Goal: Task Accomplishment & Management: Manage account settings

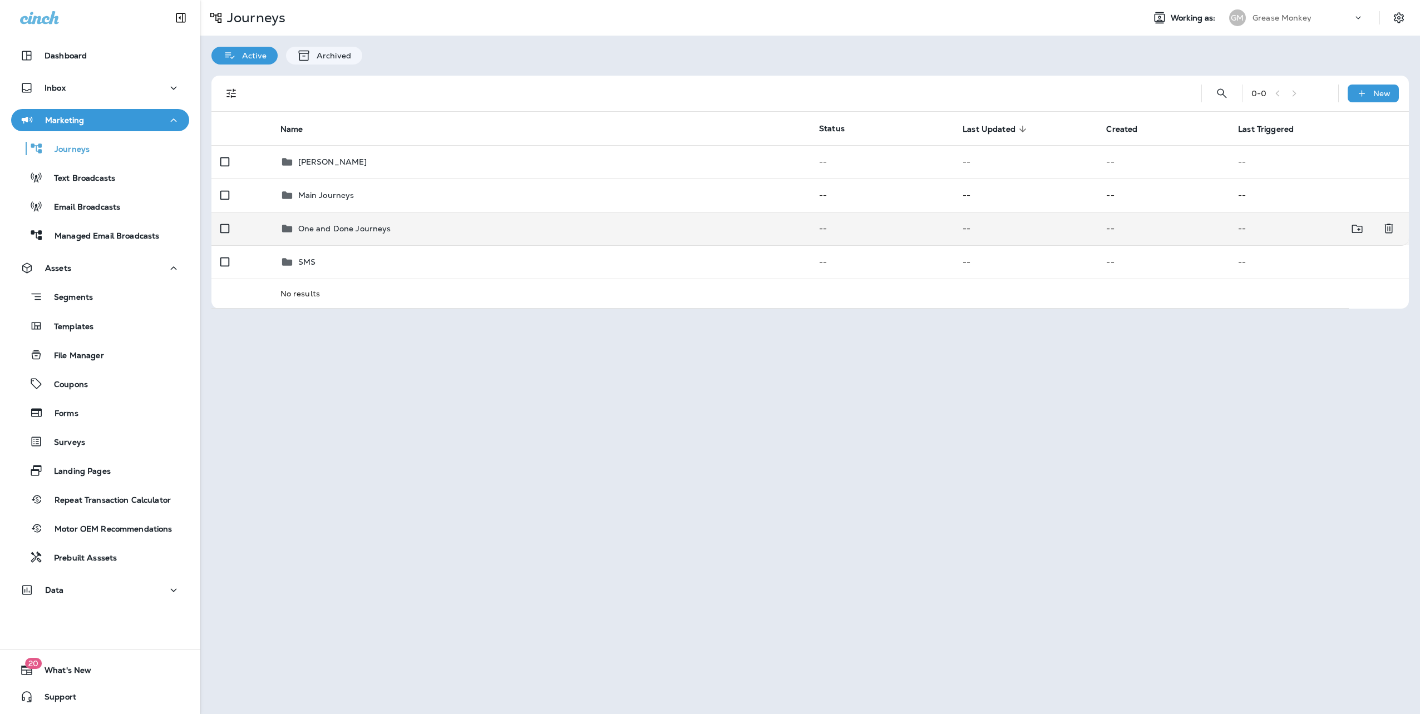
click at [336, 236] on td "One and Done Journeys" at bounding box center [541, 228] width 539 height 33
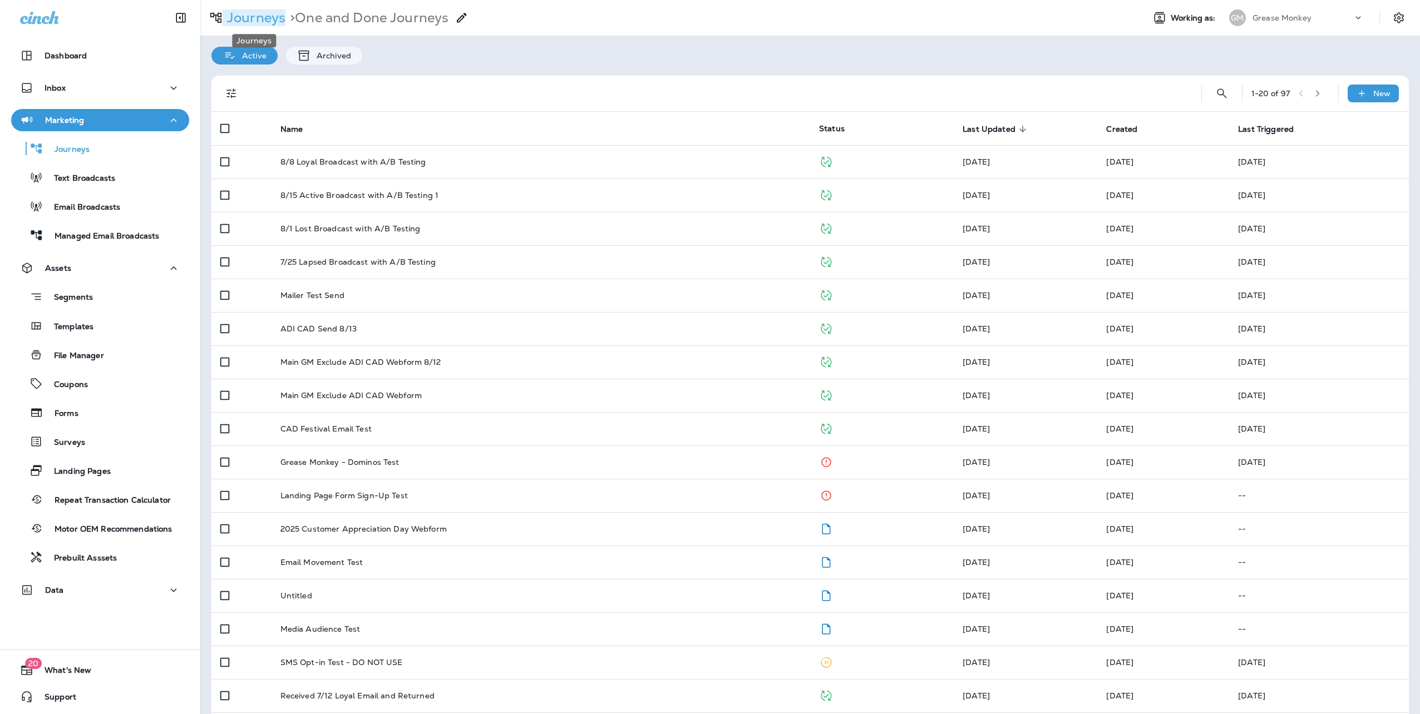
click at [257, 13] on p "Journeys" at bounding box center [254, 17] width 63 height 17
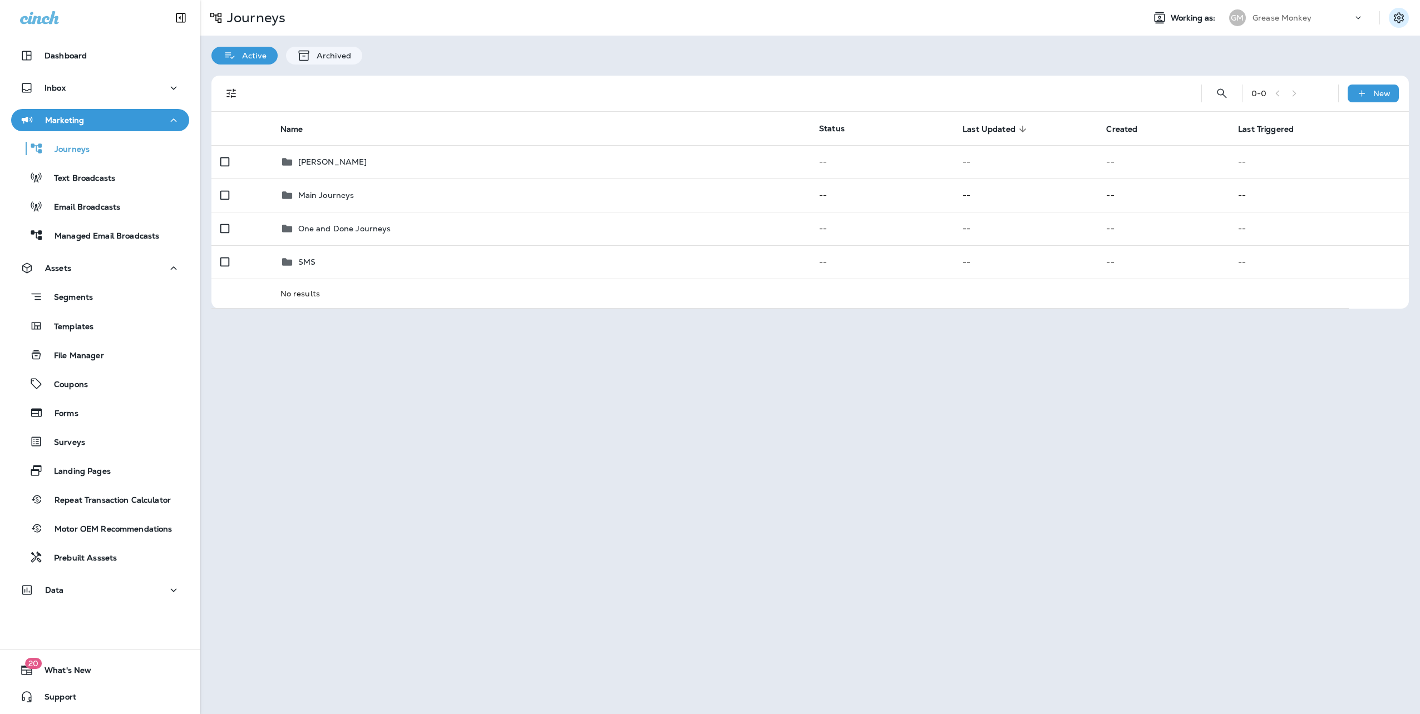
click at [1398, 20] on icon "Settings" at bounding box center [1398, 17] width 13 height 13
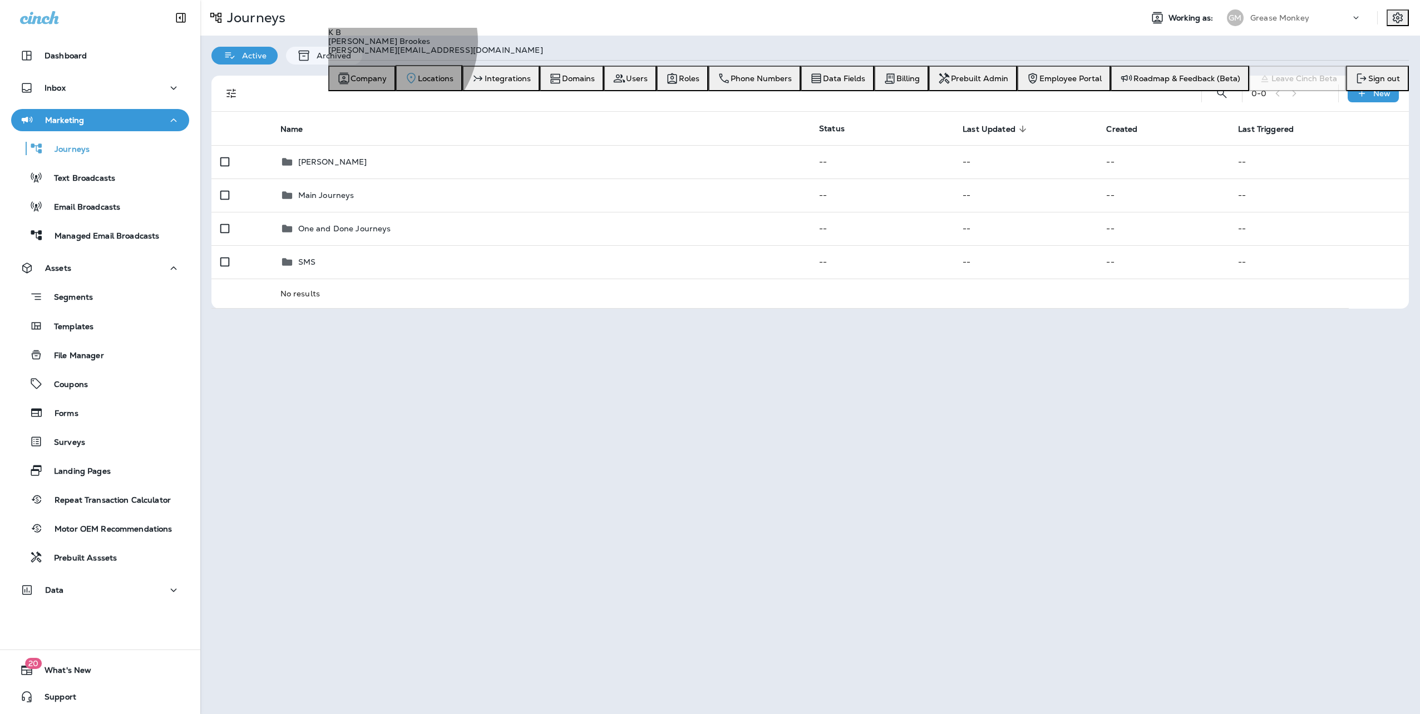
click at [454, 83] on span "Locations" at bounding box center [436, 78] width 36 height 9
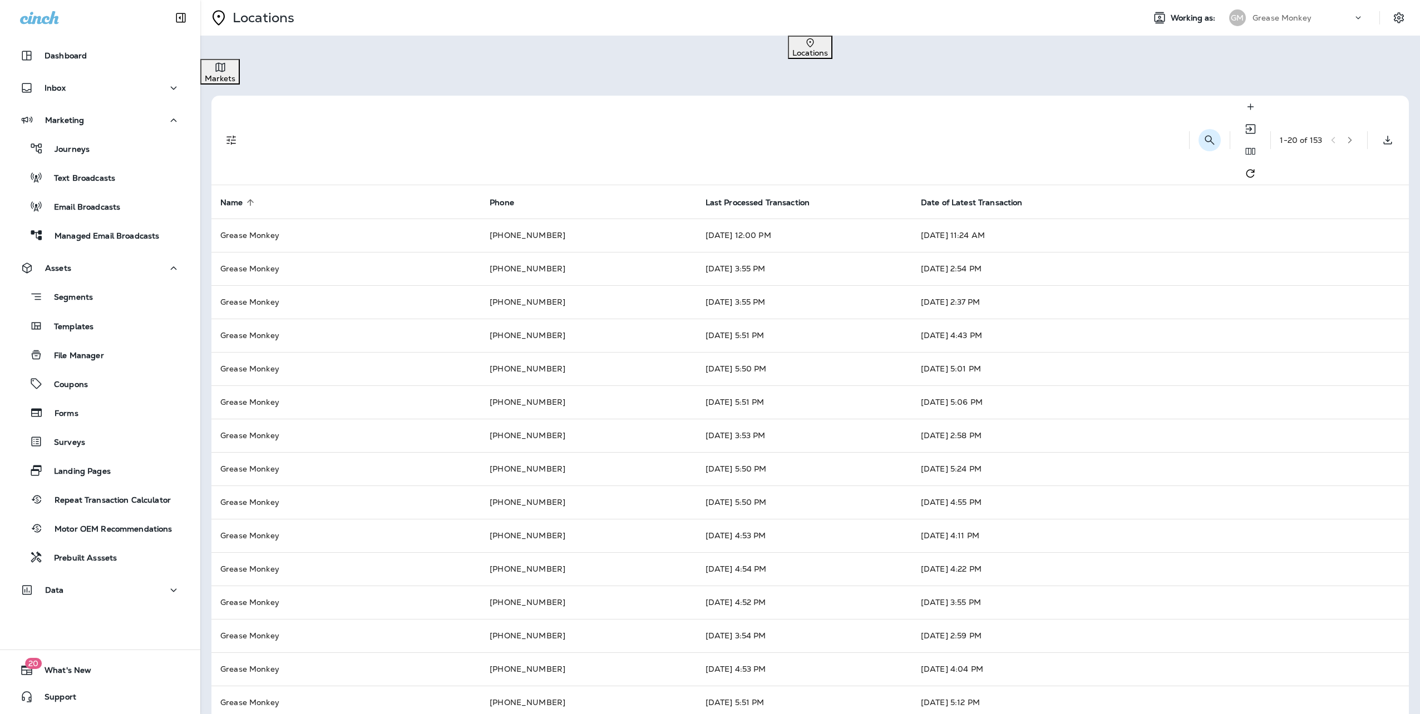
click at [1205, 135] on icon "Search Locations" at bounding box center [1209, 139] width 9 height 9
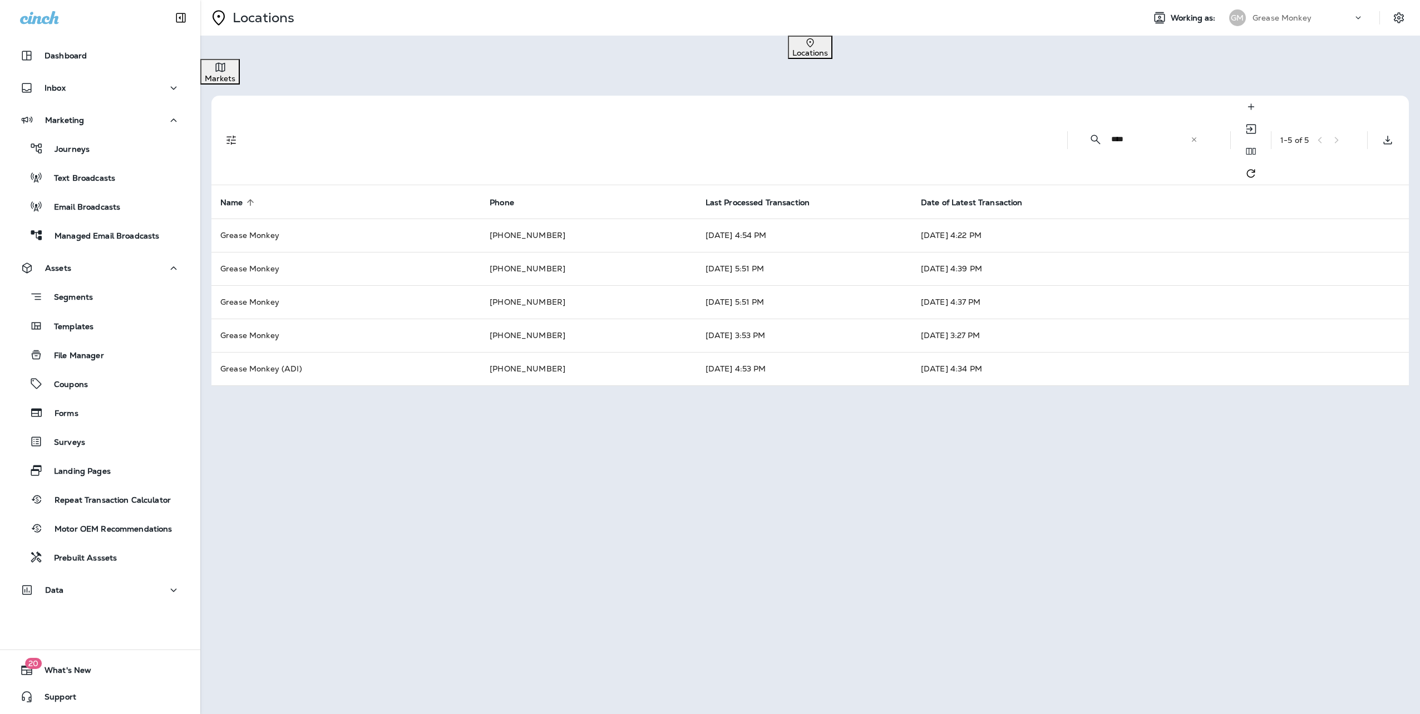
type input "***"
click at [1192, 137] on icon at bounding box center [1194, 139] width 4 height 4
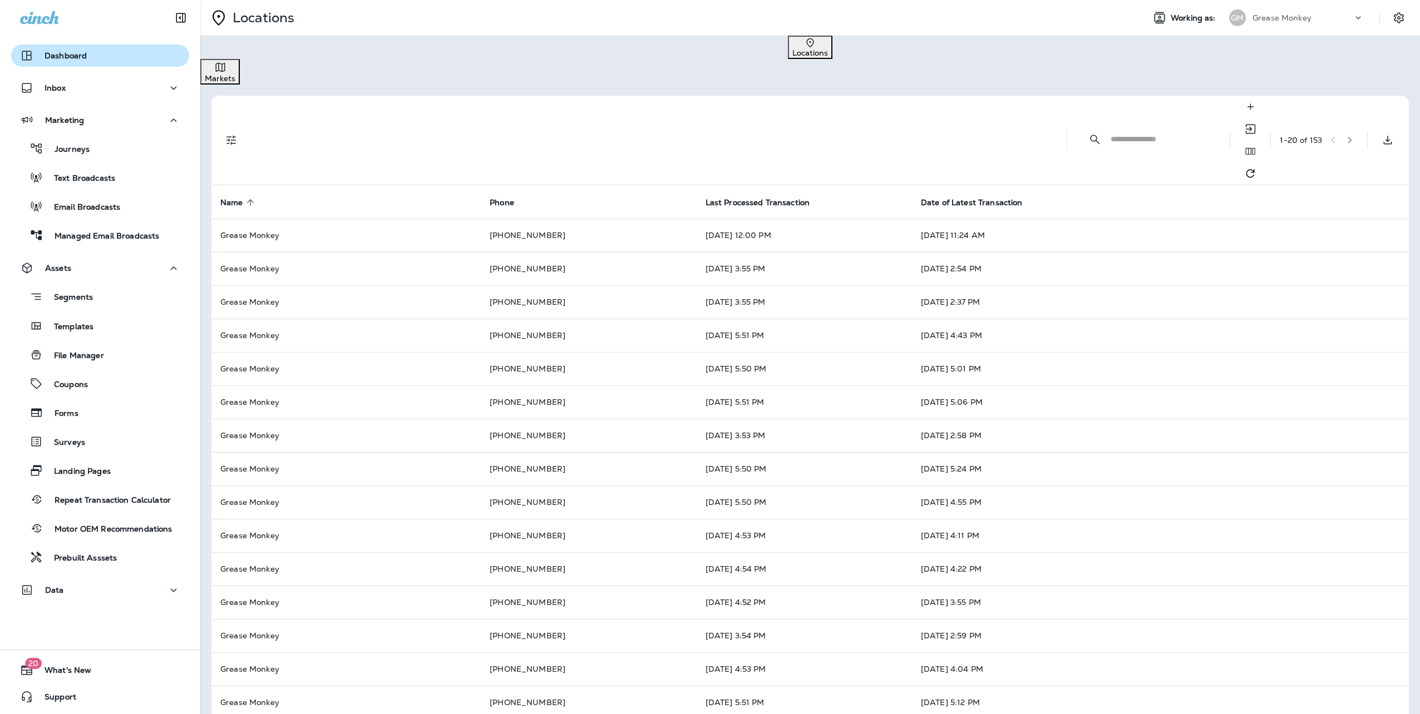
click at [66, 52] on p "Dashboard" at bounding box center [66, 55] width 42 height 9
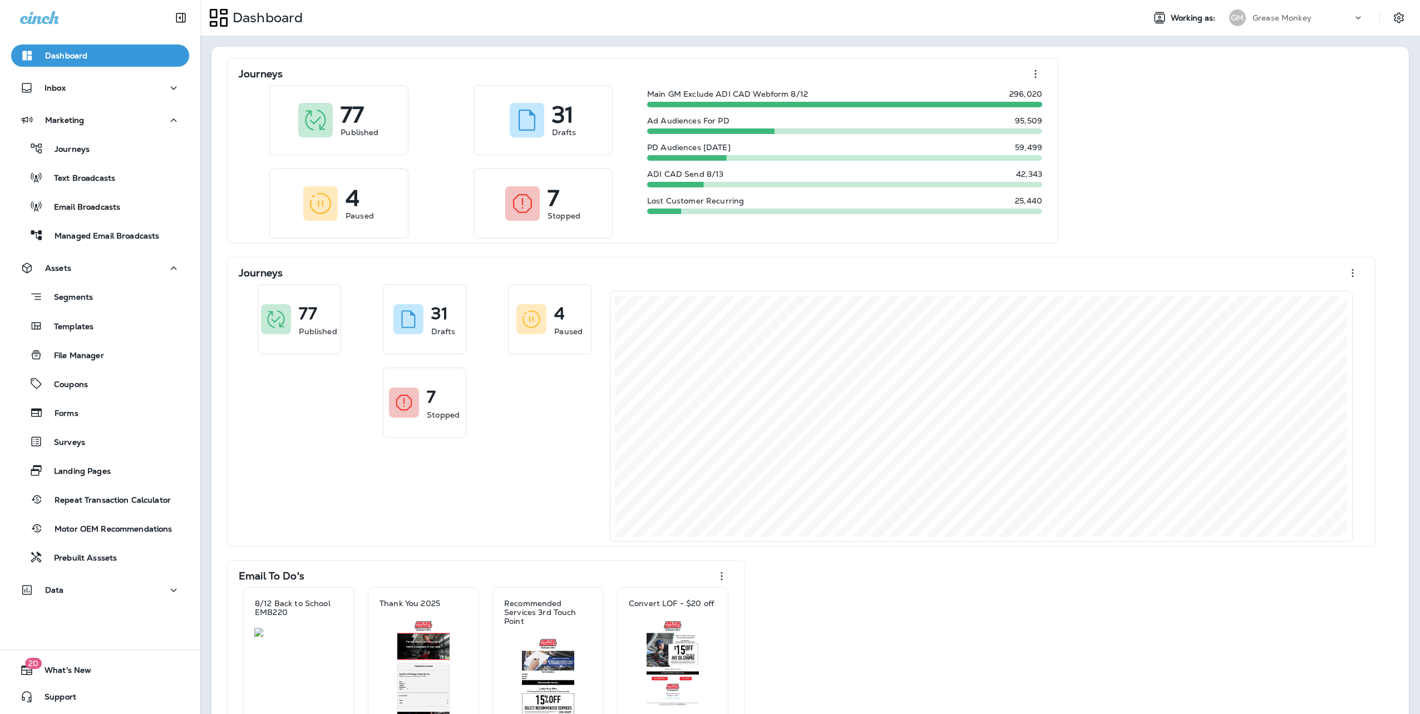
click at [1254, 13] on p "Grease Monkey" at bounding box center [1282, 17] width 59 height 9
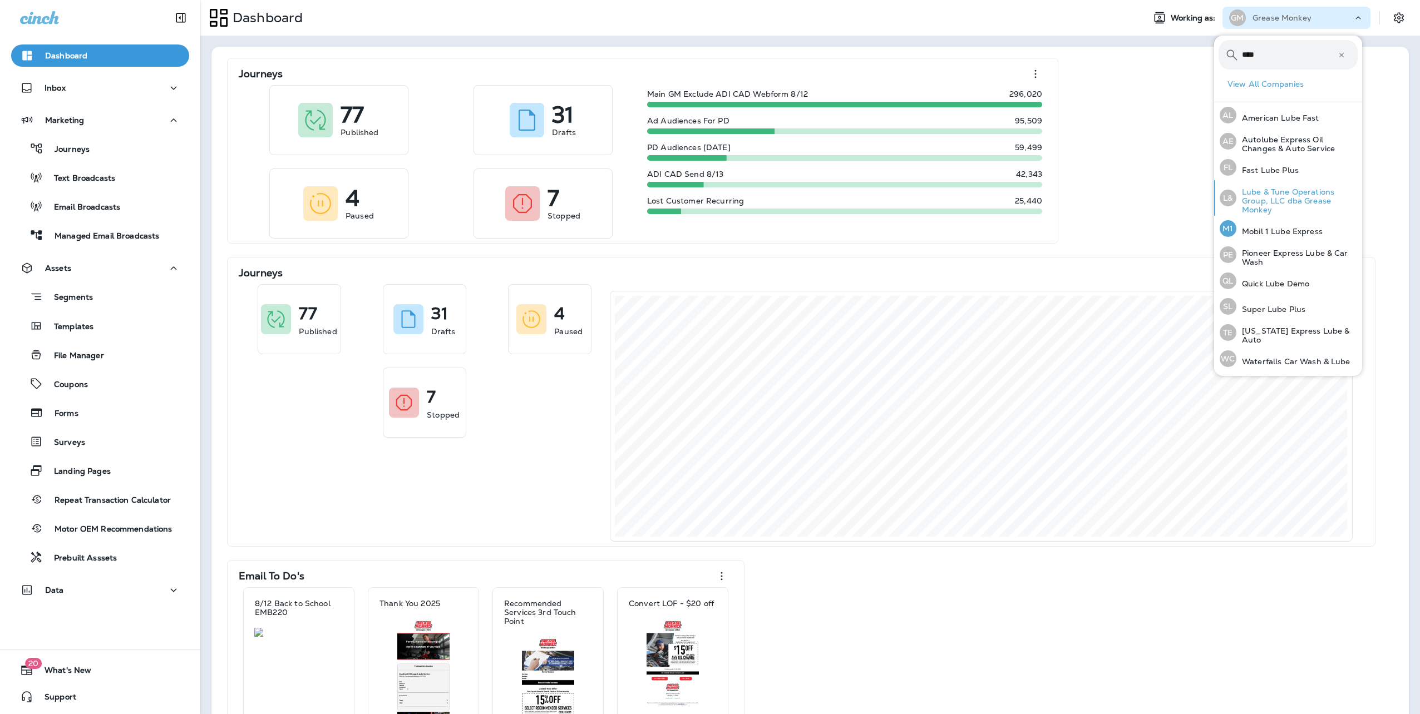
type input "****"
click at [1269, 195] on p "Lube & Tune Operations Group, LLC dba Grease Monkey" at bounding box center [1296, 201] width 121 height 27
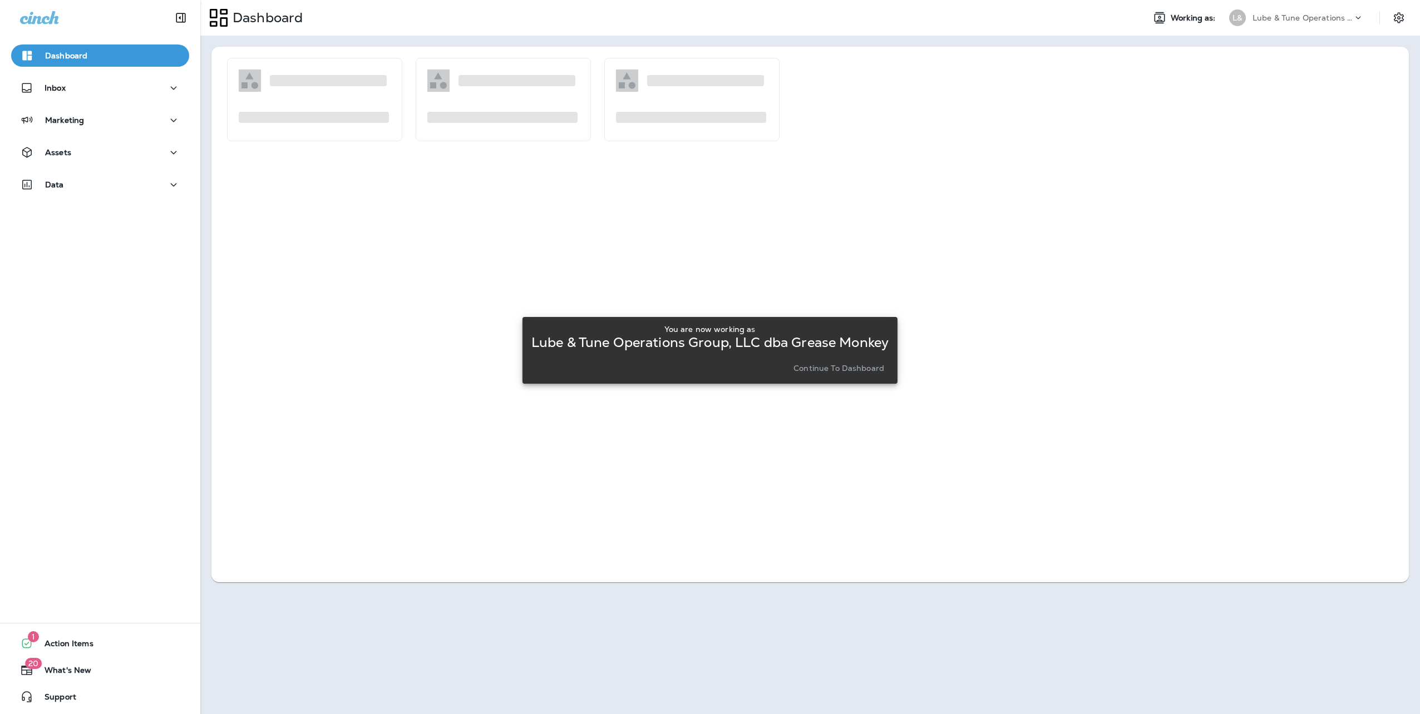
click at [837, 369] on p "Continue to Dashboard" at bounding box center [839, 368] width 91 height 9
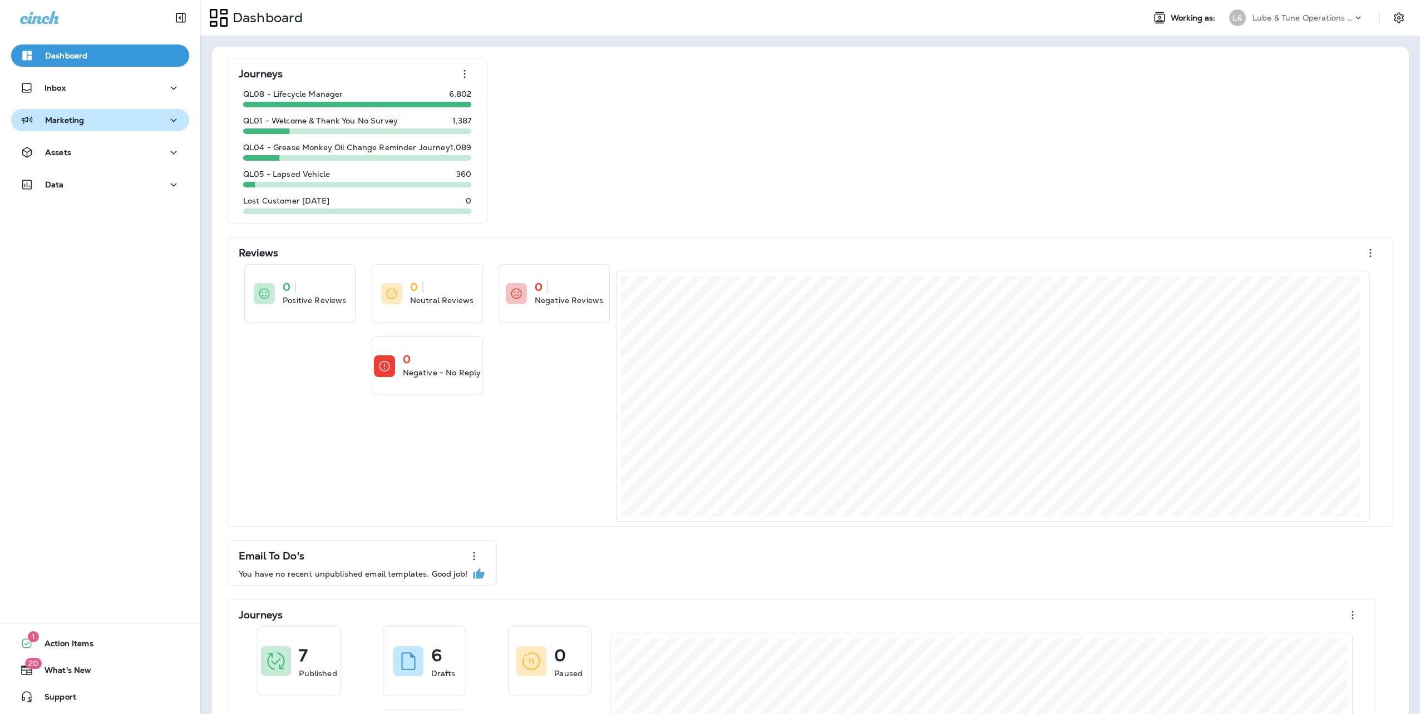
click at [62, 126] on div "Marketing" at bounding box center [52, 121] width 64 height 14
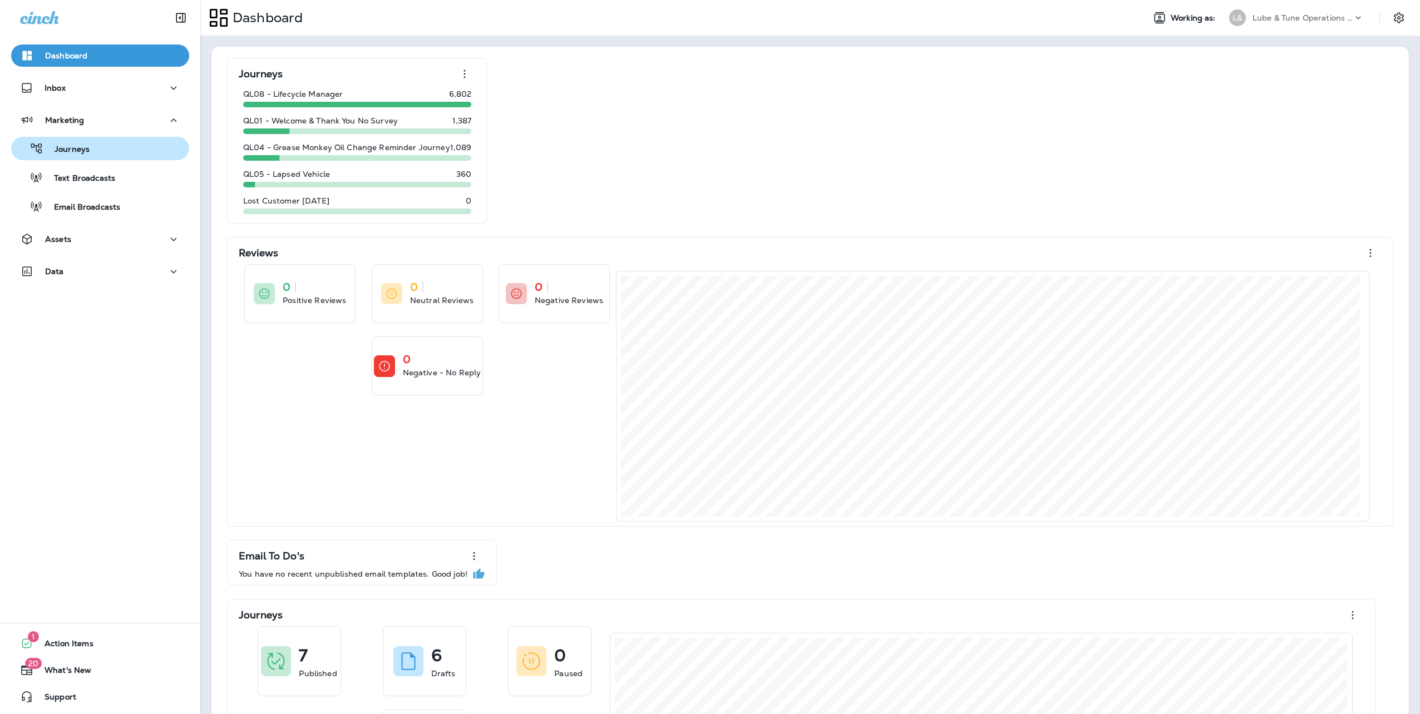
click at [67, 149] on p "Journeys" at bounding box center [66, 150] width 46 height 11
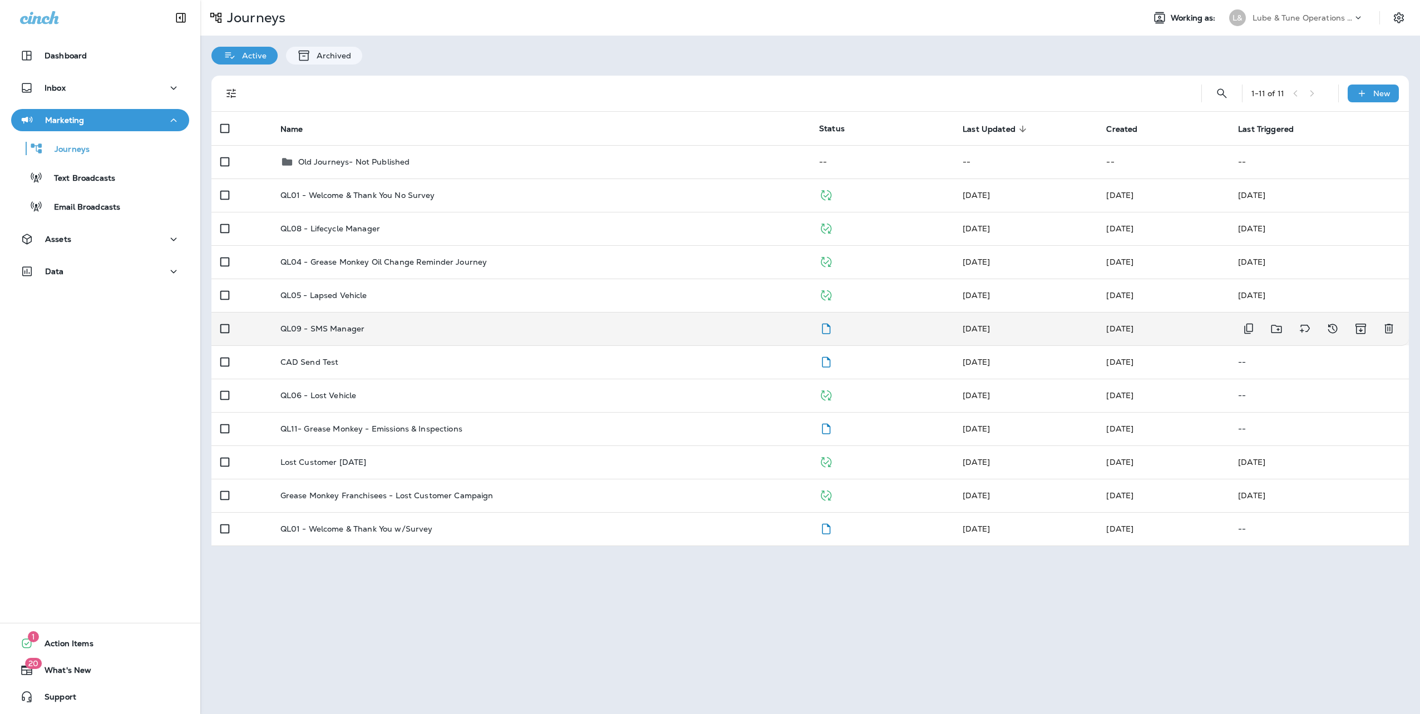
click at [326, 327] on p "QL09 - SMS Manager" at bounding box center [322, 328] width 85 height 9
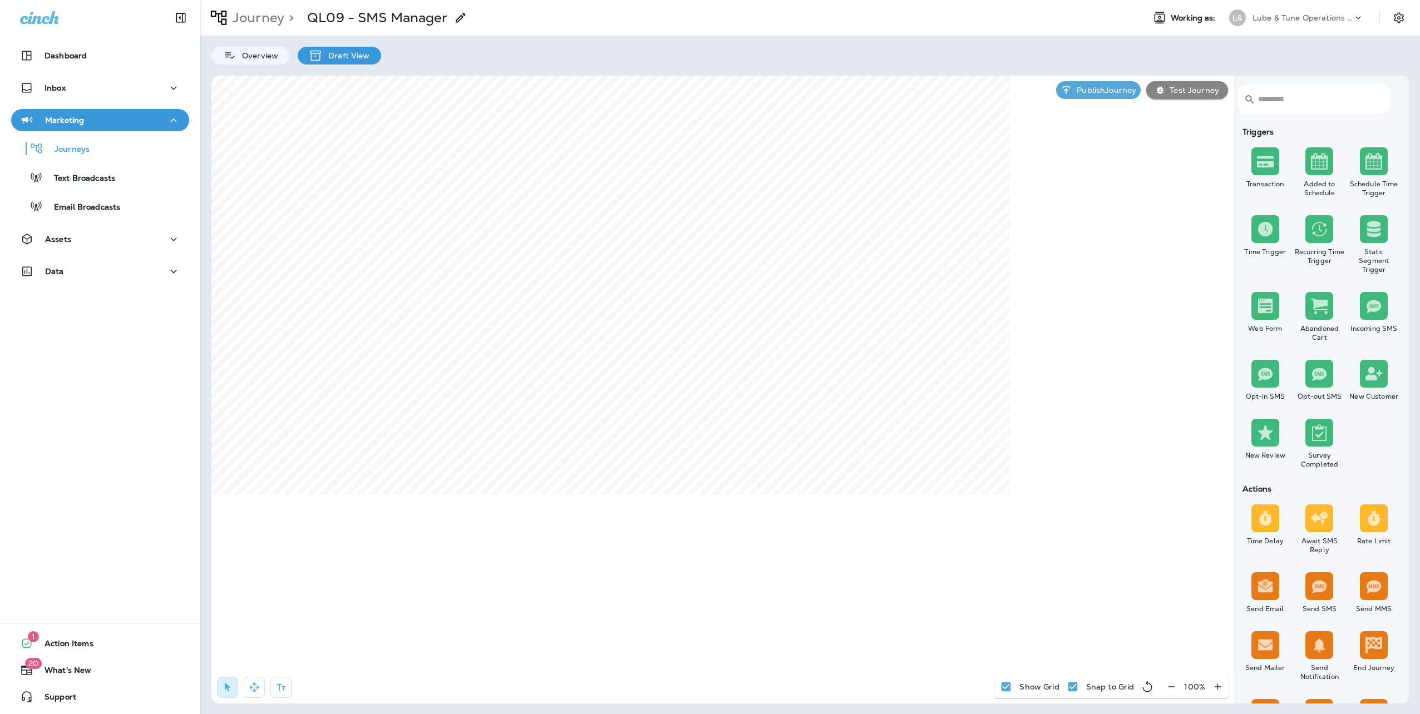
drag, startPoint x: 1283, startPoint y: 18, endPoint x: 1285, endPoint y: 25, distance: 7.0
click at [1283, 18] on p "Lube & Tune Operations Group, LLC dba Grease Monkey" at bounding box center [1303, 17] width 100 height 9
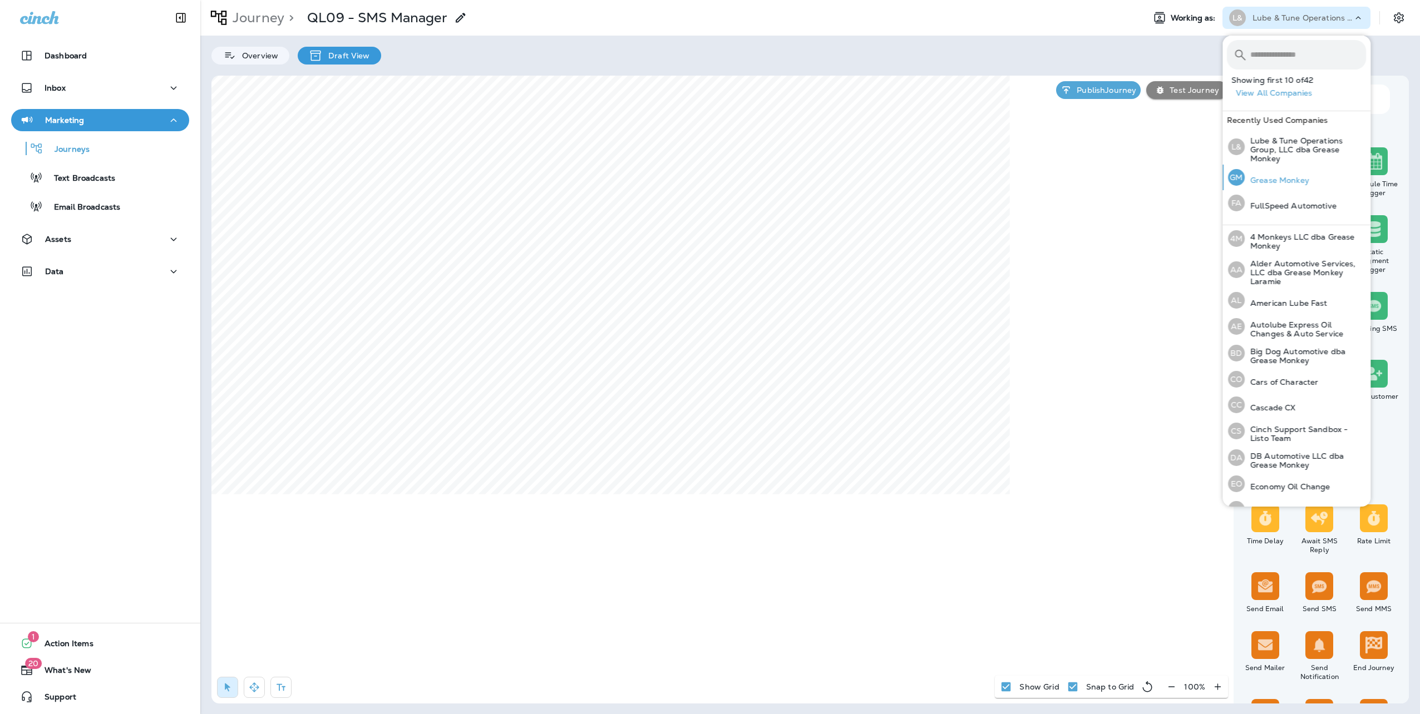
click at [1243, 180] on div "GM" at bounding box center [1236, 177] width 17 height 17
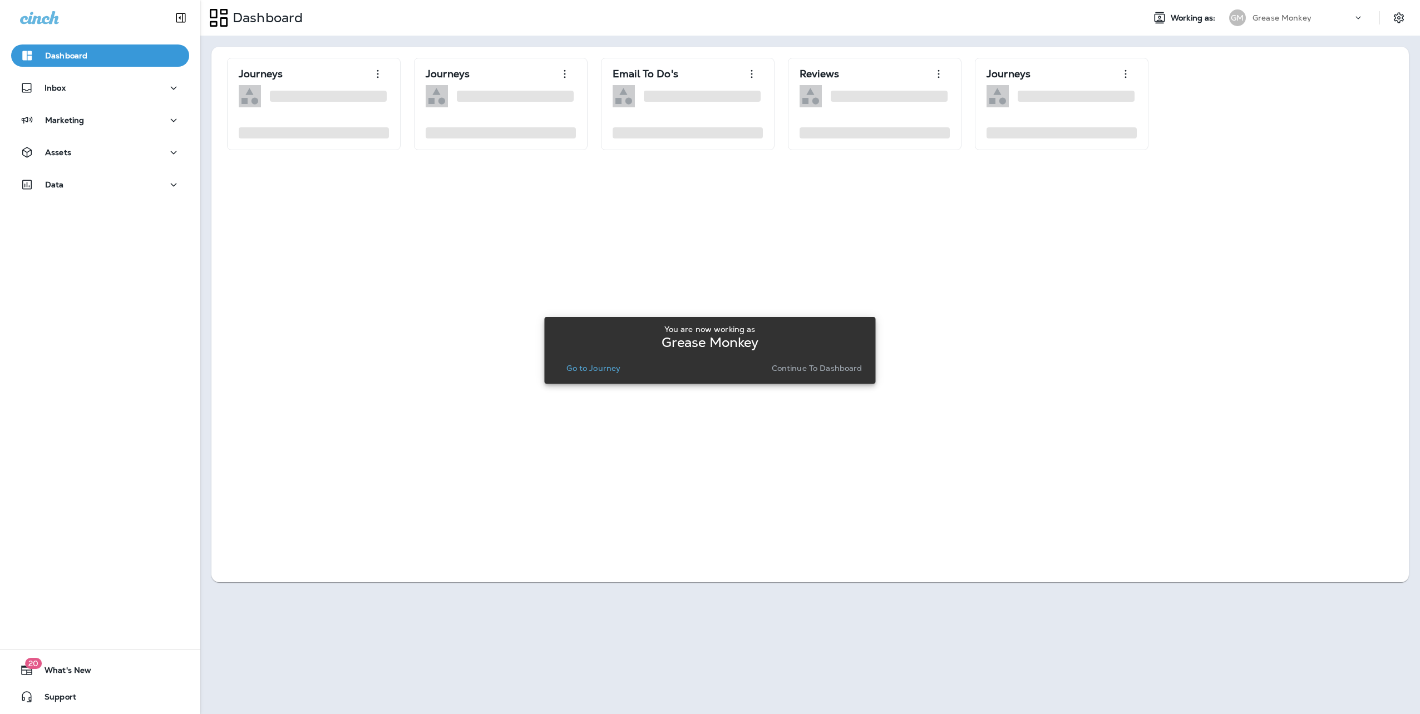
click at [826, 371] on p "Continue to Dashboard" at bounding box center [817, 368] width 91 height 9
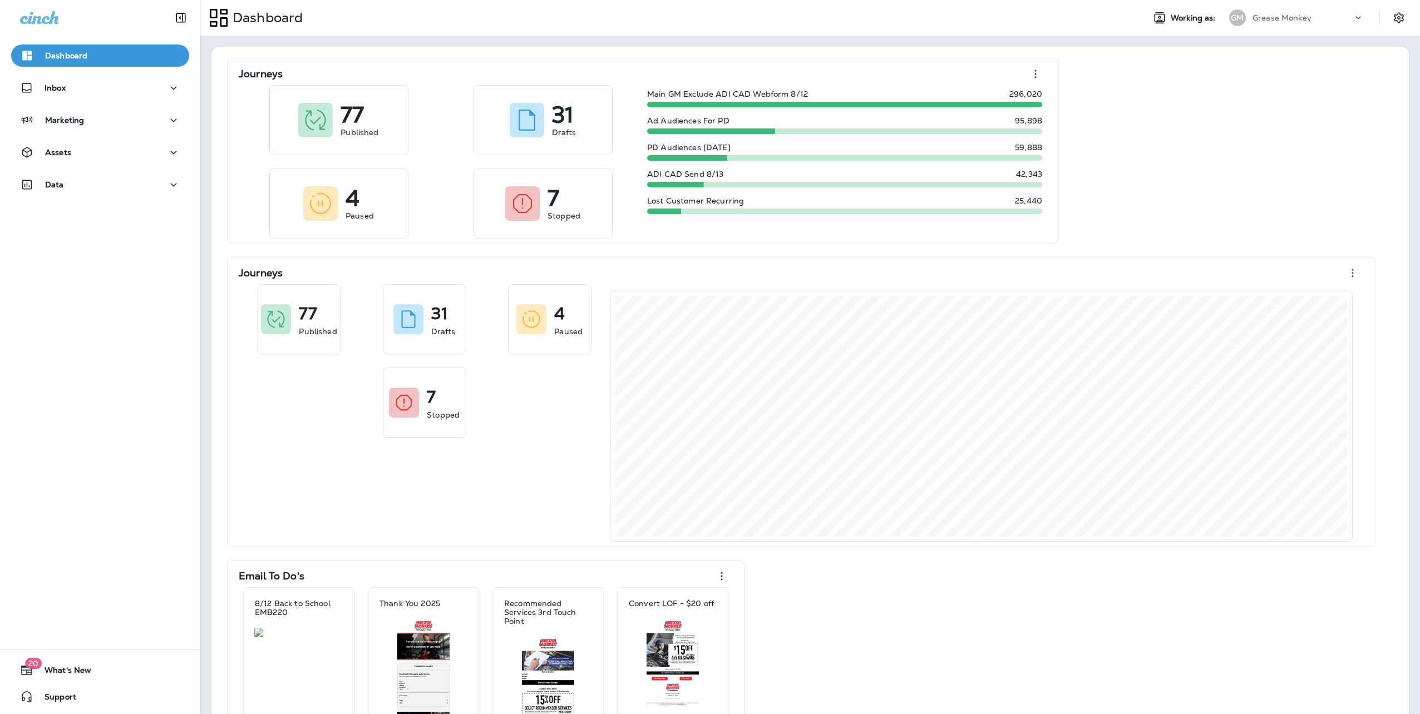
click at [1323, 20] on div "Grease Monkey" at bounding box center [1303, 17] width 100 height 17
type input "*****"
click at [1307, 91] on p "Power Monkey Motors dba Grease Monkey 1120" at bounding box center [1296, 92] width 121 height 18
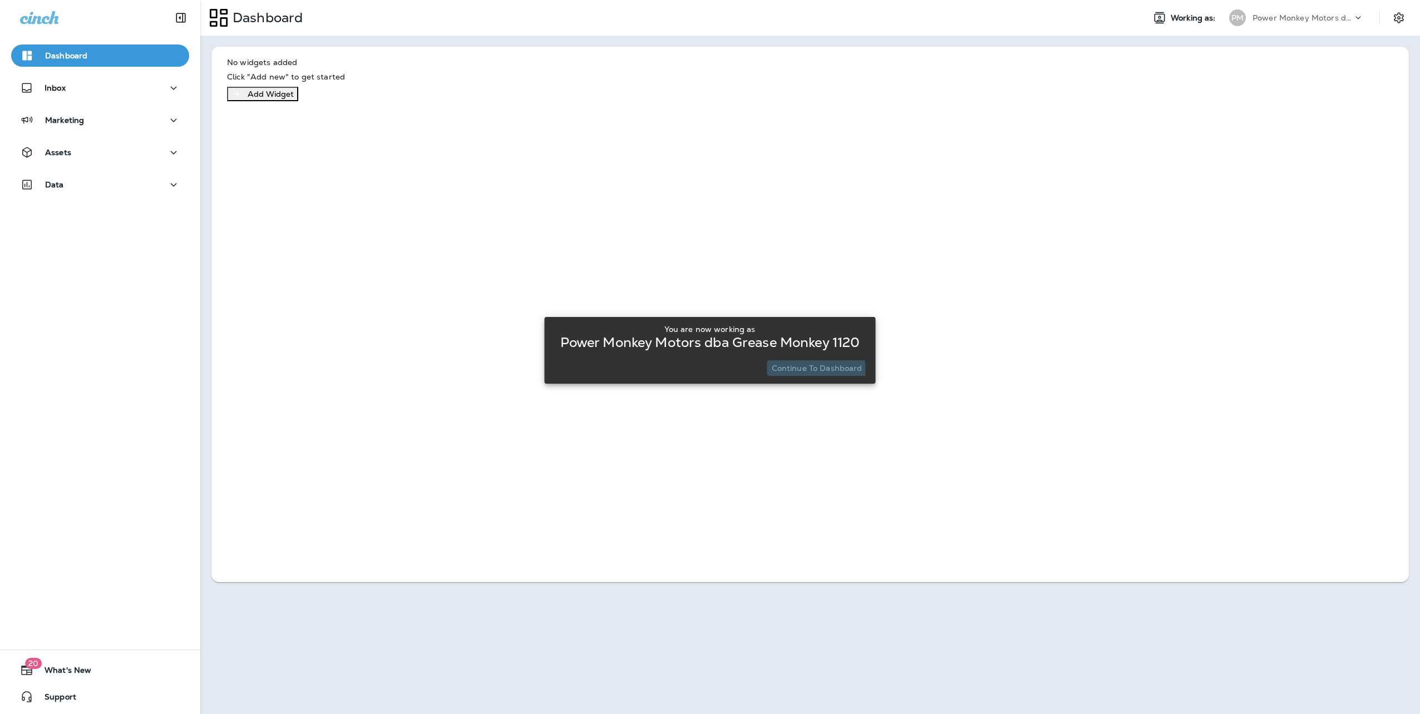
click at [776, 371] on p "Continue to Dashboard" at bounding box center [817, 368] width 91 height 9
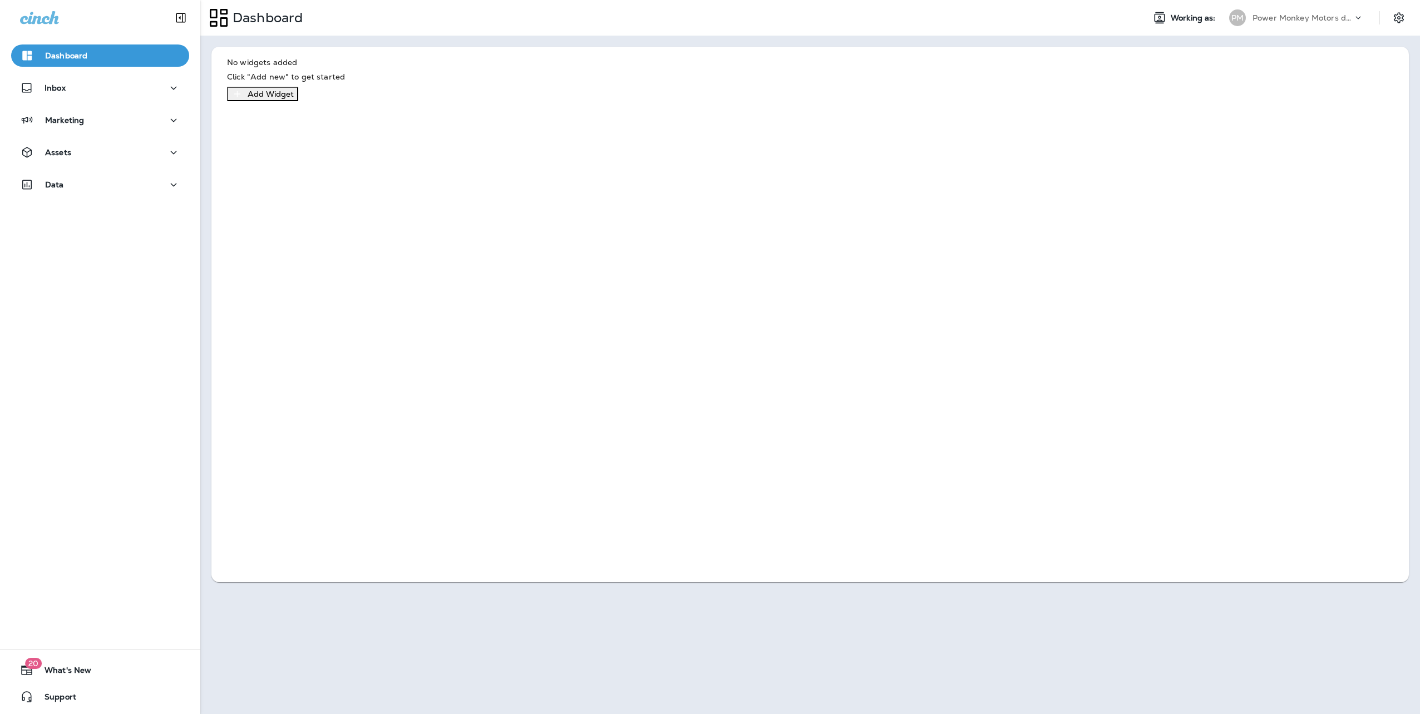
click at [294, 100] on div "Add Widget" at bounding box center [271, 93] width 46 height 11
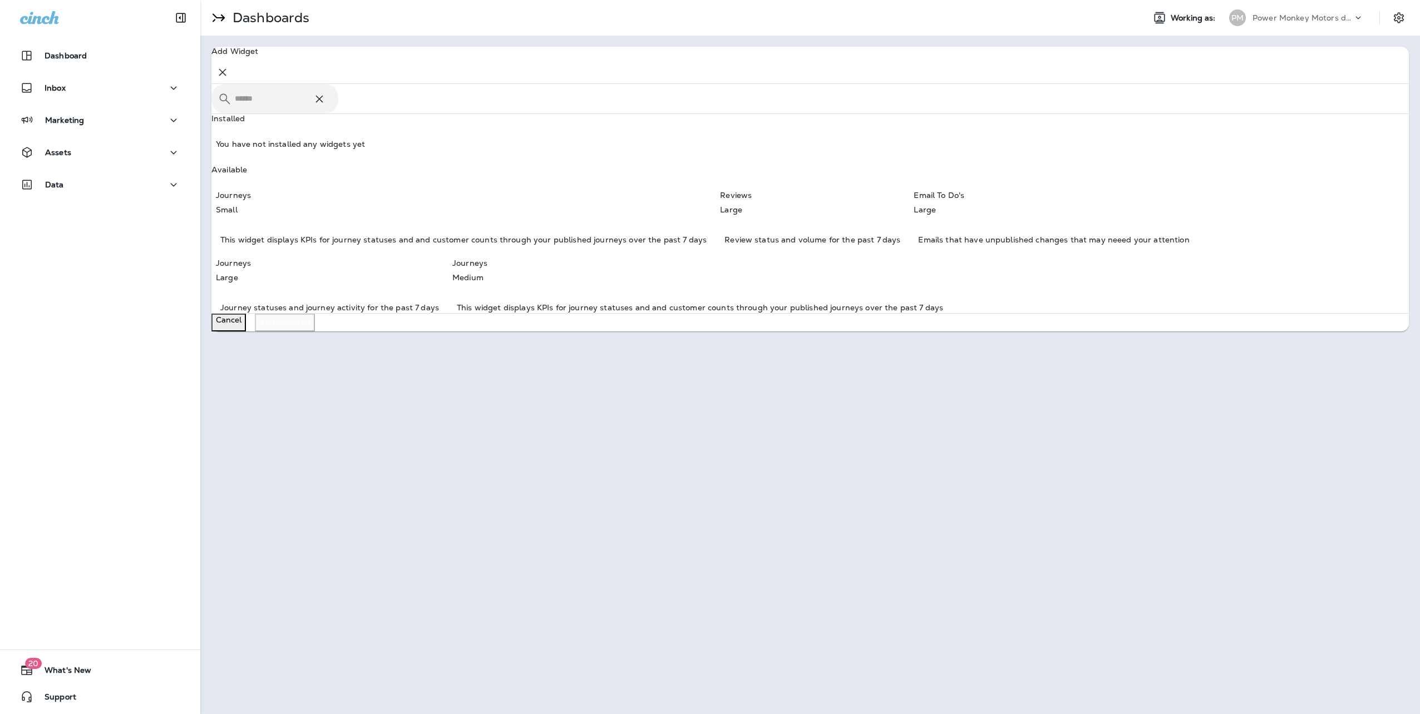
click at [345, 245] on div "Journeys Small This widget displays KPIs for journey statuses and and customer …" at bounding box center [461, 218] width 491 height 55
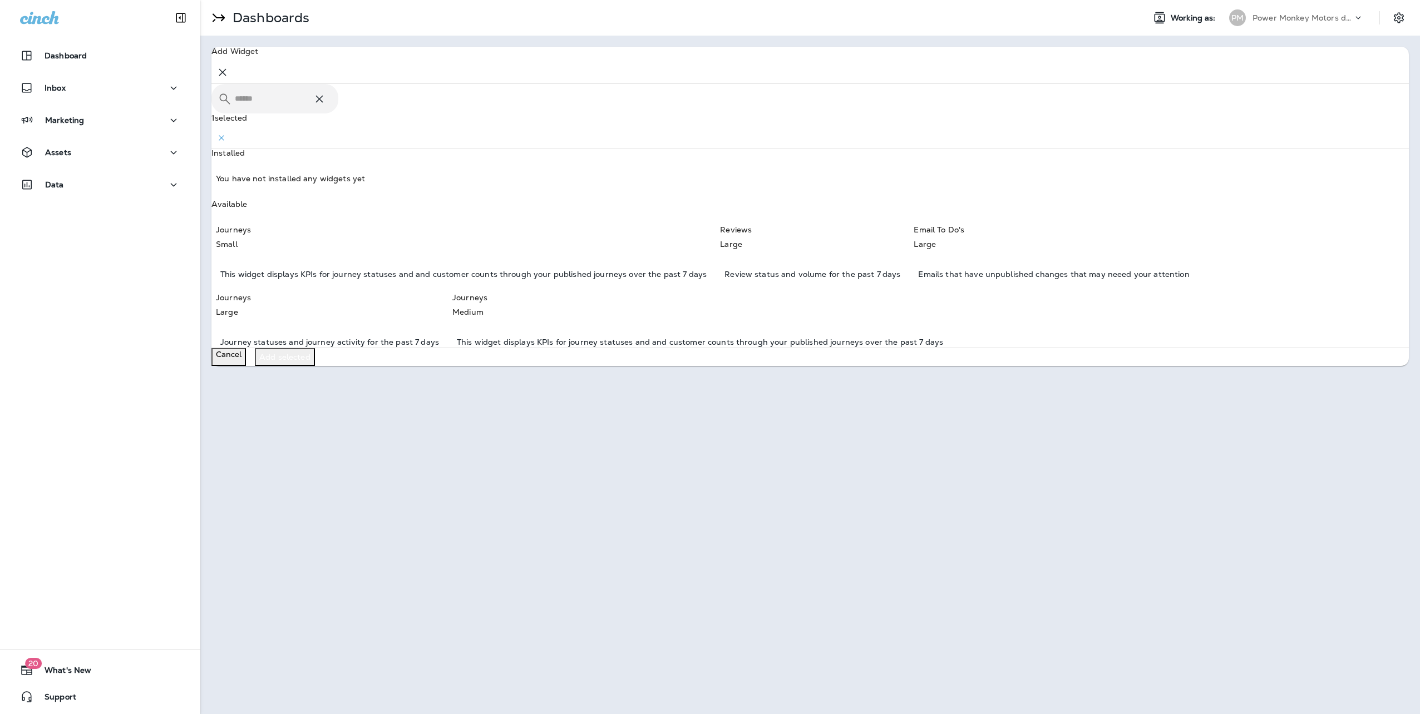
drag, startPoint x: 472, startPoint y: 275, endPoint x: 481, endPoint y: 279, distance: 10.0
click at [720, 277] on div "Reviews Large Review status and volume for the past 7 days" at bounding box center [810, 252] width 180 height 55
drag, startPoint x: 694, startPoint y: 302, endPoint x: 879, endPoint y: 297, distance: 185.4
click at [918, 280] on p "Emails that have unpublished changes that may neeed your attention" at bounding box center [1053, 274] width 271 height 11
drag, startPoint x: 886, startPoint y: 297, endPoint x: 997, endPoint y: 297, distance: 110.7
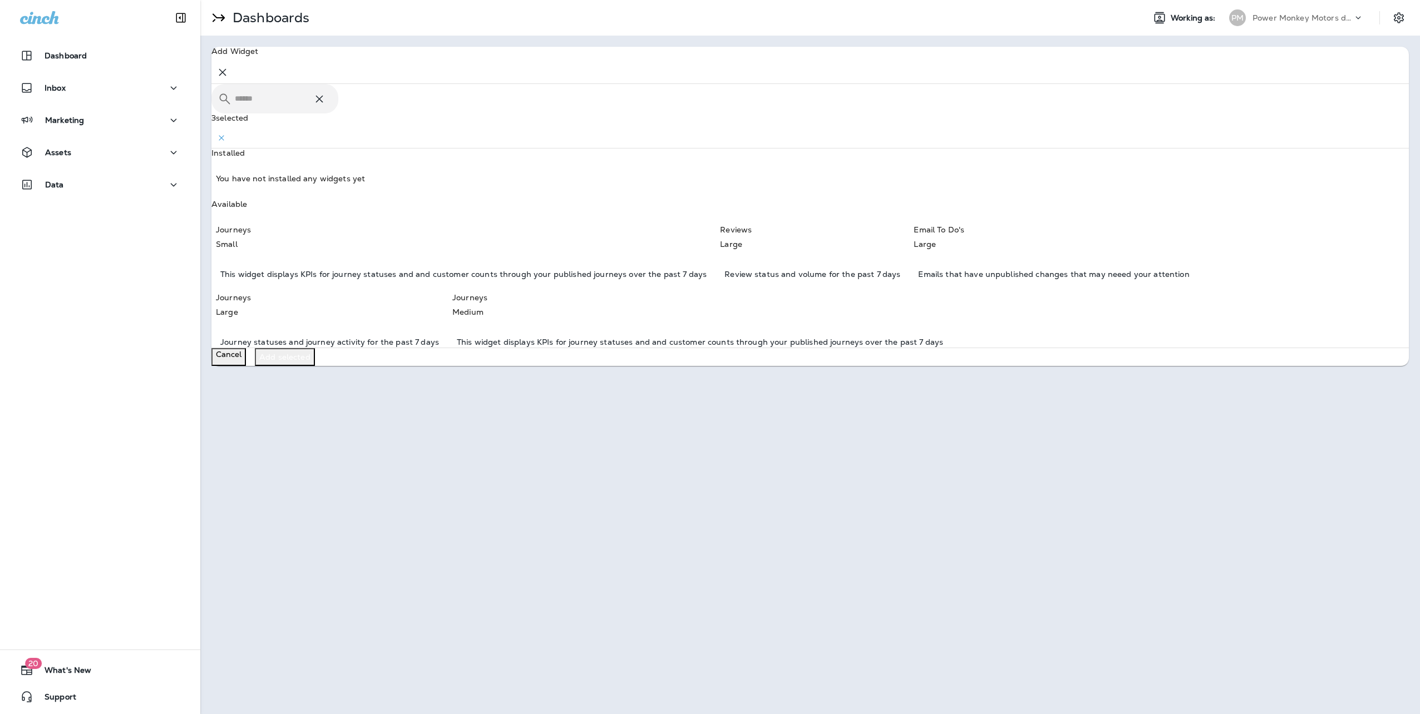
click at [439, 298] on div "Journeys Large Journey statuses and journey activity for the past 7 days" at bounding box center [327, 320] width 223 height 55
drag, startPoint x: 1068, startPoint y: 295, endPoint x: 1098, endPoint y: 302, distance: 30.4
click at [943, 295] on div "Journeys Medium This widget displays KPIs for journey statuses and and customer…" at bounding box center [697, 320] width 491 height 55
drag, startPoint x: 1381, startPoint y: 373, endPoint x: 1367, endPoint y: 381, distance: 15.9
click at [311, 362] on p "Add selected" at bounding box center [284, 357] width 51 height 9
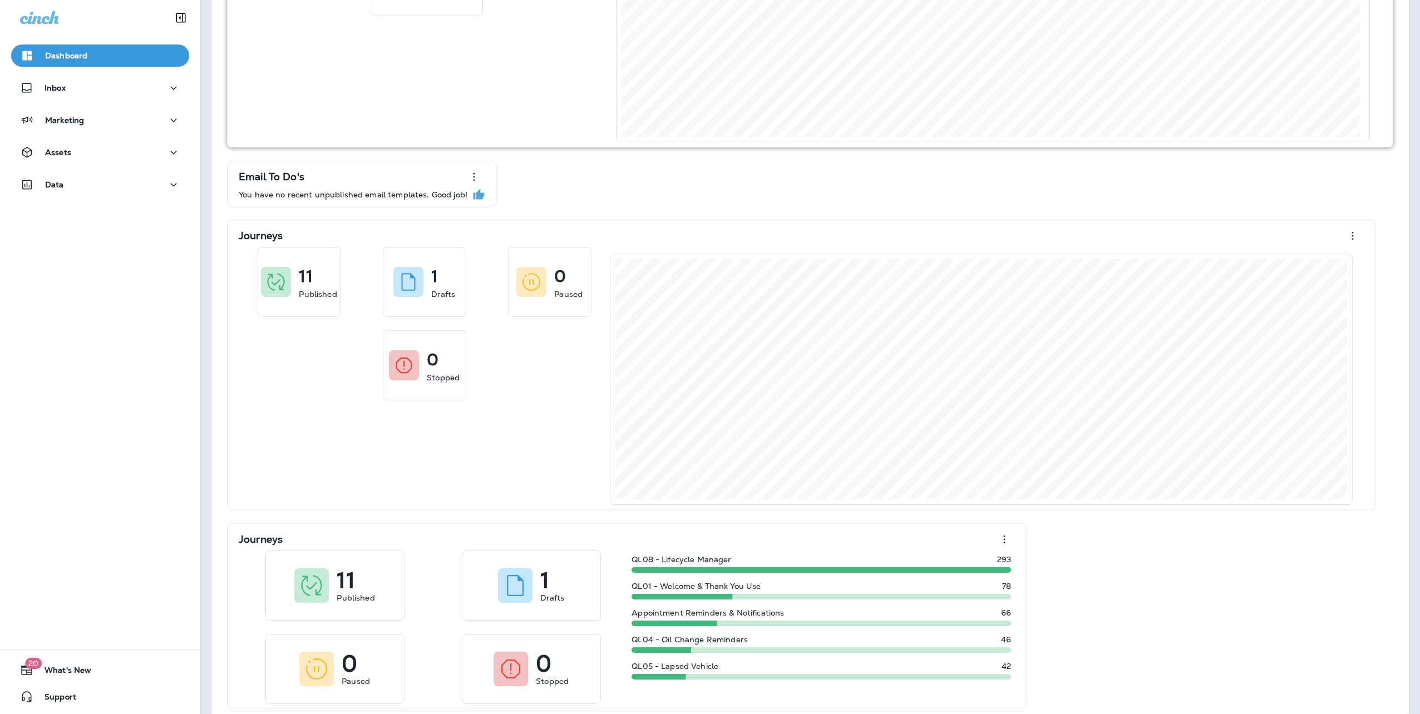
scroll to position [393, 0]
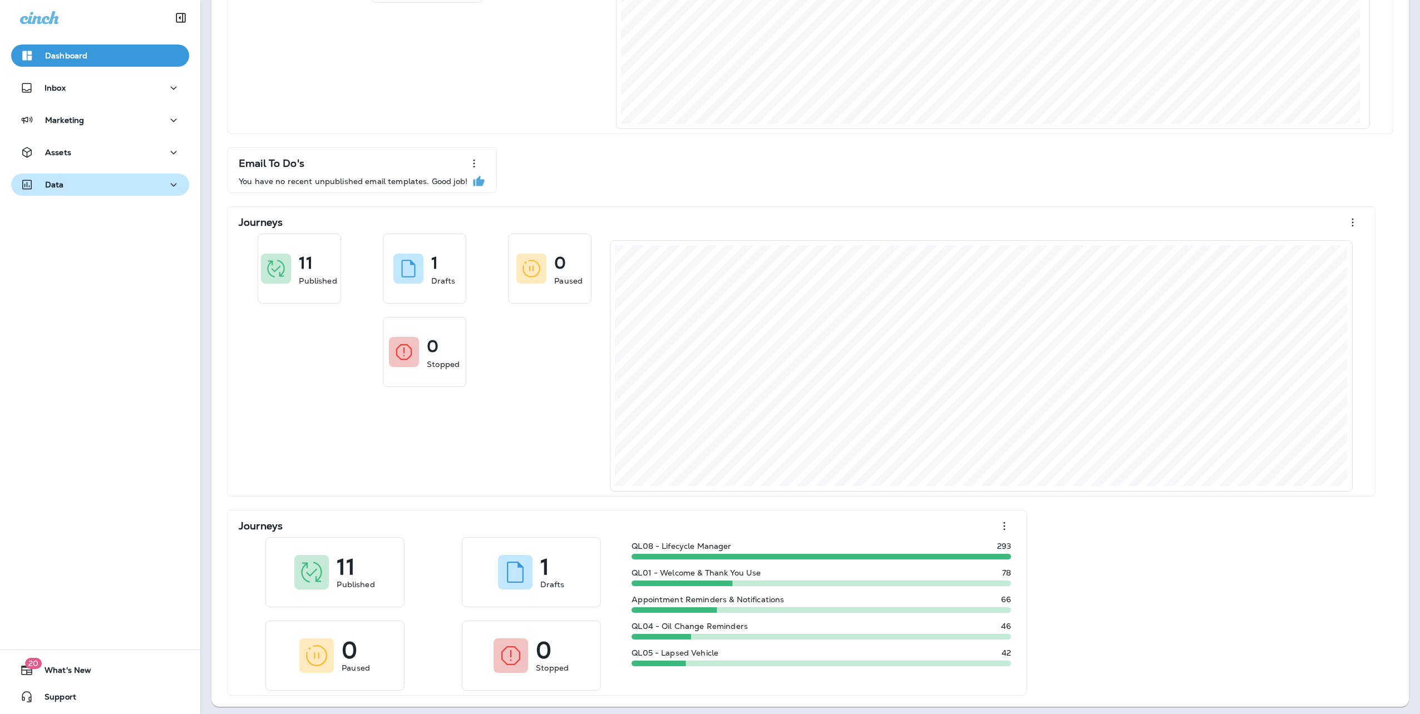
click at [57, 180] on p "Data" at bounding box center [54, 184] width 19 height 9
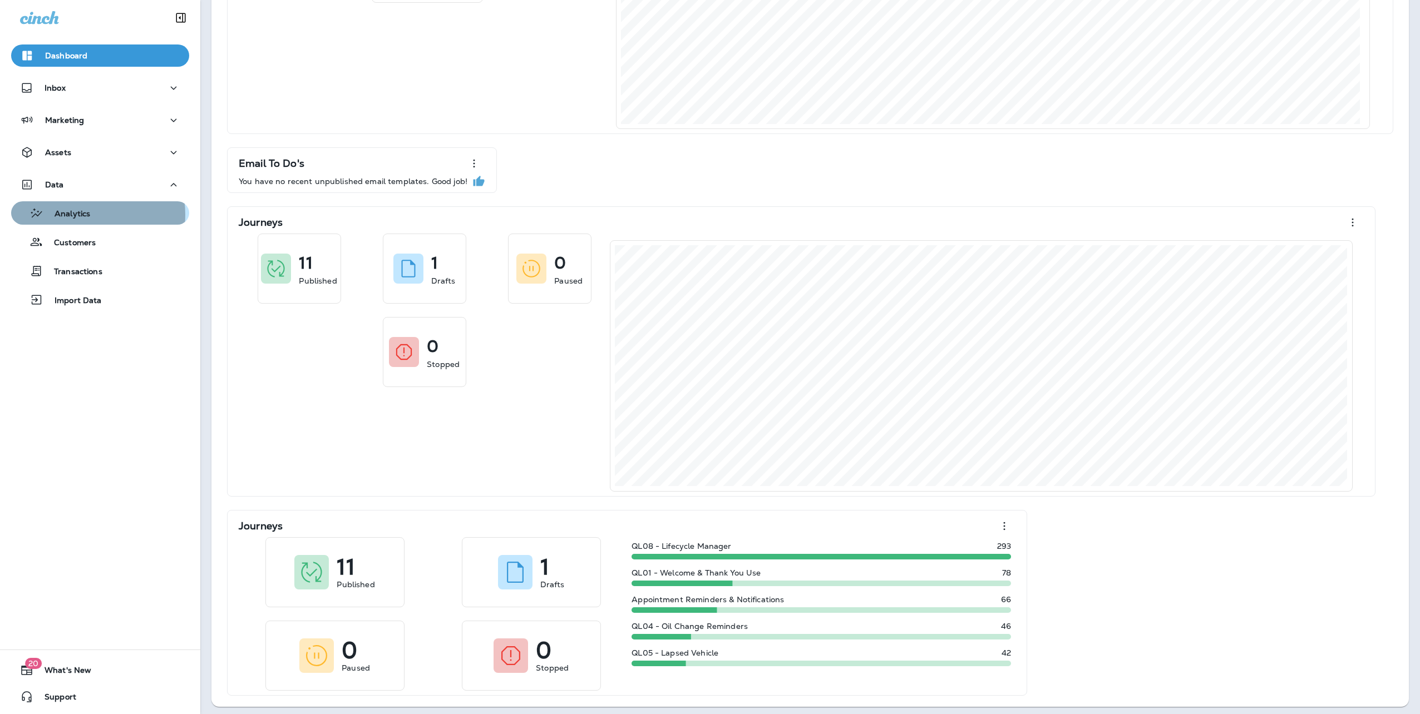
click at [68, 215] on p "Analytics" at bounding box center [66, 214] width 47 height 11
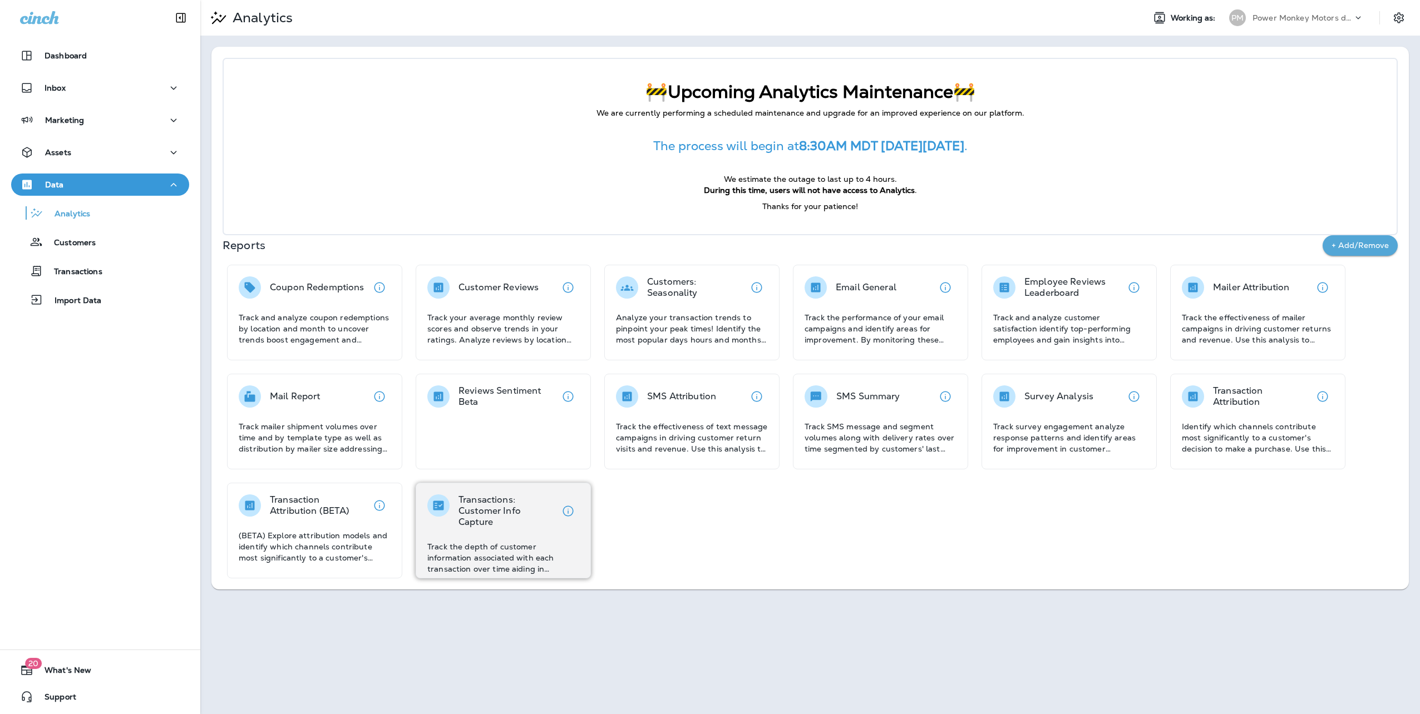
click at [511, 541] on p "Track the depth of customer information associated with each transaction over t…" at bounding box center [503, 557] width 152 height 33
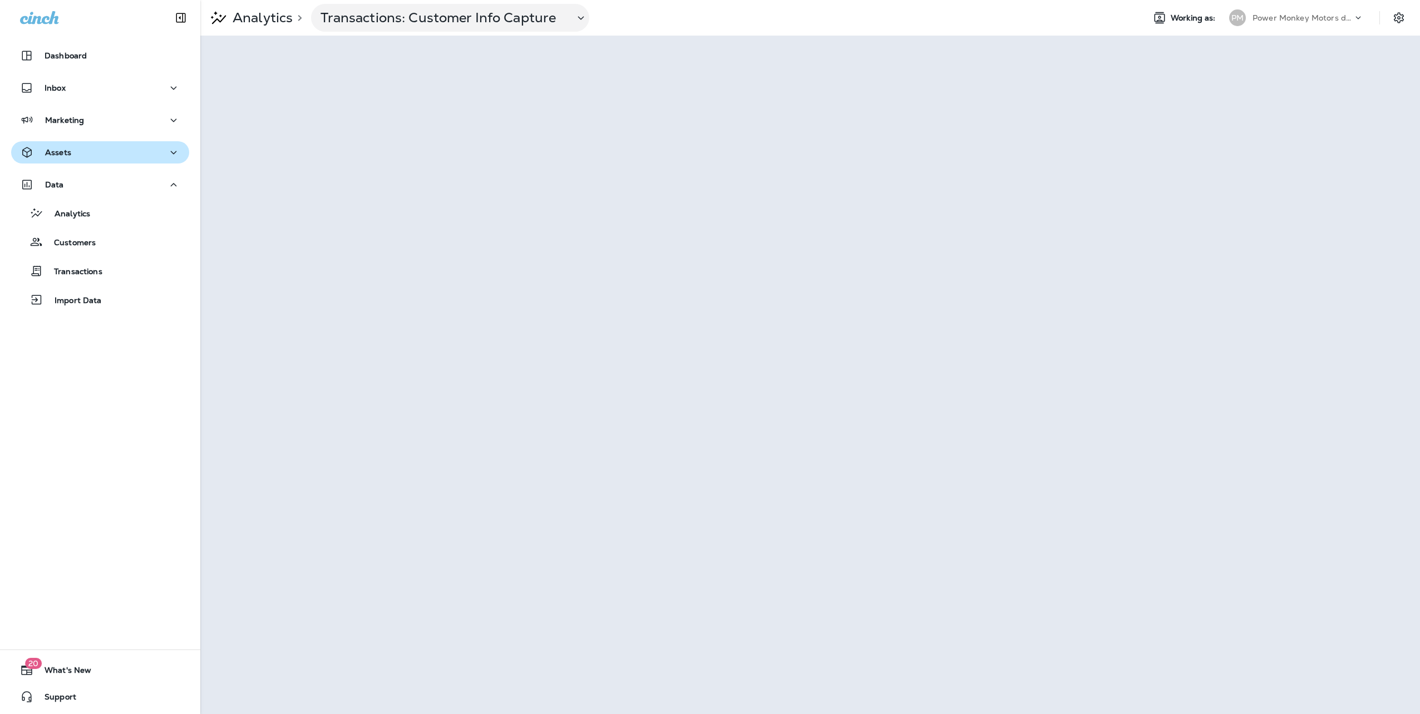
click at [107, 152] on div "Assets" at bounding box center [100, 153] width 160 height 14
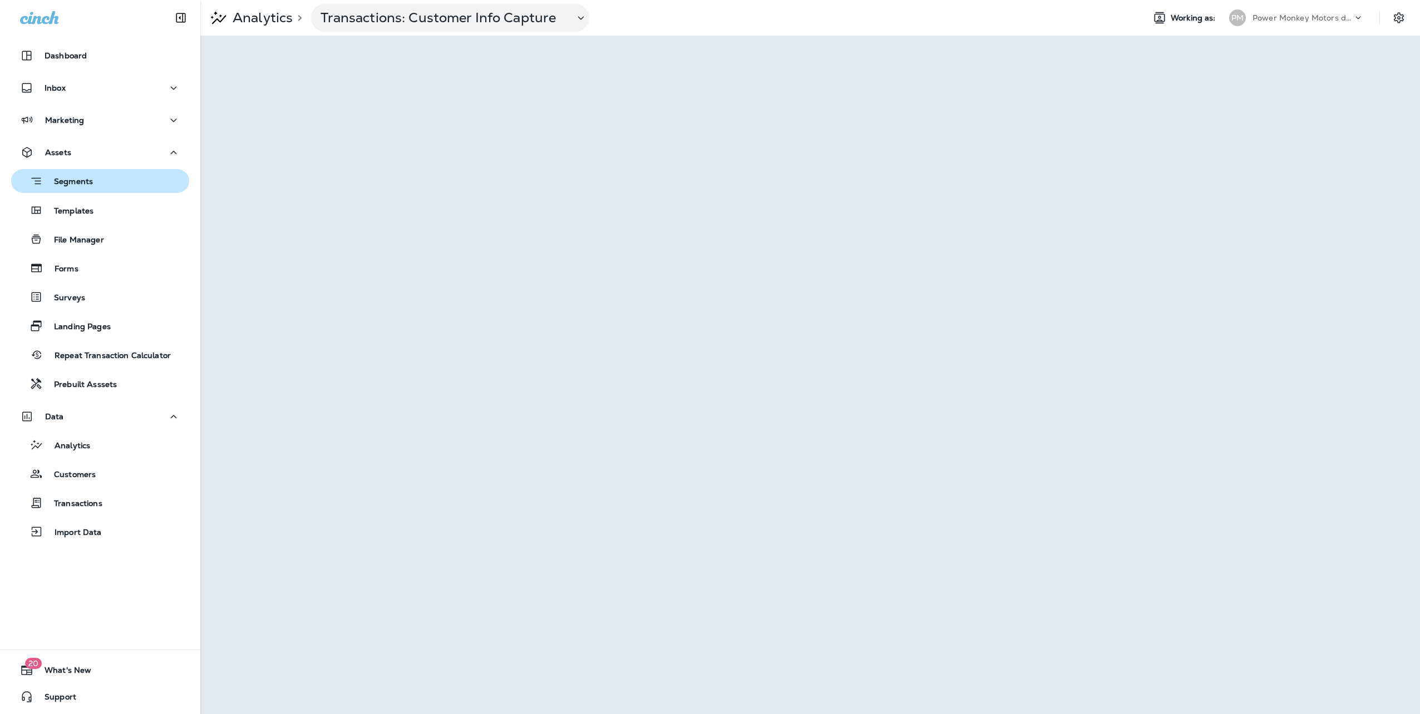
click at [79, 183] on p "Segments" at bounding box center [68, 182] width 50 height 11
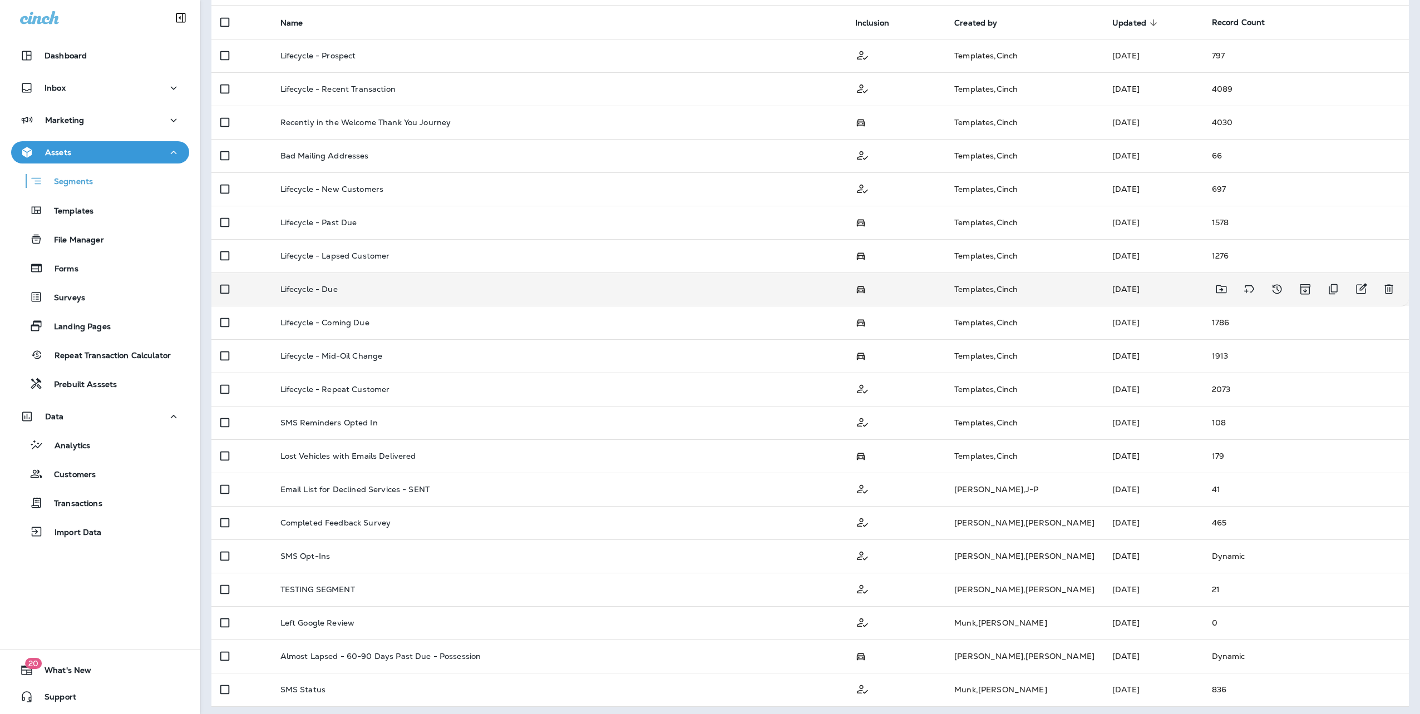
scroll to position [110, 0]
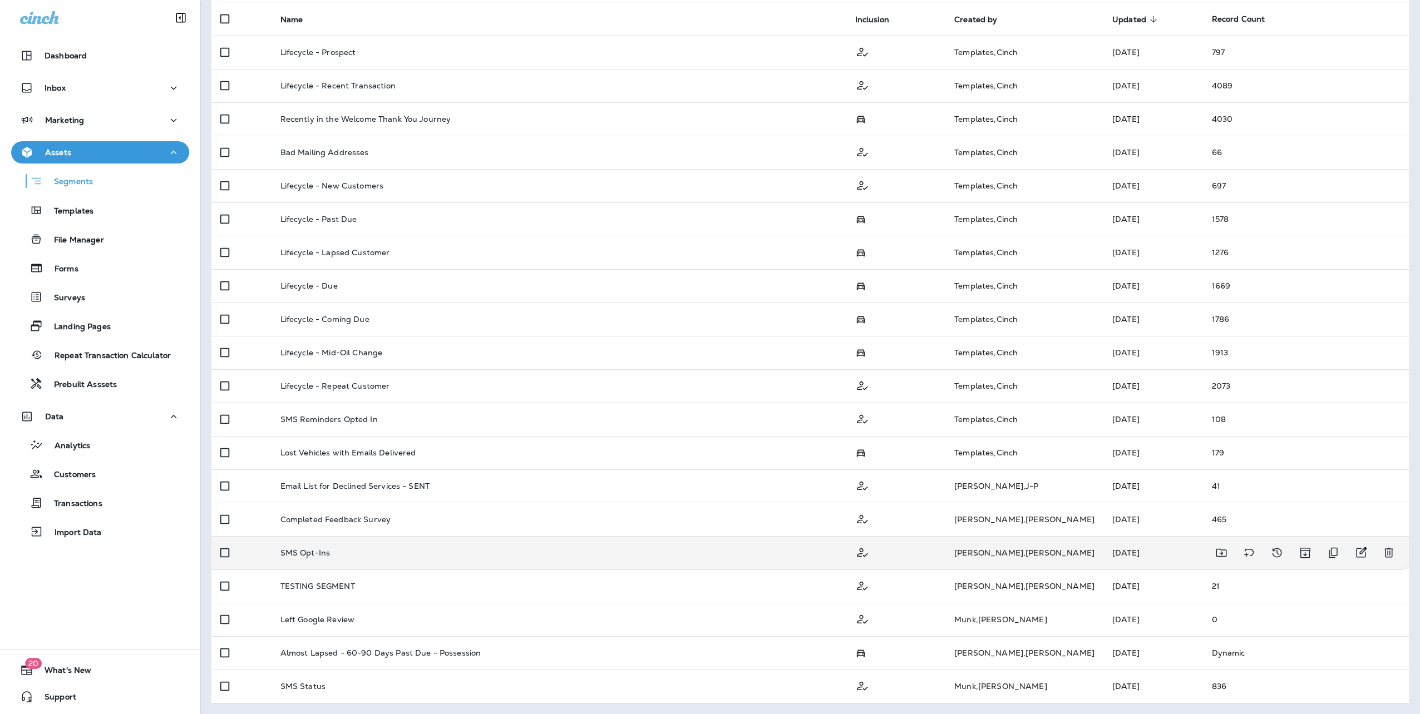
click at [362, 550] on div "SMS Opt-Ins" at bounding box center [558, 553] width 557 height 9
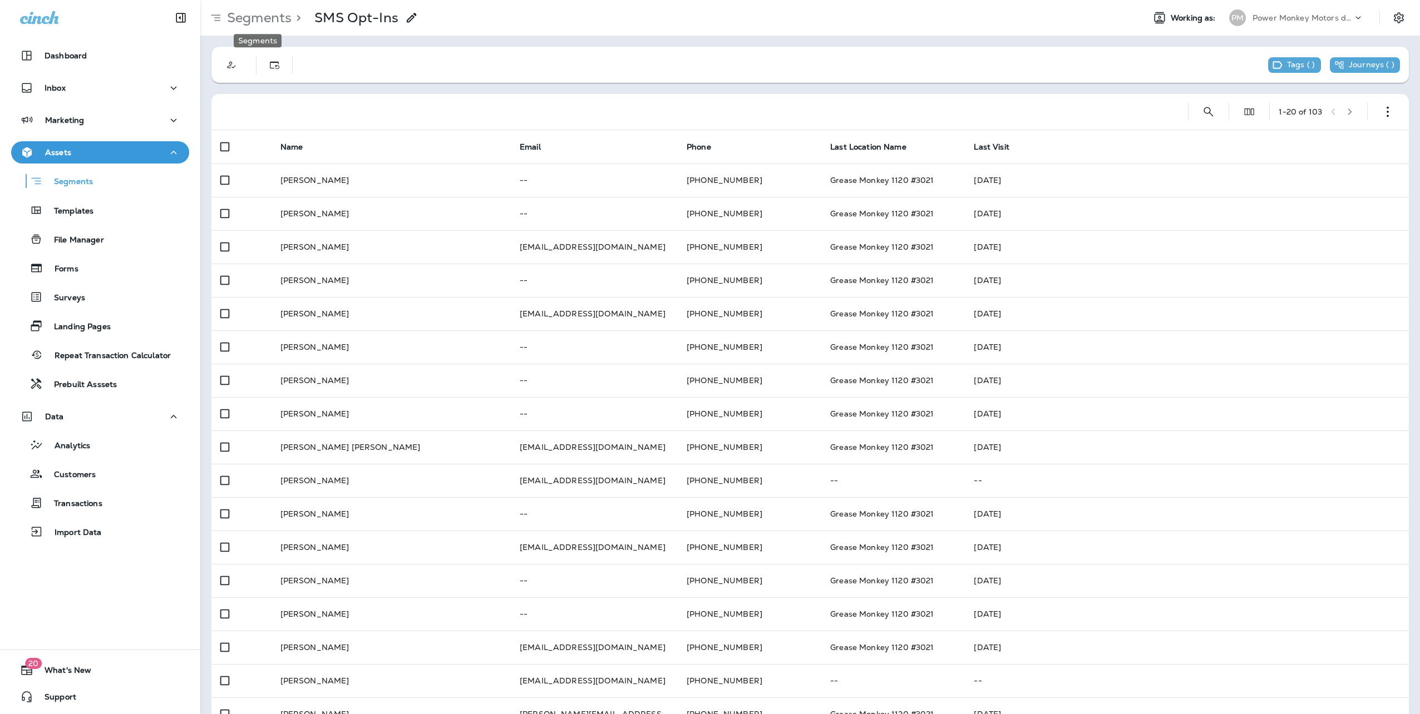
click at [284, 15] on p "Segments" at bounding box center [257, 17] width 69 height 17
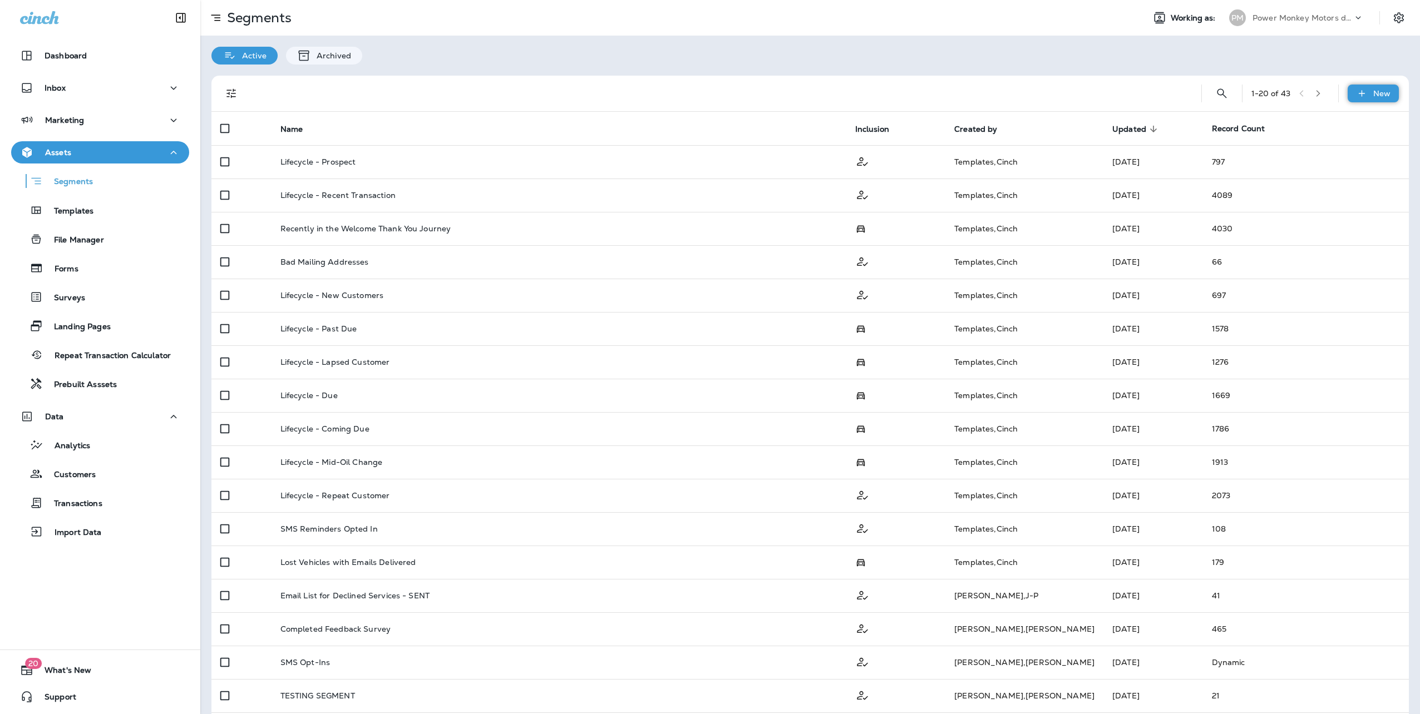
click at [1376, 88] on div "New" at bounding box center [1373, 94] width 51 height 18
click at [1327, 147] on p "Custom Segment" at bounding box center [1341, 146] width 72 height 9
click at [666, 130] on input "text" at bounding box center [718, 114] width 1436 height 29
type input "**********"
click at [74, 142] on button "Confirm" at bounding box center [55, 136] width 40 height 12
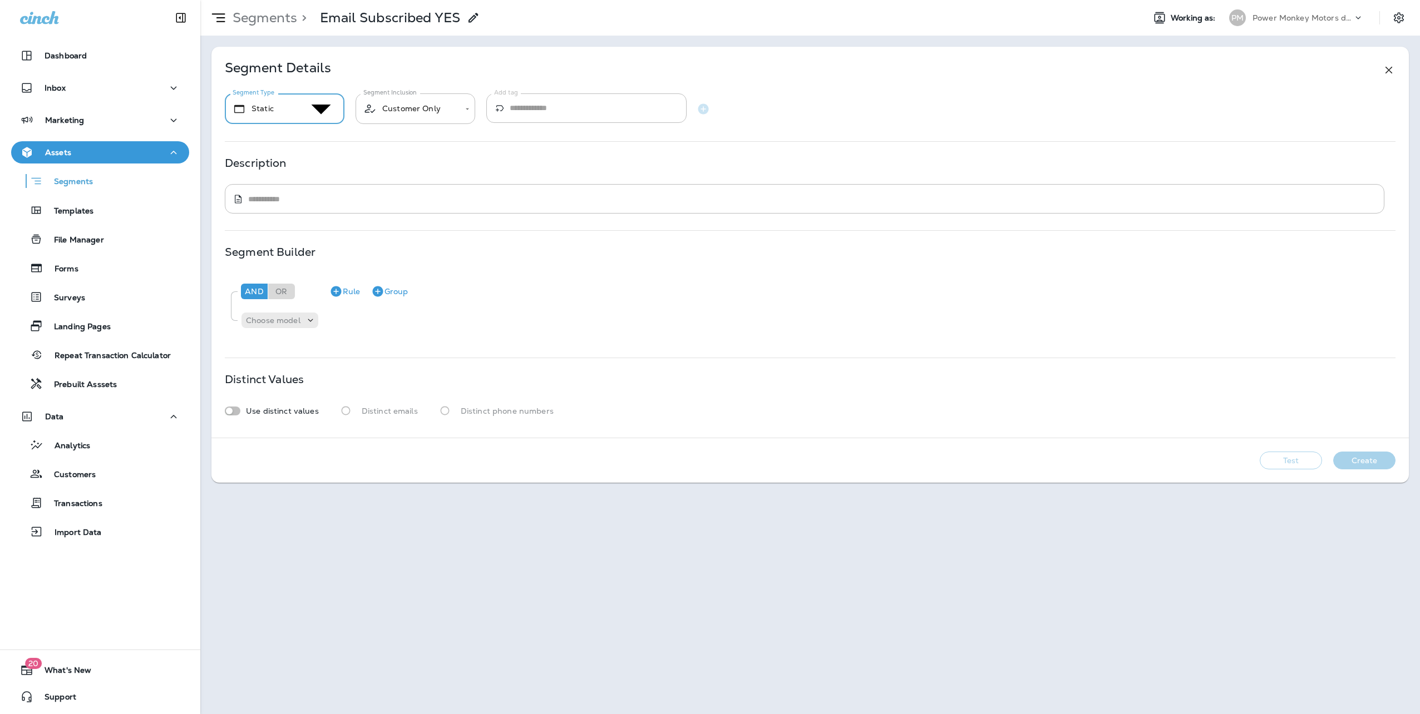
drag, startPoint x: 331, startPoint y: 110, endPoint x: 326, endPoint y: 127, distance: 17.3
click at [331, 27] on body "**********" at bounding box center [710, 13] width 1420 height 27
click at [307, 27] on li "Dynamic" at bounding box center [721, 19] width 1398 height 13
type input "*******"
drag, startPoint x: 321, startPoint y: 199, endPoint x: 342, endPoint y: 205, distance: 21.3
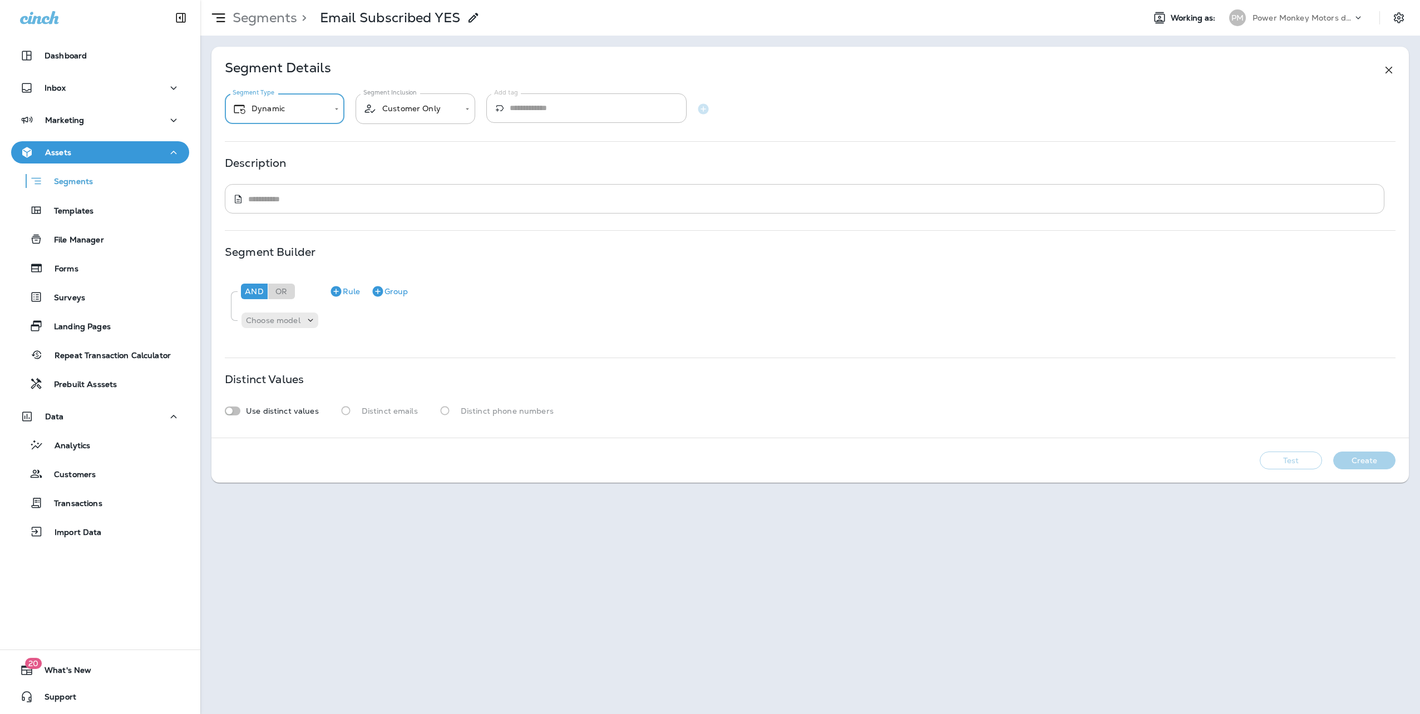
click at [321, 199] on textarea at bounding box center [812, 199] width 1129 height 11
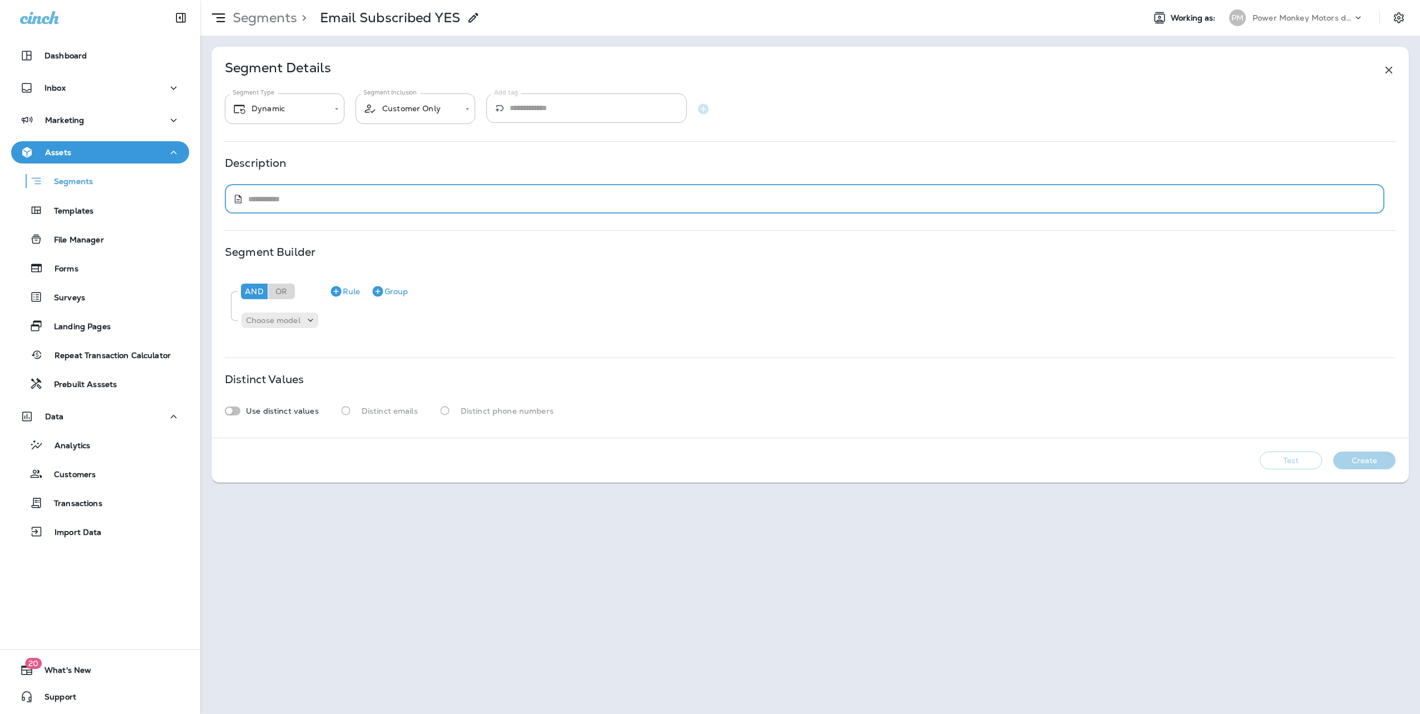
type textarea "*"
type textarea "**********"
click at [242, 410] on div "Use distinct values" at bounding box center [272, 411] width 94 height 9
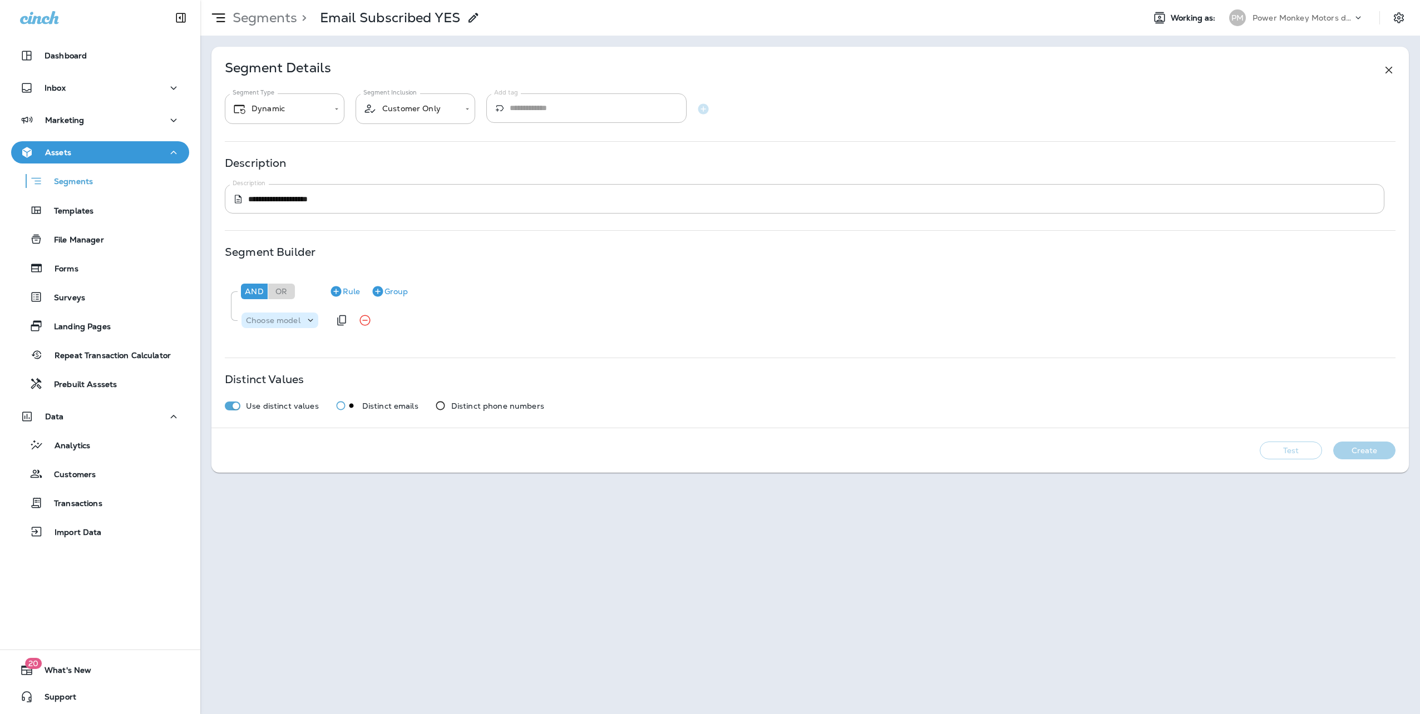
click at [300, 315] on div "Choose model" at bounding box center [280, 320] width 77 height 11
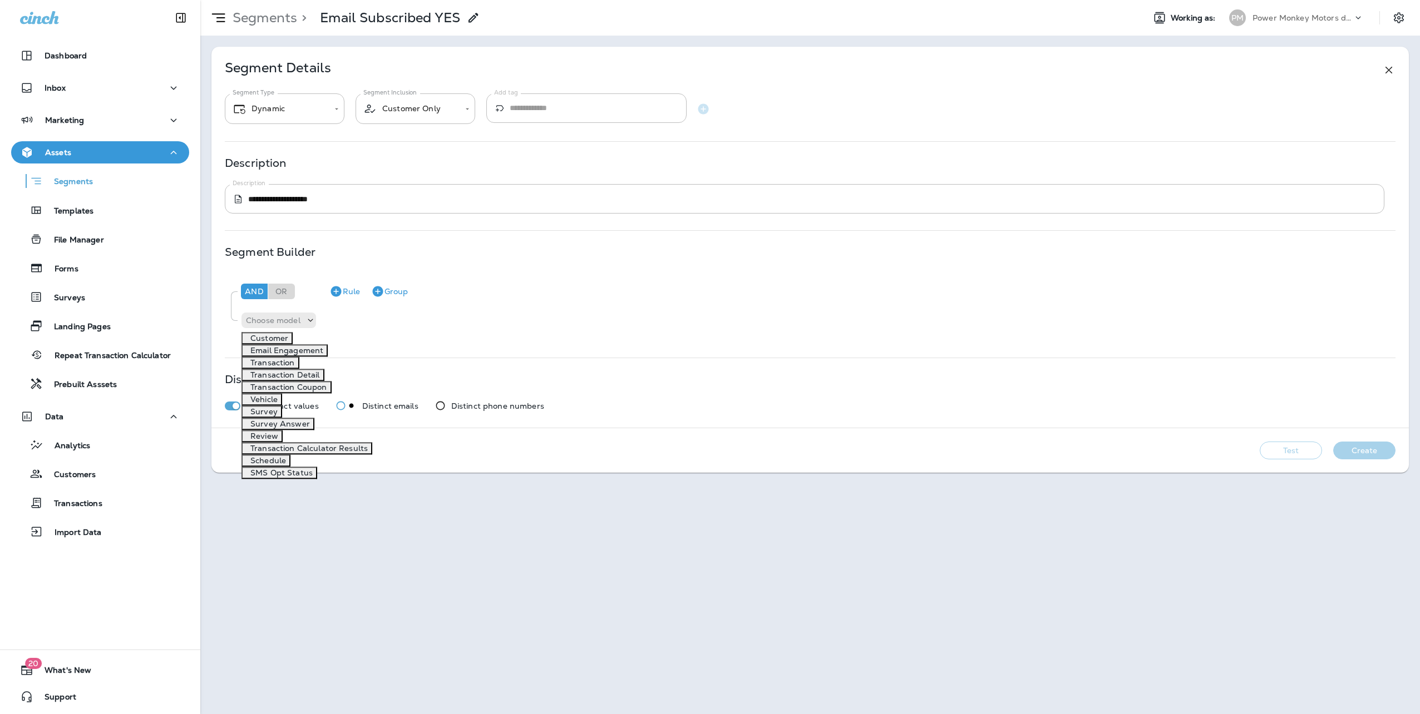
click at [303, 355] on p "Email Engagement" at bounding box center [284, 350] width 77 height 9
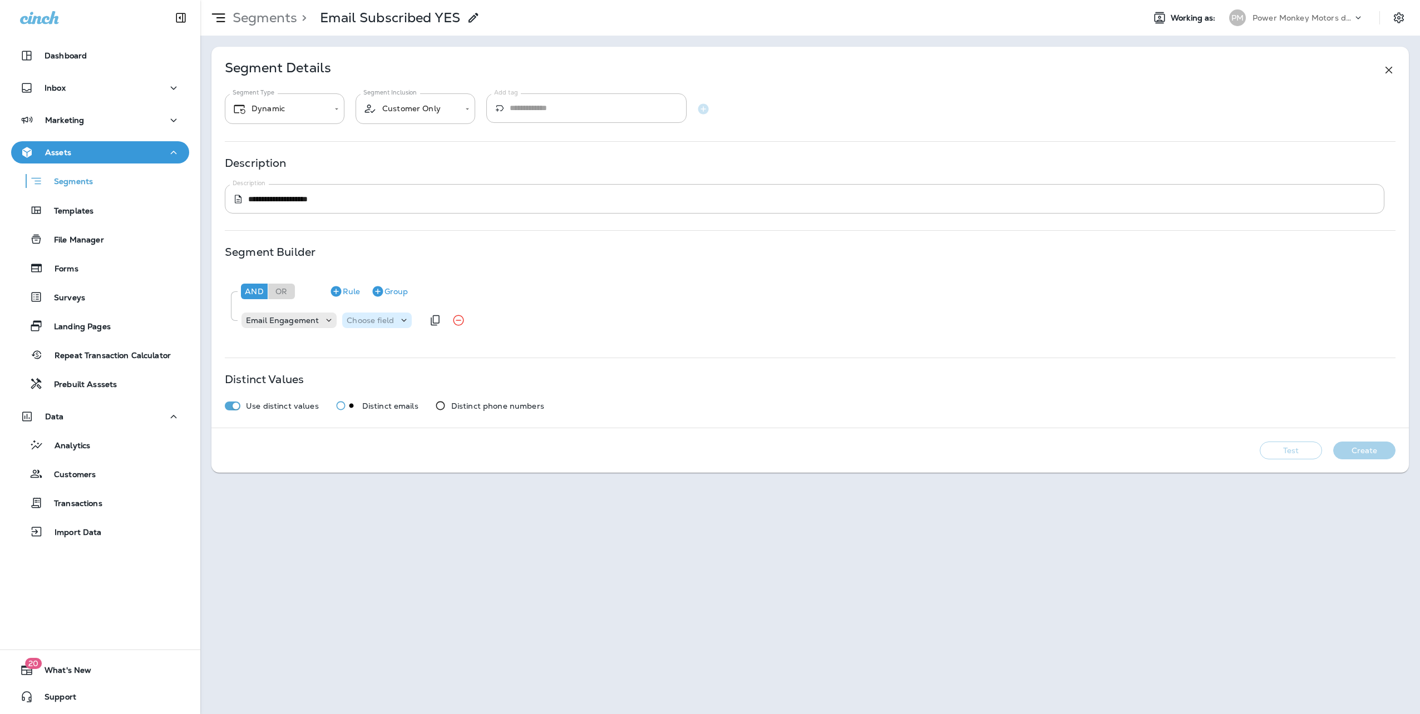
click at [361, 320] on p "Choose field" at bounding box center [370, 320] width 47 height 9
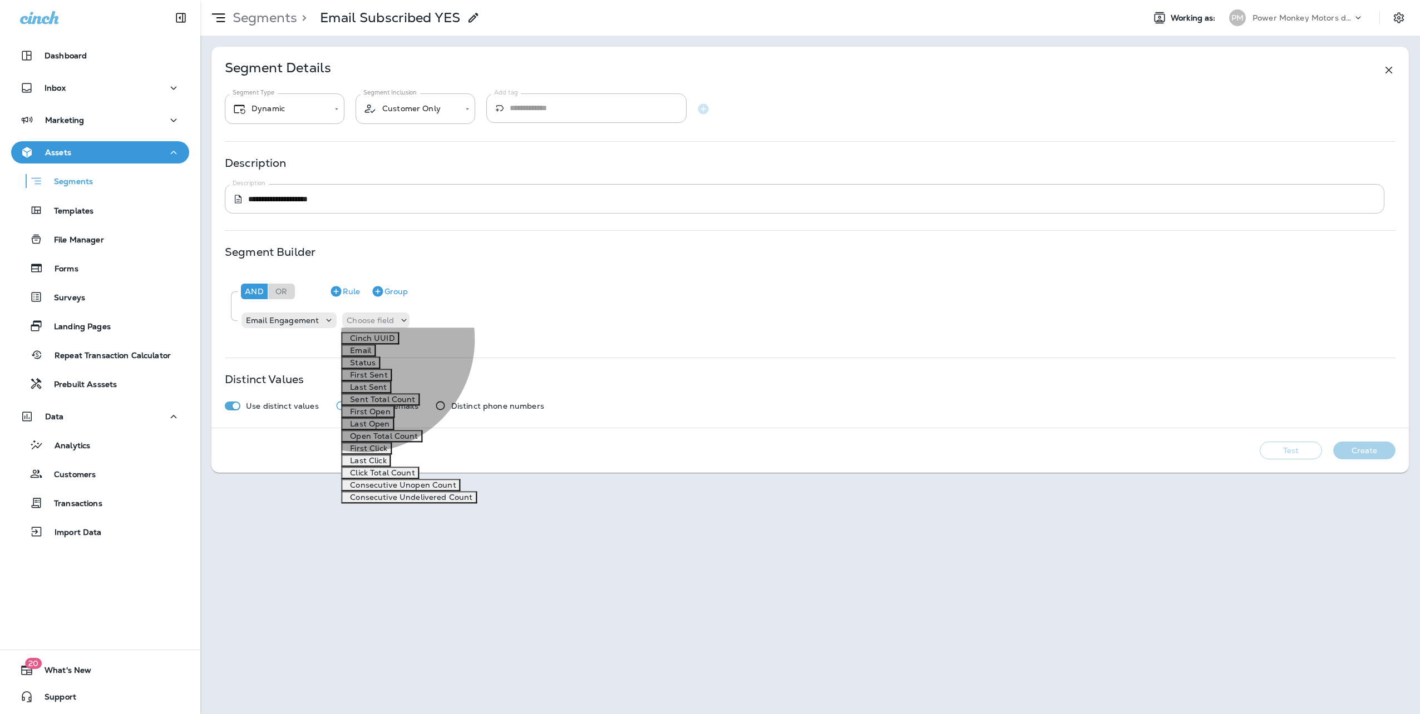
click at [363, 367] on p "Status" at bounding box center [361, 362] width 30 height 9
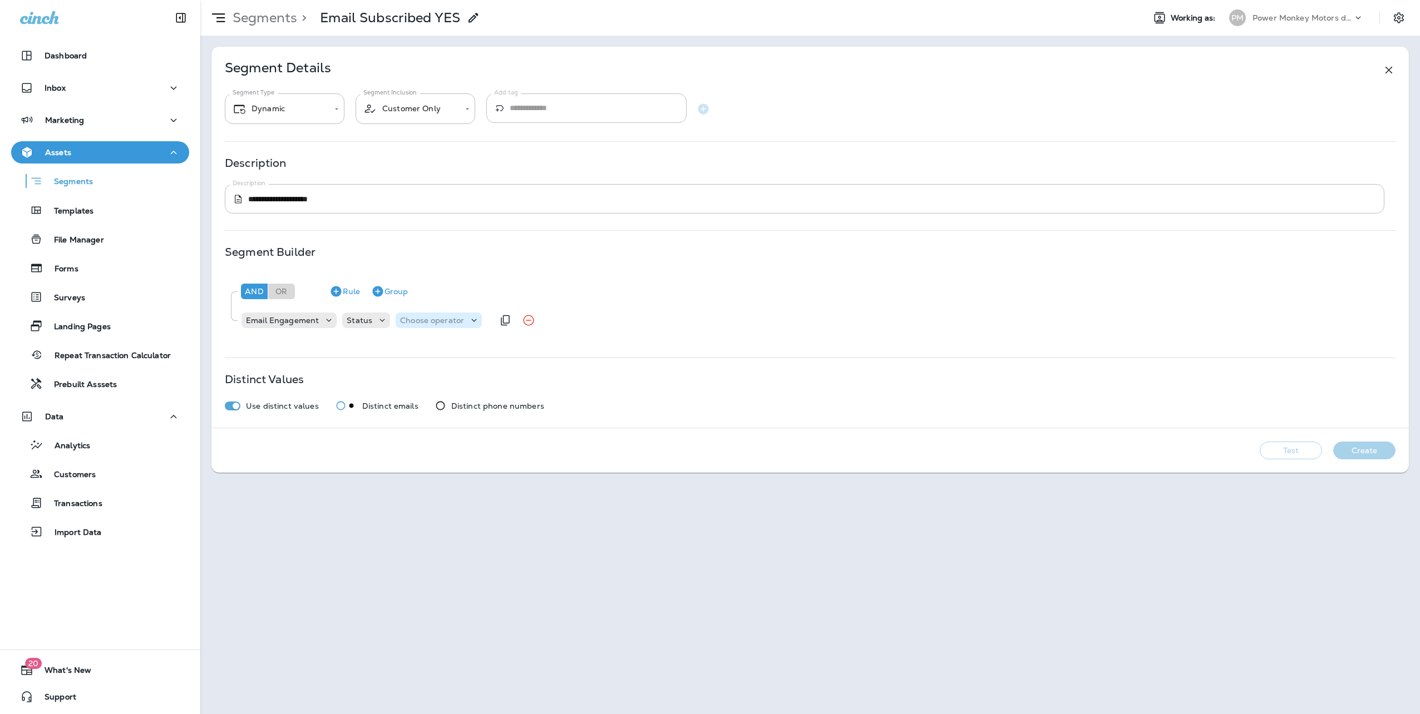
click at [422, 319] on p "Choose operator" at bounding box center [432, 320] width 64 height 9
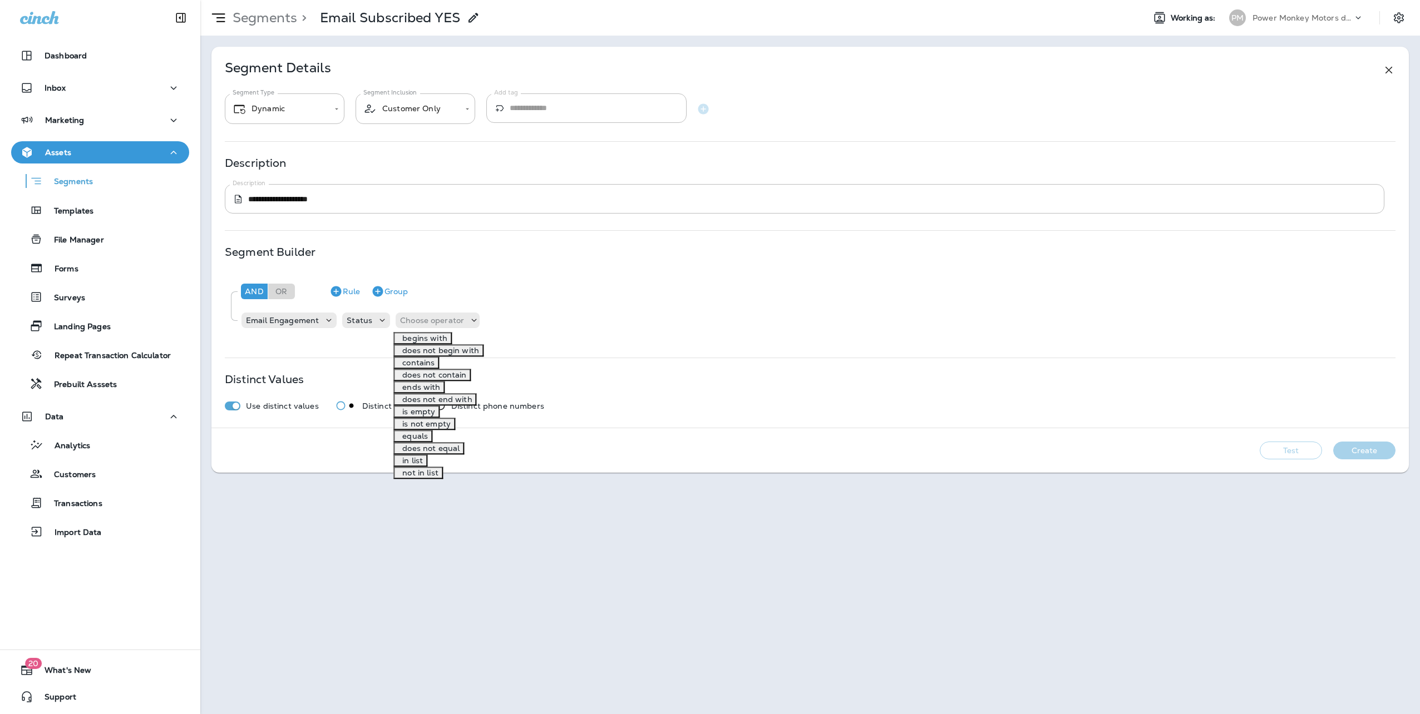
click at [421, 441] on p "equals" at bounding box center [413, 436] width 30 height 9
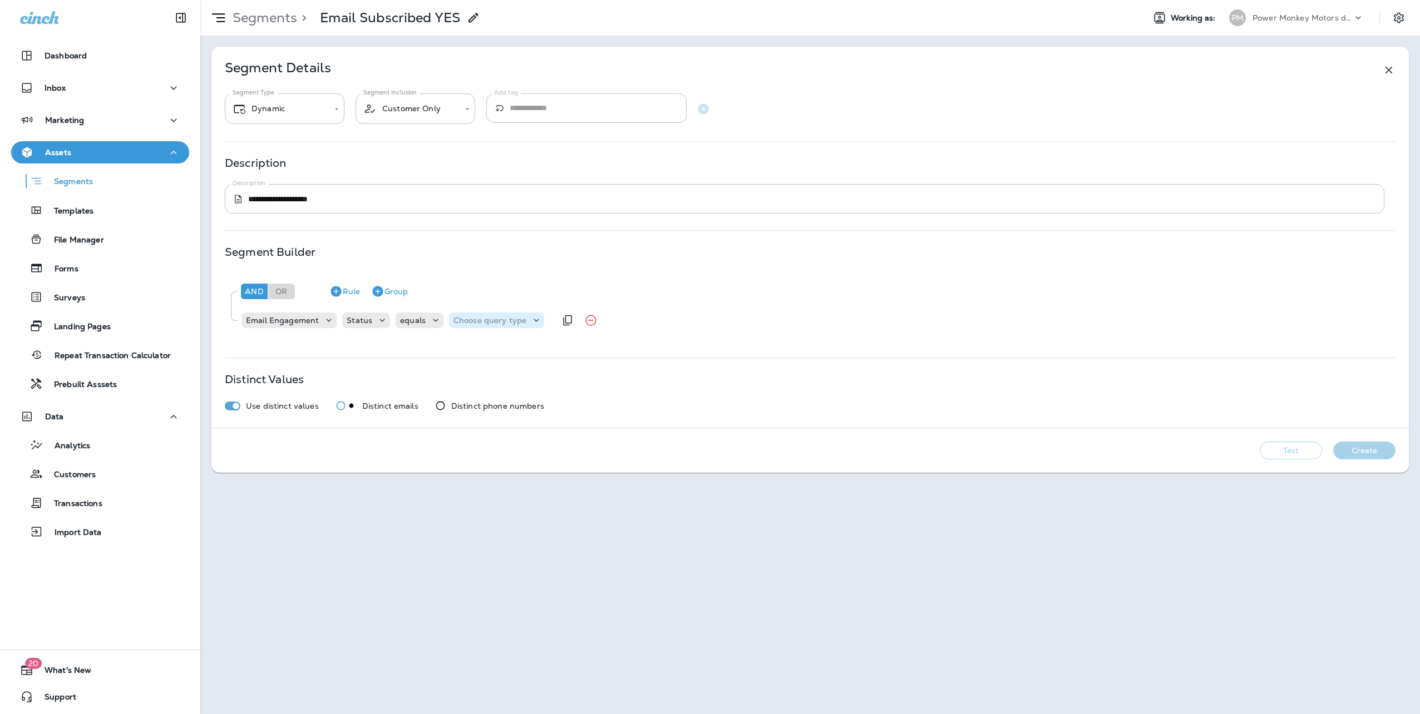
click at [464, 322] on p "Choose query type" at bounding box center [490, 320] width 73 height 9
click at [467, 343] on p "Text" at bounding box center [461, 338] width 21 height 9
click at [544, 324] on input "text" at bounding box center [564, 320] width 111 height 14
type input "**********"
click at [544, 337] on div "**********" at bounding box center [810, 307] width 1171 height 68
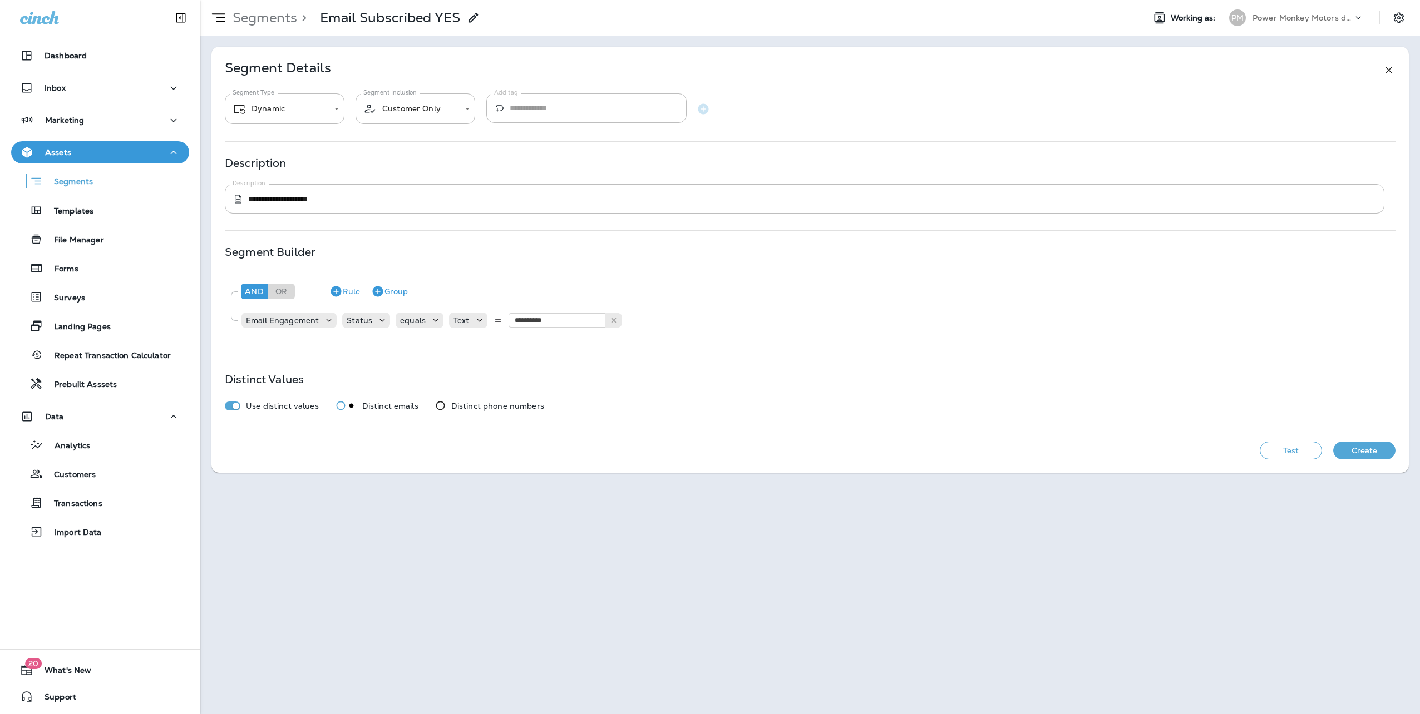
click at [819, 341] on div "**********" at bounding box center [810, 237] width 1198 height 381
click at [1293, 459] on button "Test" at bounding box center [1291, 451] width 62 height 18
click at [1369, 460] on button "Create" at bounding box center [1364, 451] width 62 height 18
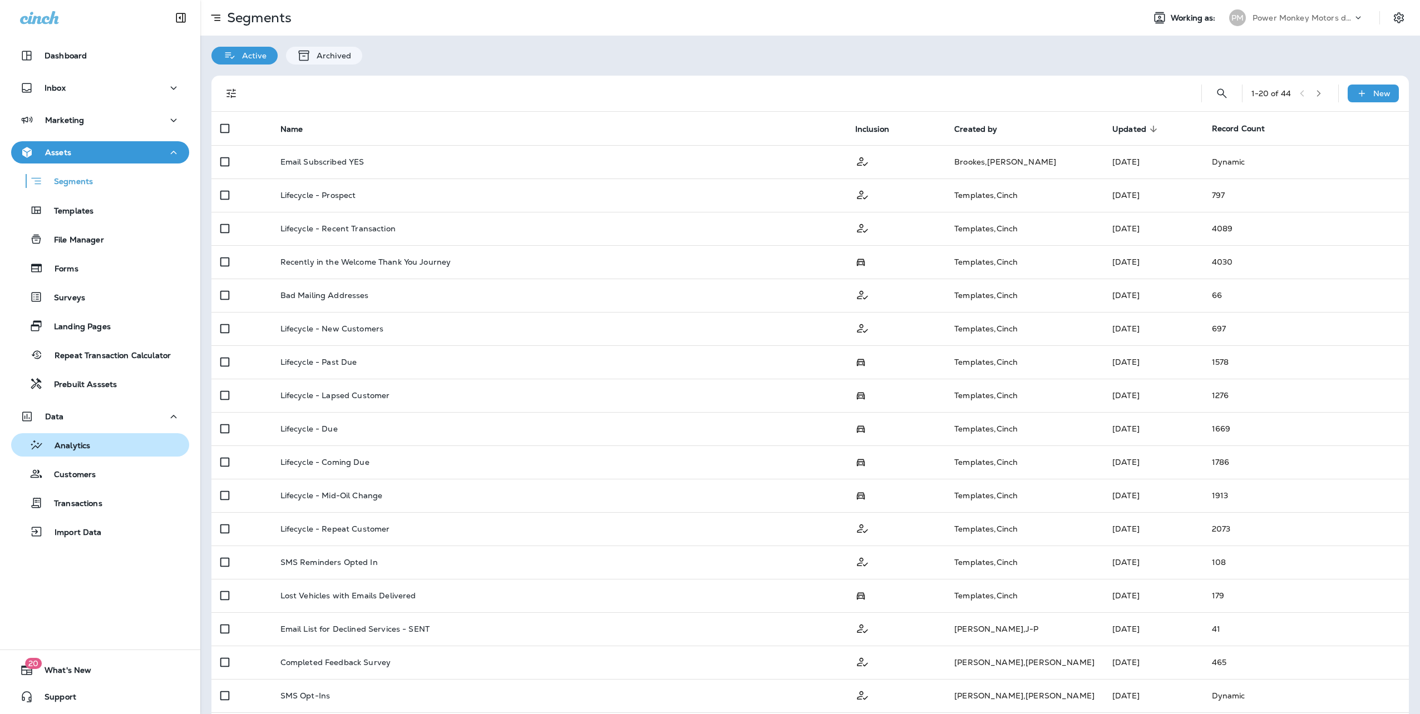
click at [102, 452] on div "Analytics" at bounding box center [100, 445] width 169 height 17
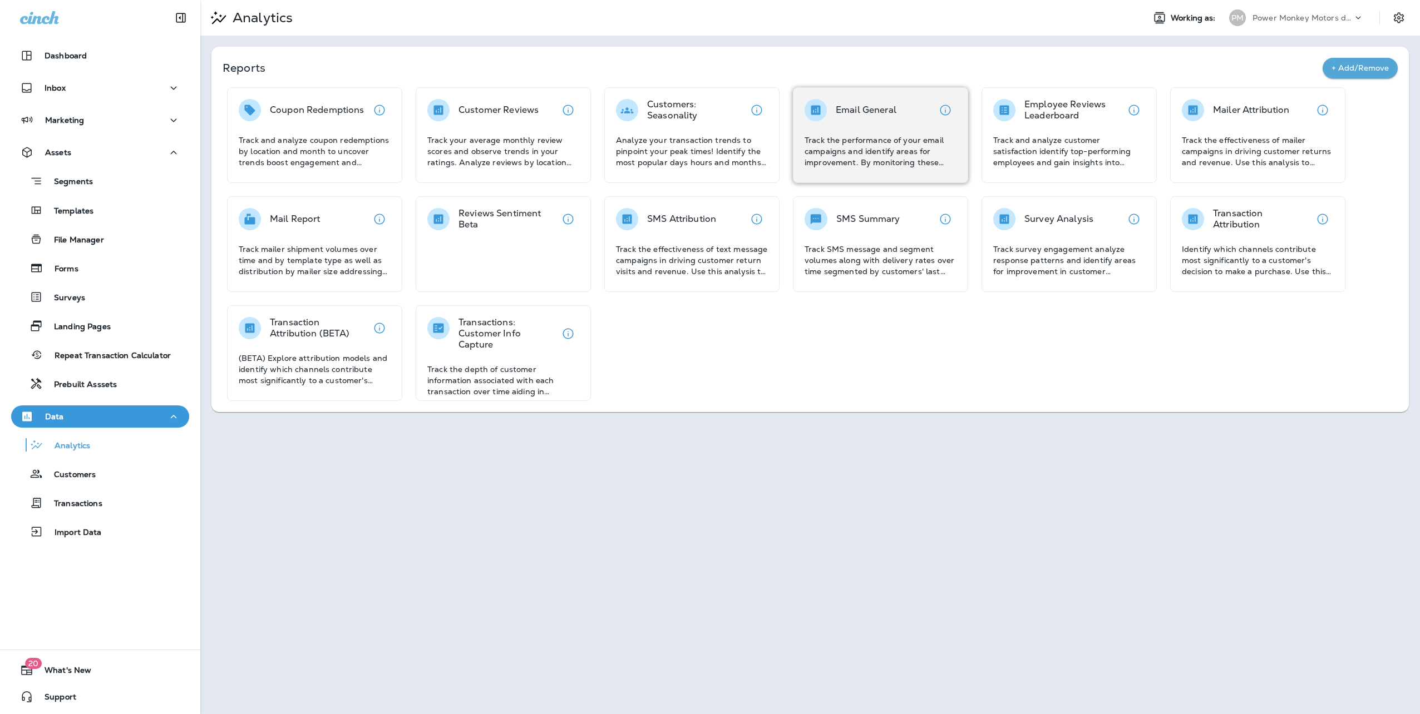
click at [861, 128] on div "Email General Track the performance of your email campaigns and identify areas …" at bounding box center [881, 133] width 152 height 69
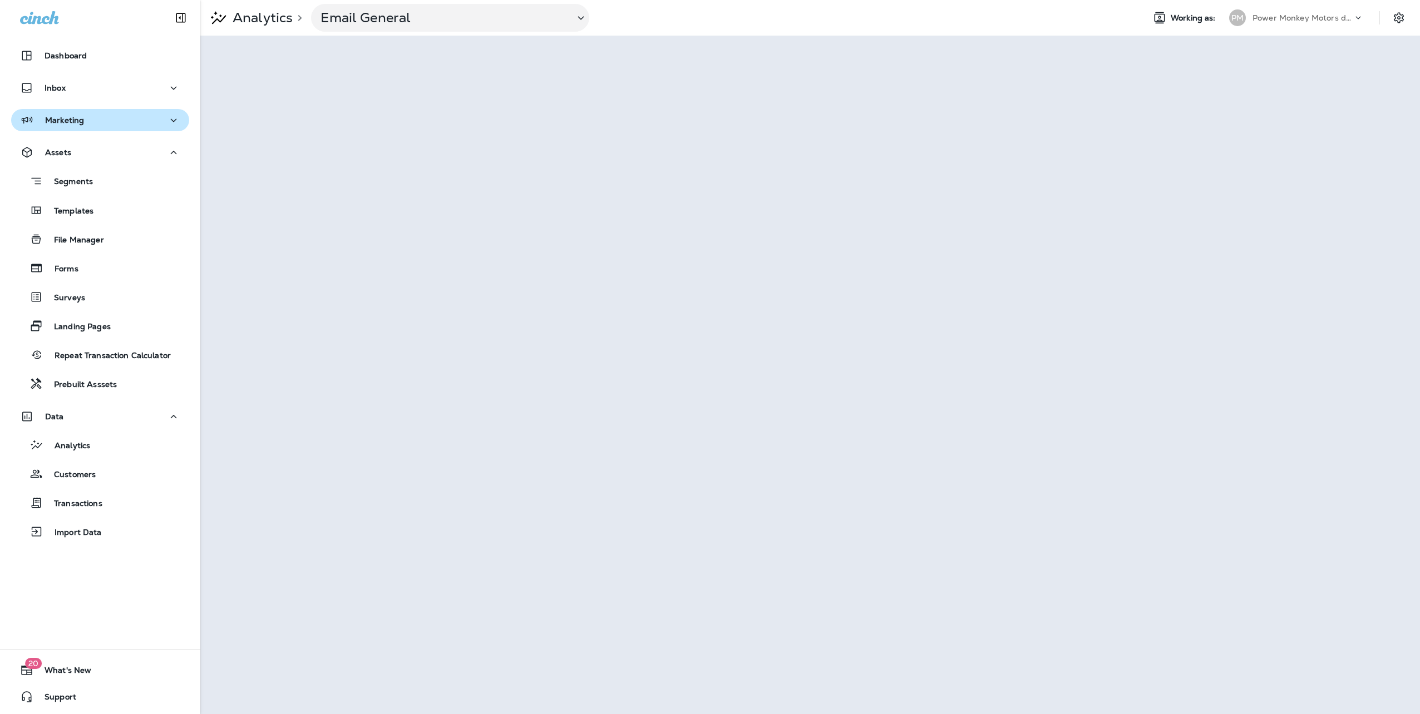
click at [62, 116] on p "Marketing" at bounding box center [64, 120] width 39 height 9
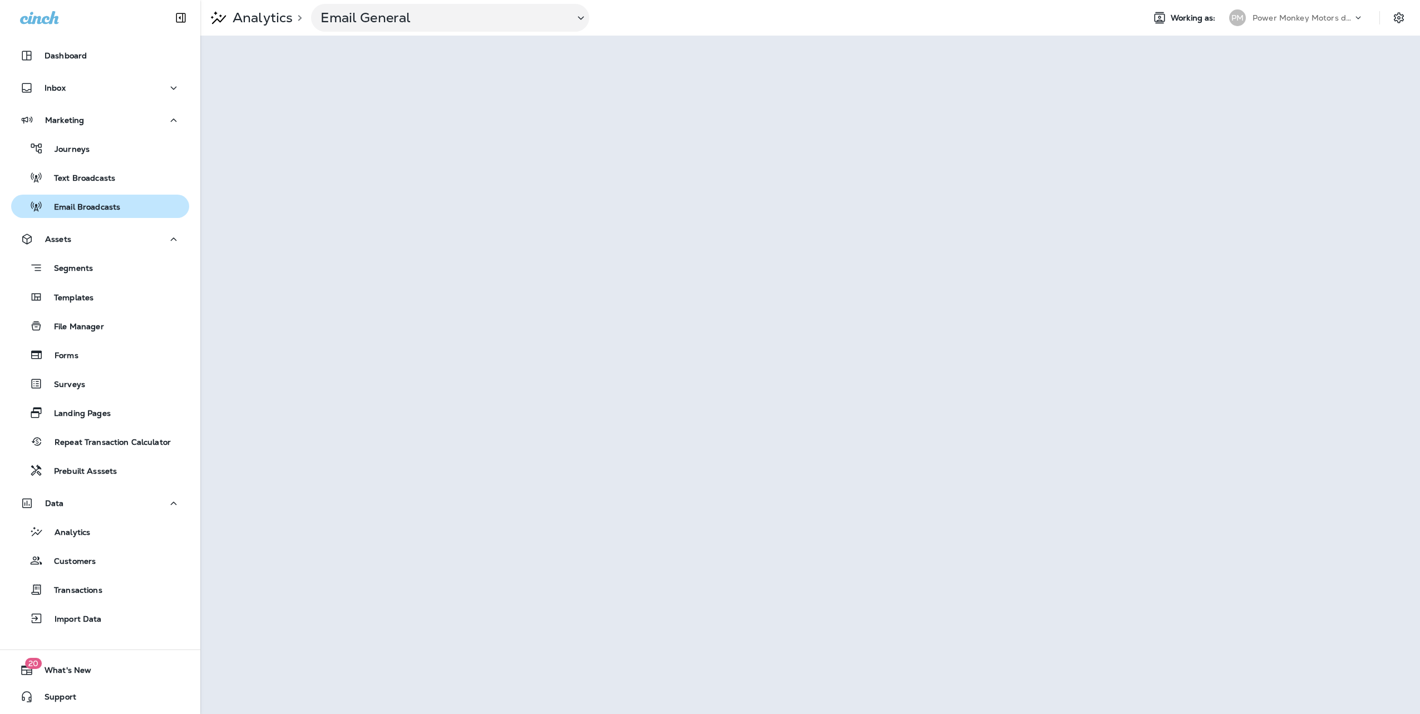
click at [70, 209] on p "Email Broadcasts" at bounding box center [81, 208] width 77 height 11
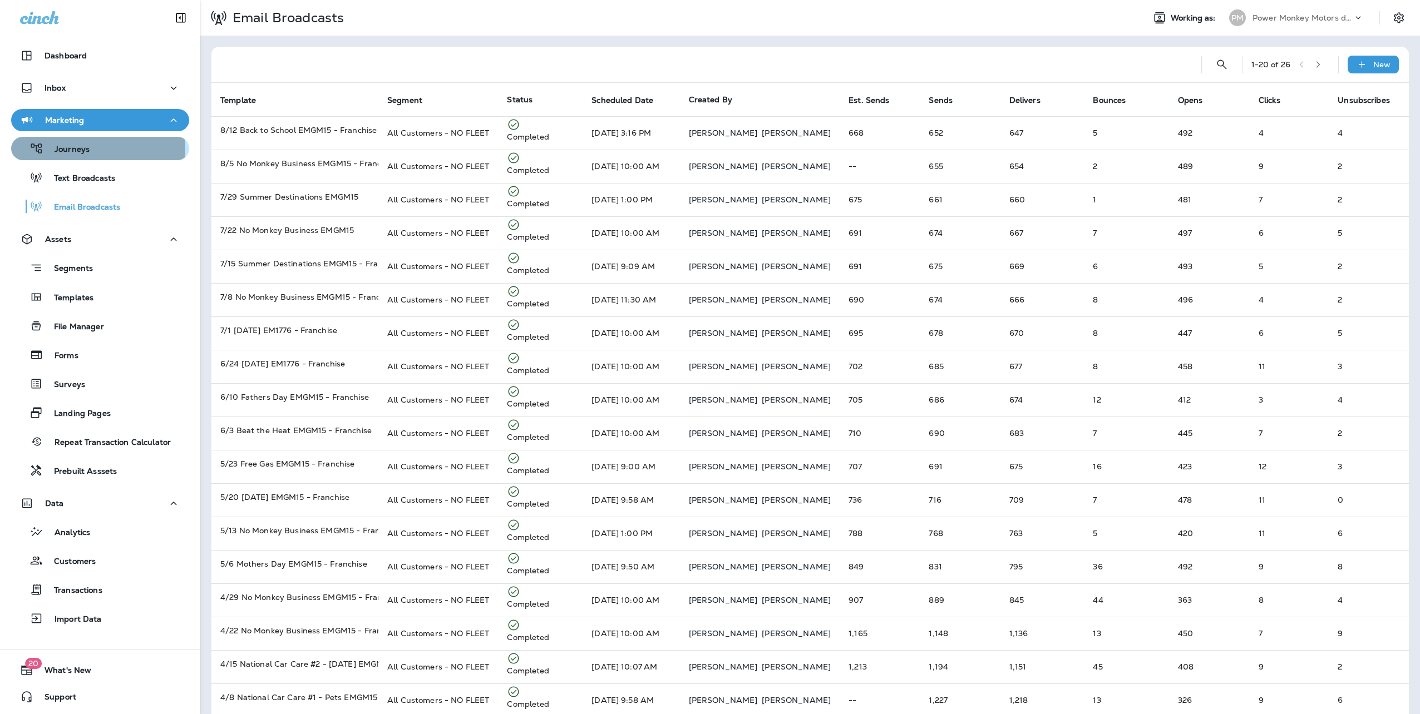
click at [66, 151] on p "Journeys" at bounding box center [66, 150] width 46 height 11
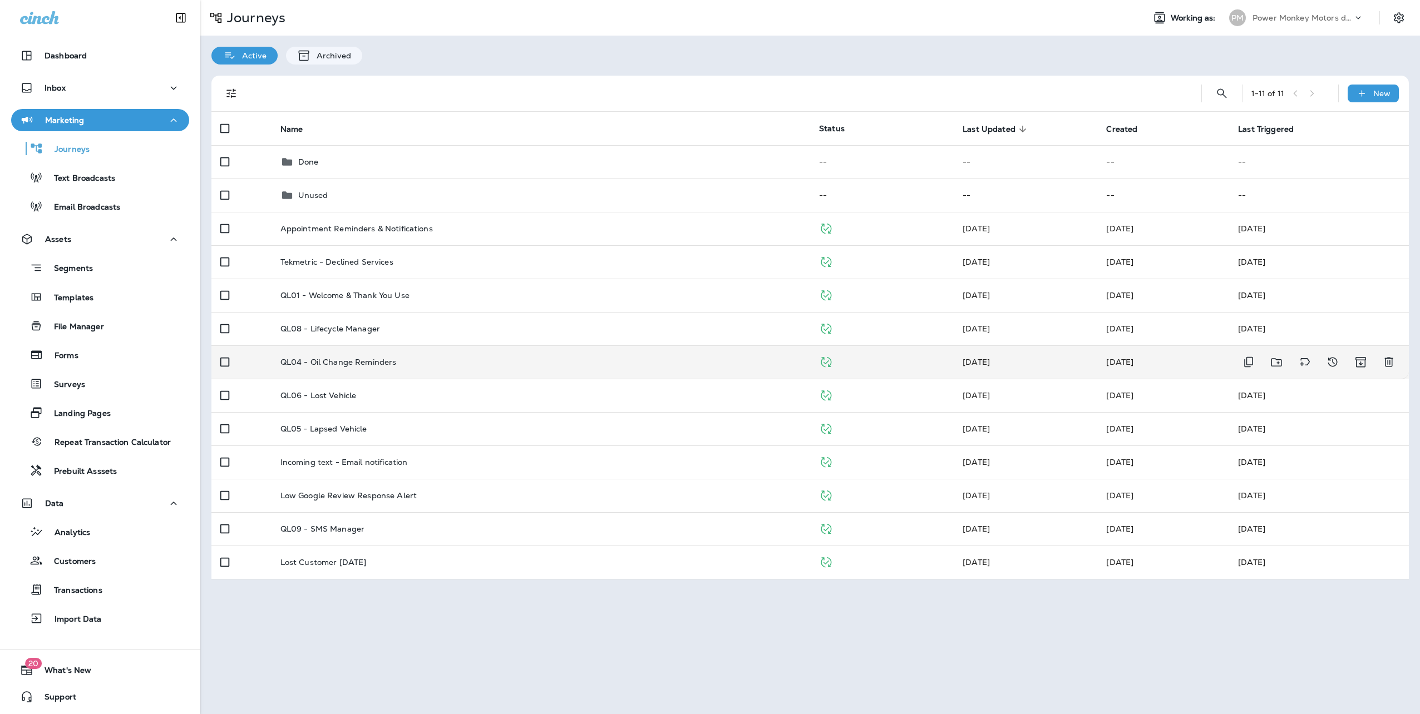
click at [392, 367] on td "QL04 - Oil Change Reminders" at bounding box center [541, 362] width 539 height 33
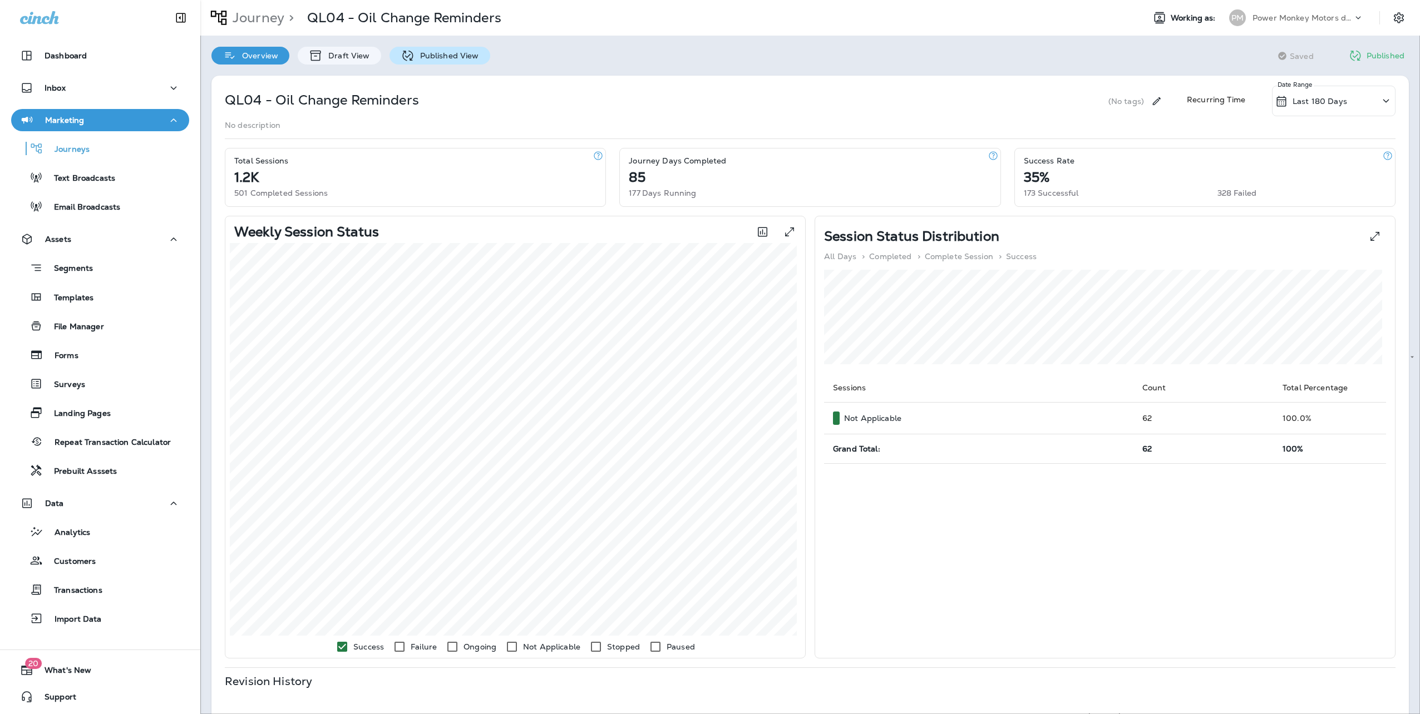
click at [445, 57] on p "Published View" at bounding box center [447, 55] width 65 height 9
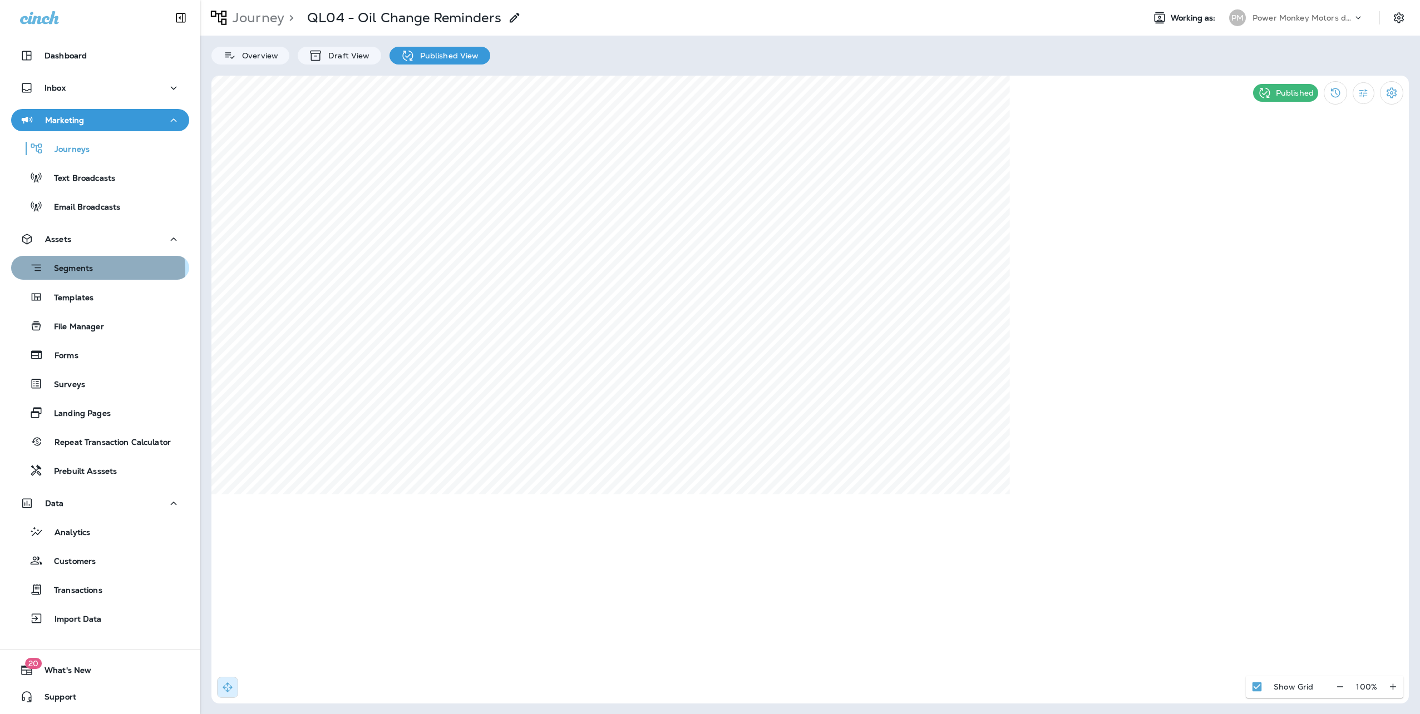
click at [74, 271] on p "Segments" at bounding box center [68, 269] width 50 height 11
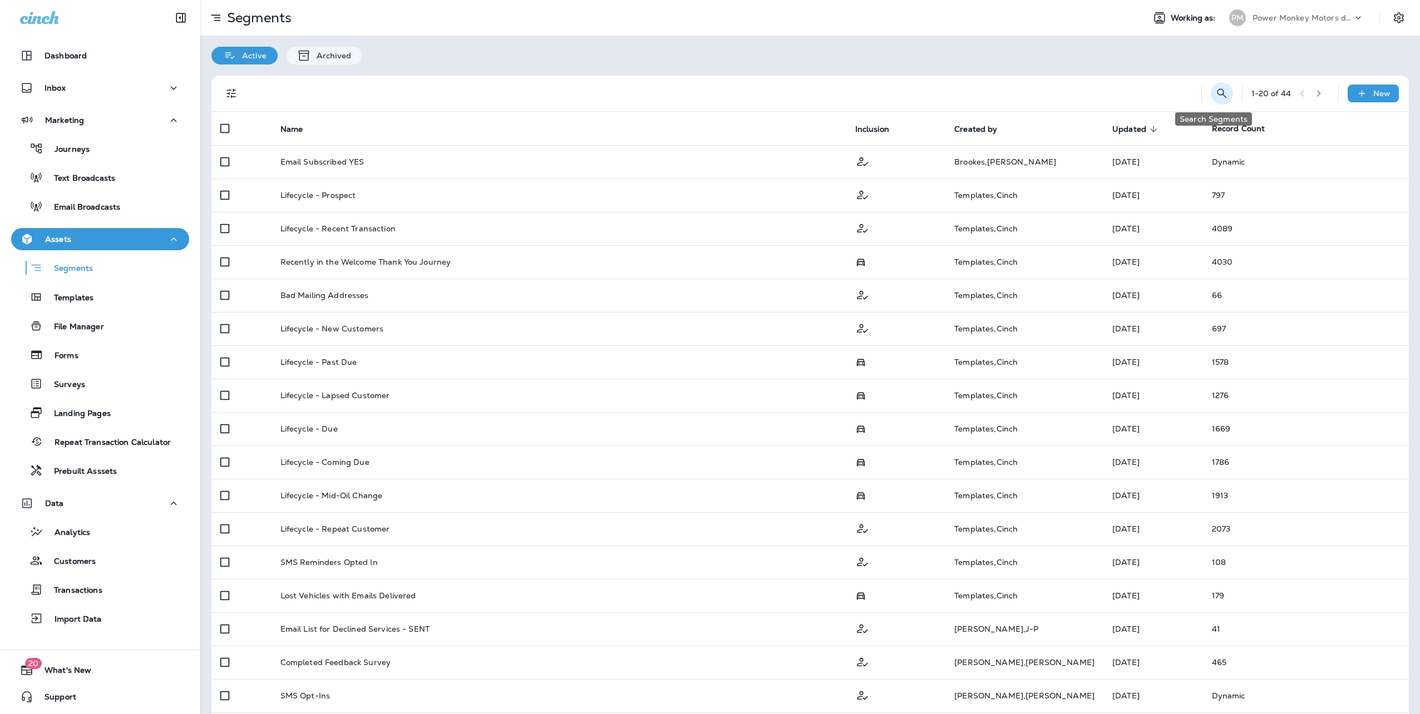
click at [1211, 91] on button "Search Segments" at bounding box center [1222, 93] width 22 height 22
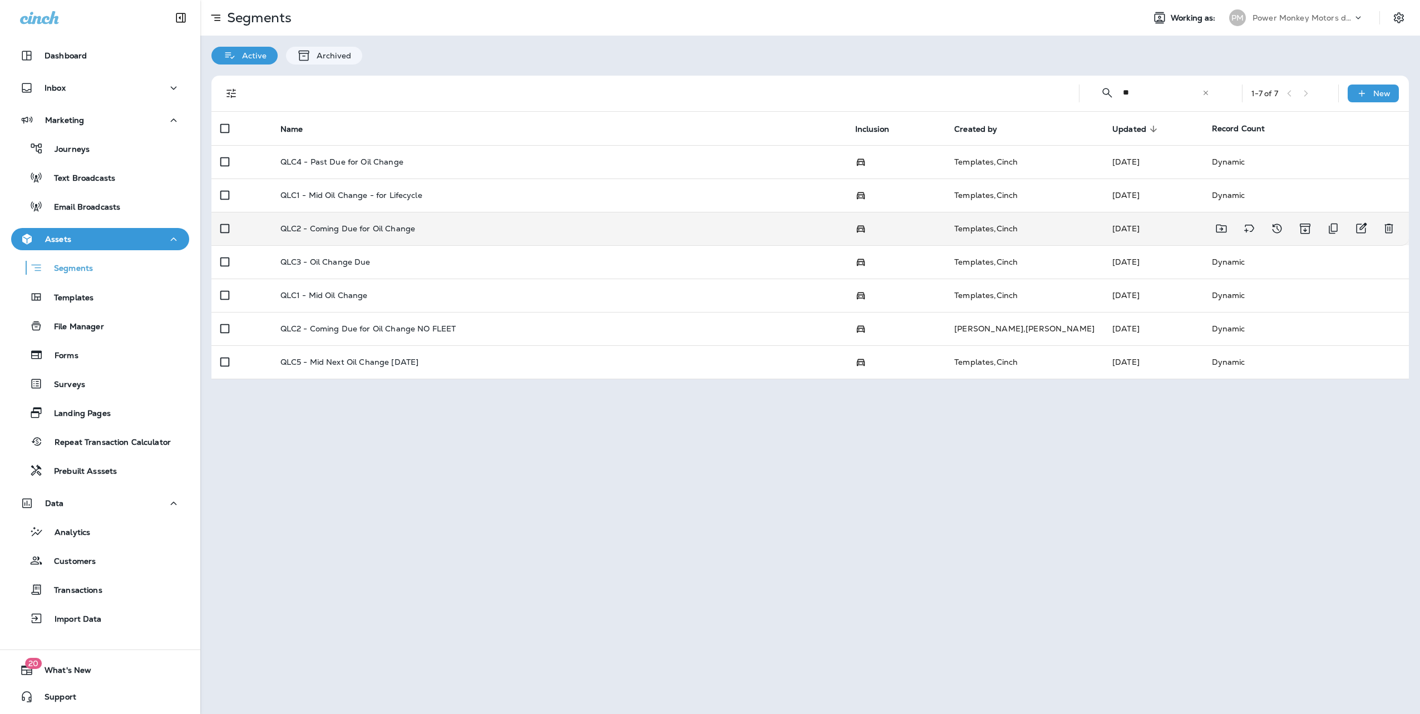
type input "**"
click at [341, 233] on td "QLC2 - Coming Due for Oil Change" at bounding box center [559, 228] width 575 height 33
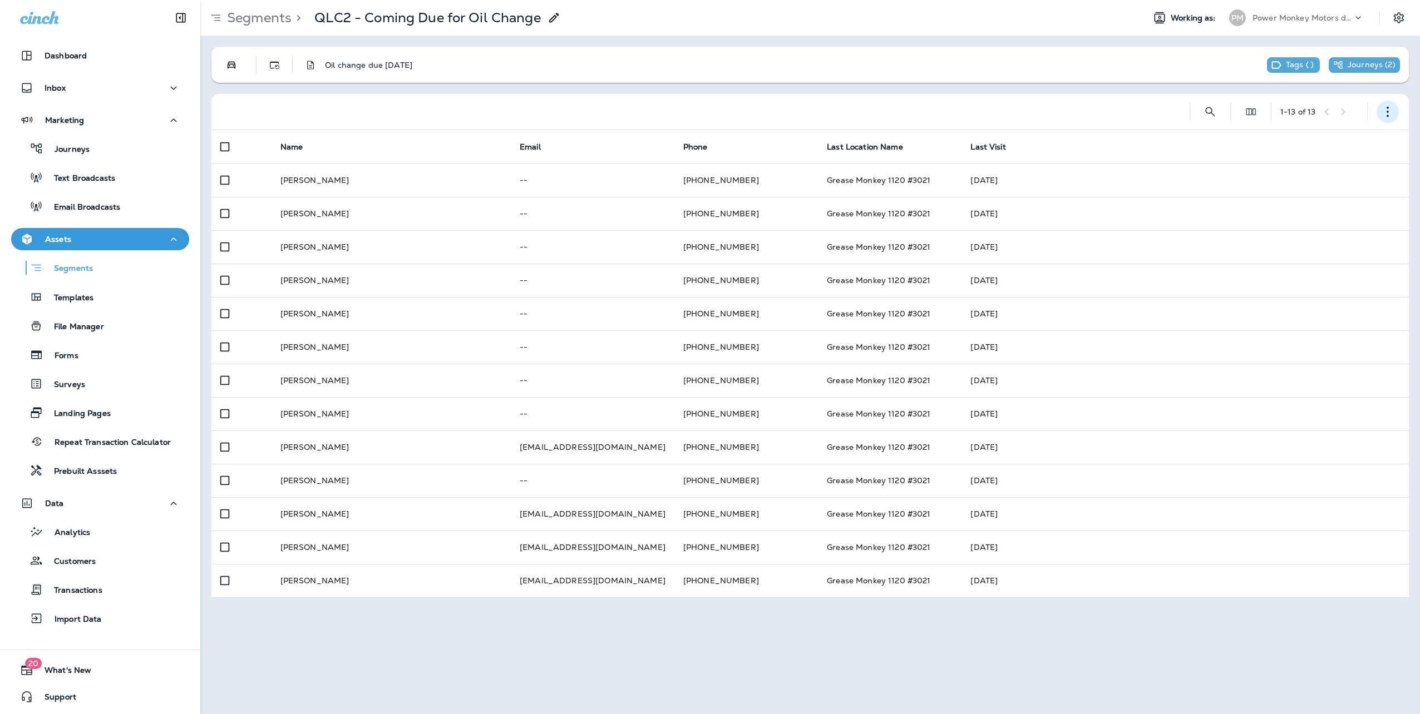
click at [1384, 112] on icon "button" at bounding box center [1387, 111] width 11 height 11
click at [1312, 137] on p "Edit Segment" at bounding box center [1313, 140] width 57 height 9
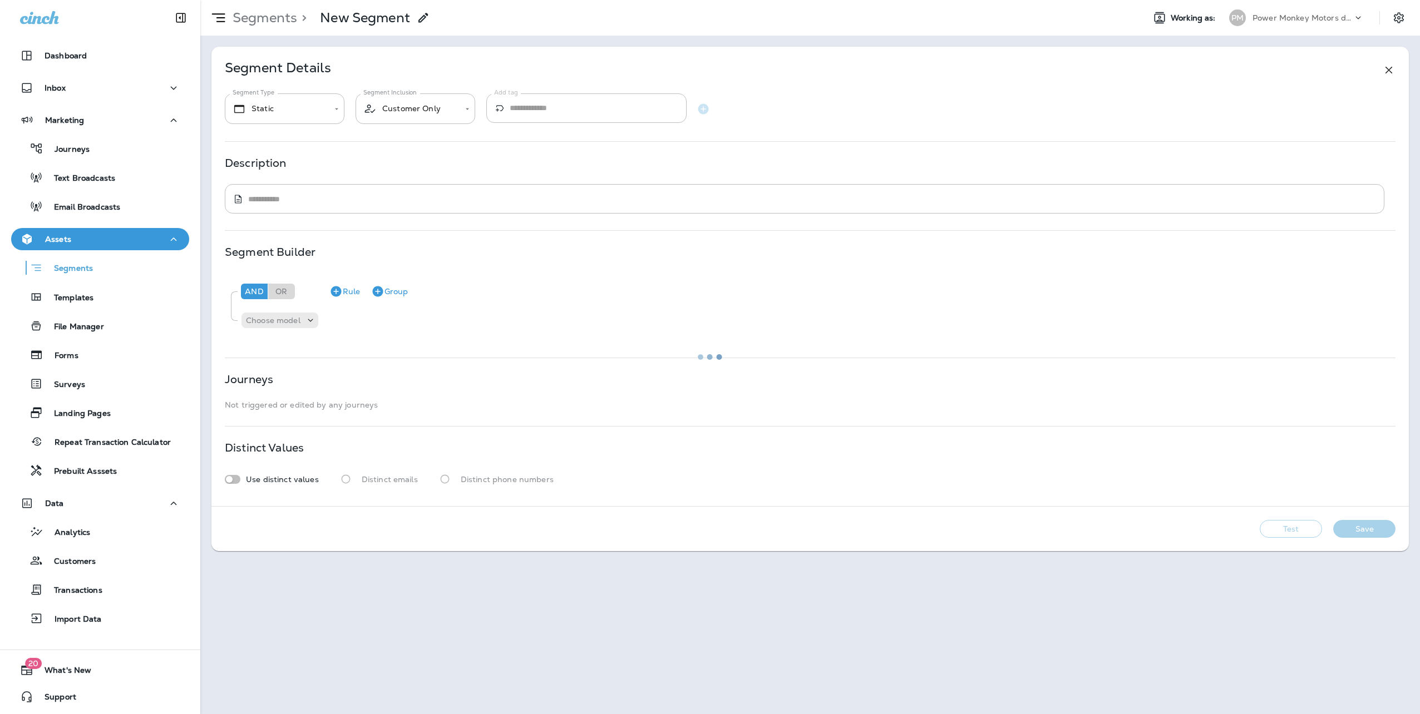
type input "*******"
type input "**********"
type textarea "**********"
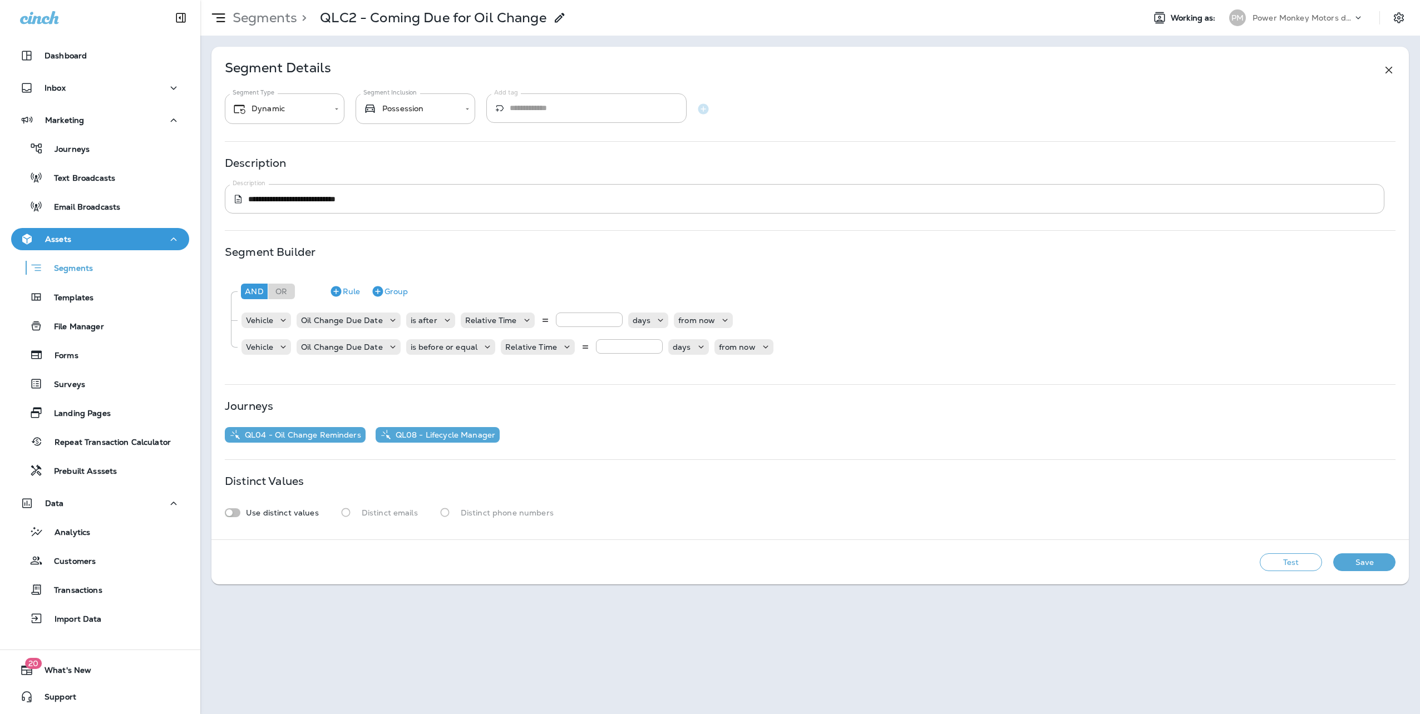
click at [1388, 68] on icon at bounding box center [1388, 69] width 13 height 13
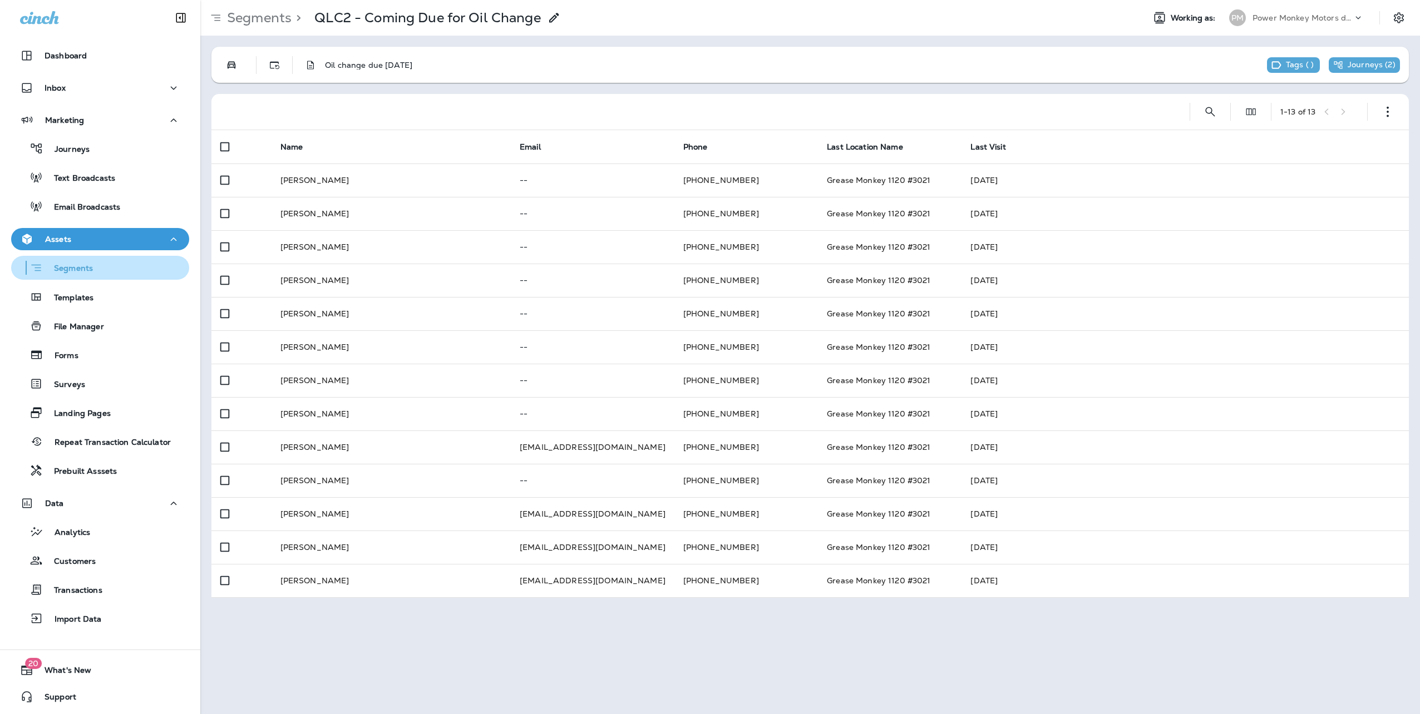
click at [73, 266] on p "Segments" at bounding box center [68, 269] width 50 height 11
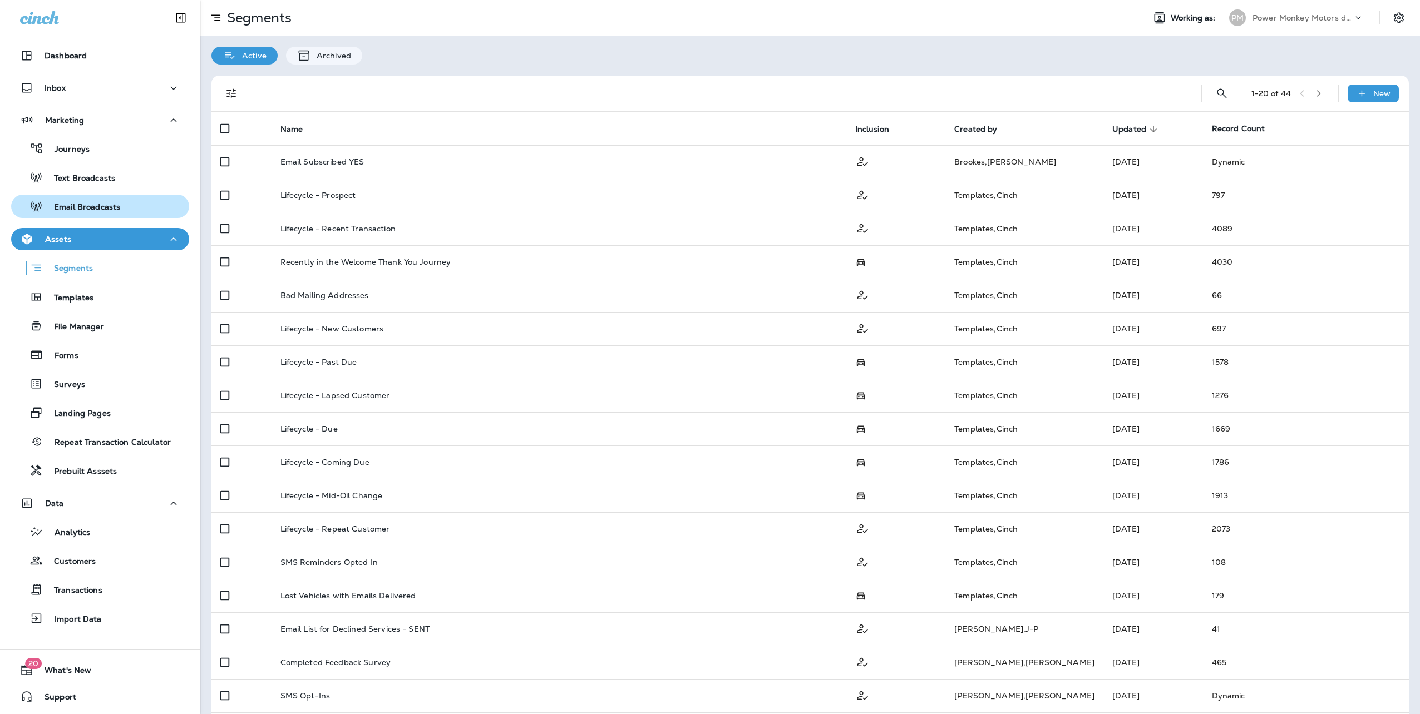
click at [88, 203] on p "Email Broadcasts" at bounding box center [81, 208] width 77 height 11
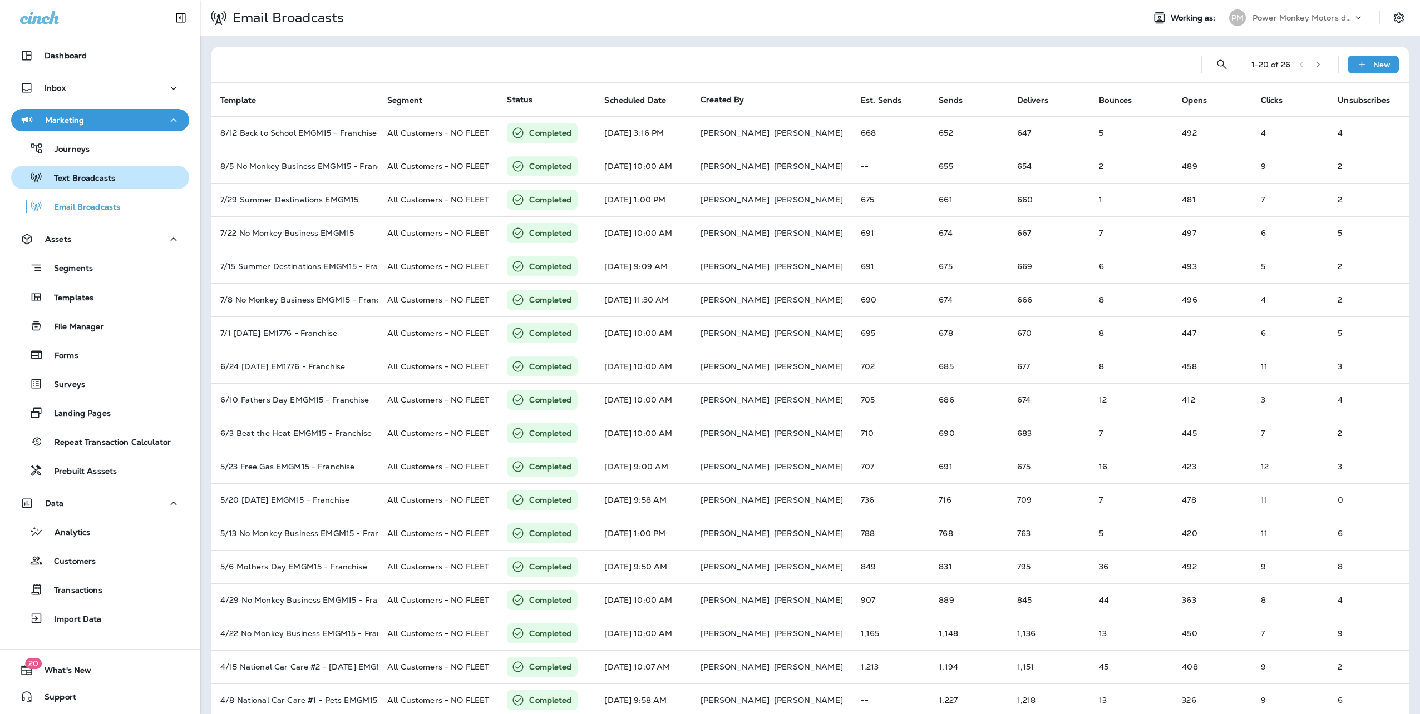
click at [85, 178] on p "Text Broadcasts" at bounding box center [79, 179] width 72 height 11
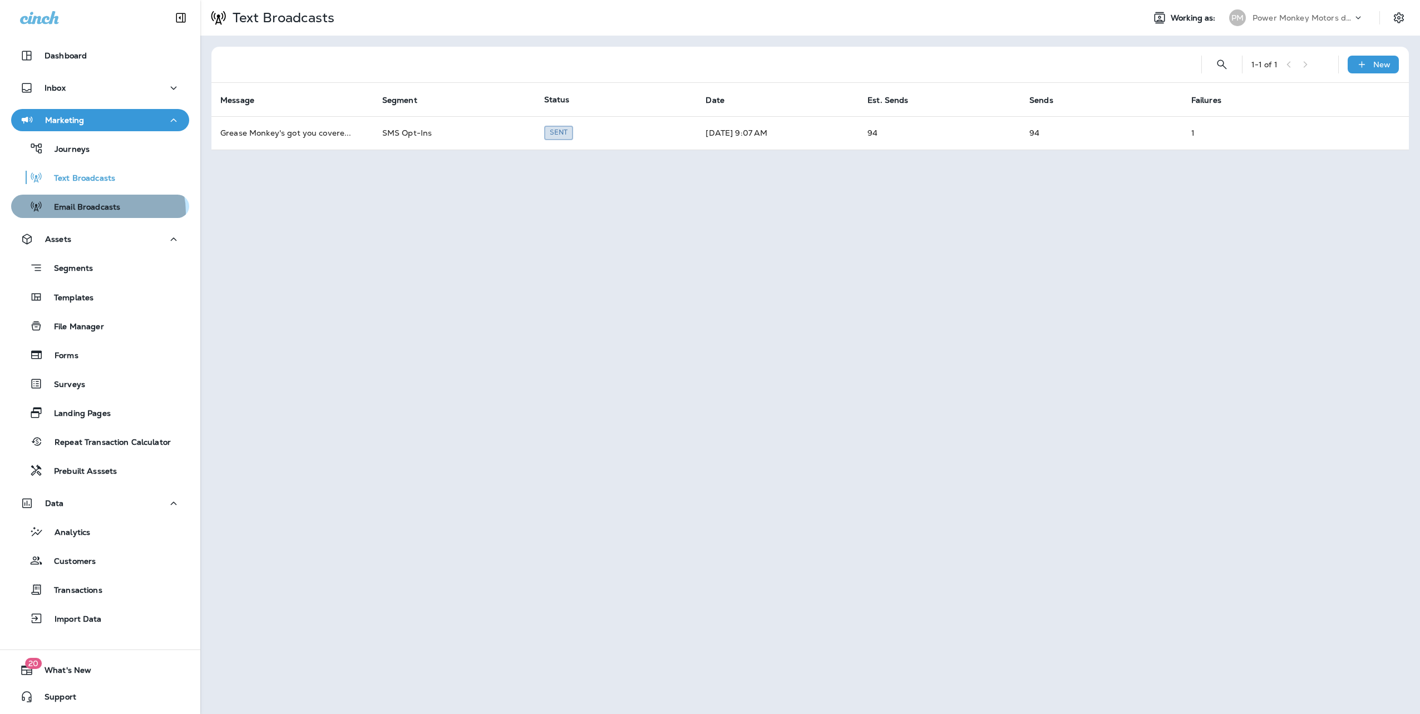
click at [97, 213] on p "Email Broadcasts" at bounding box center [81, 208] width 77 height 11
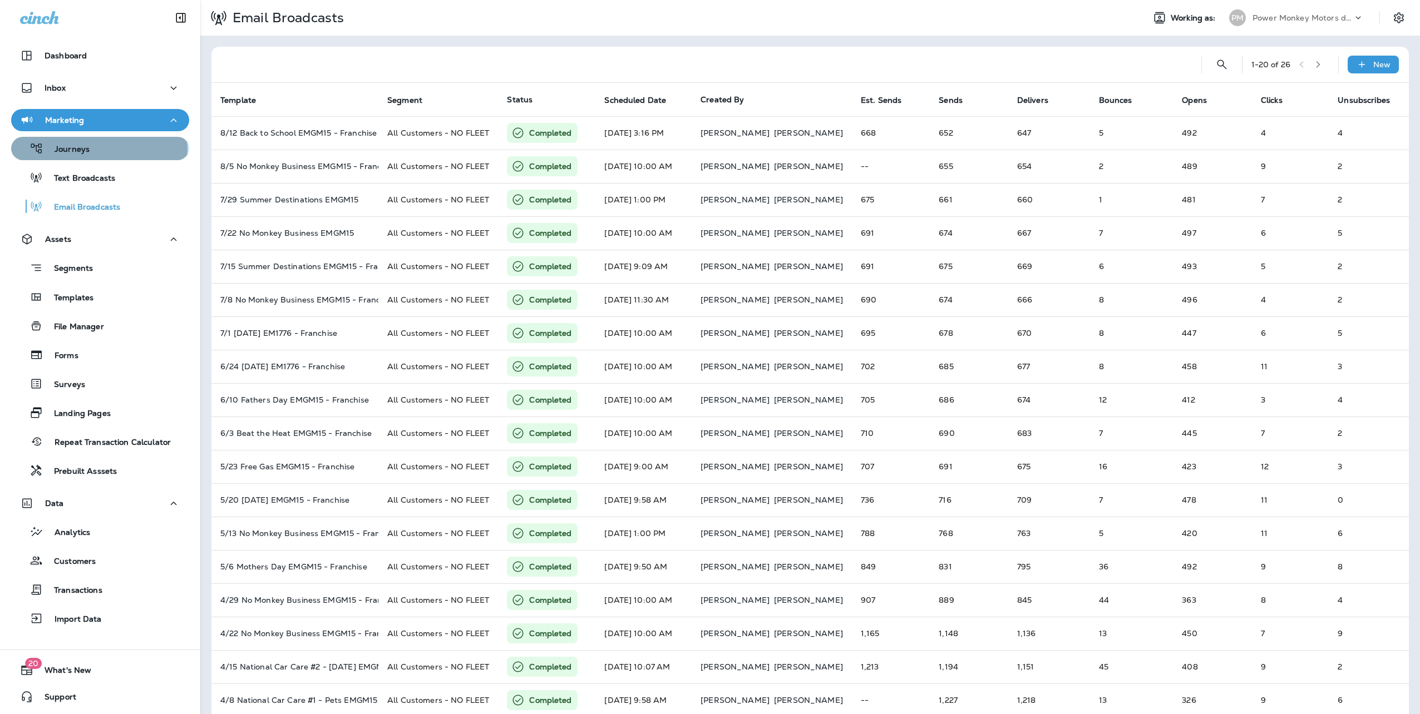
click at [98, 149] on div "Journeys" at bounding box center [100, 148] width 169 height 17
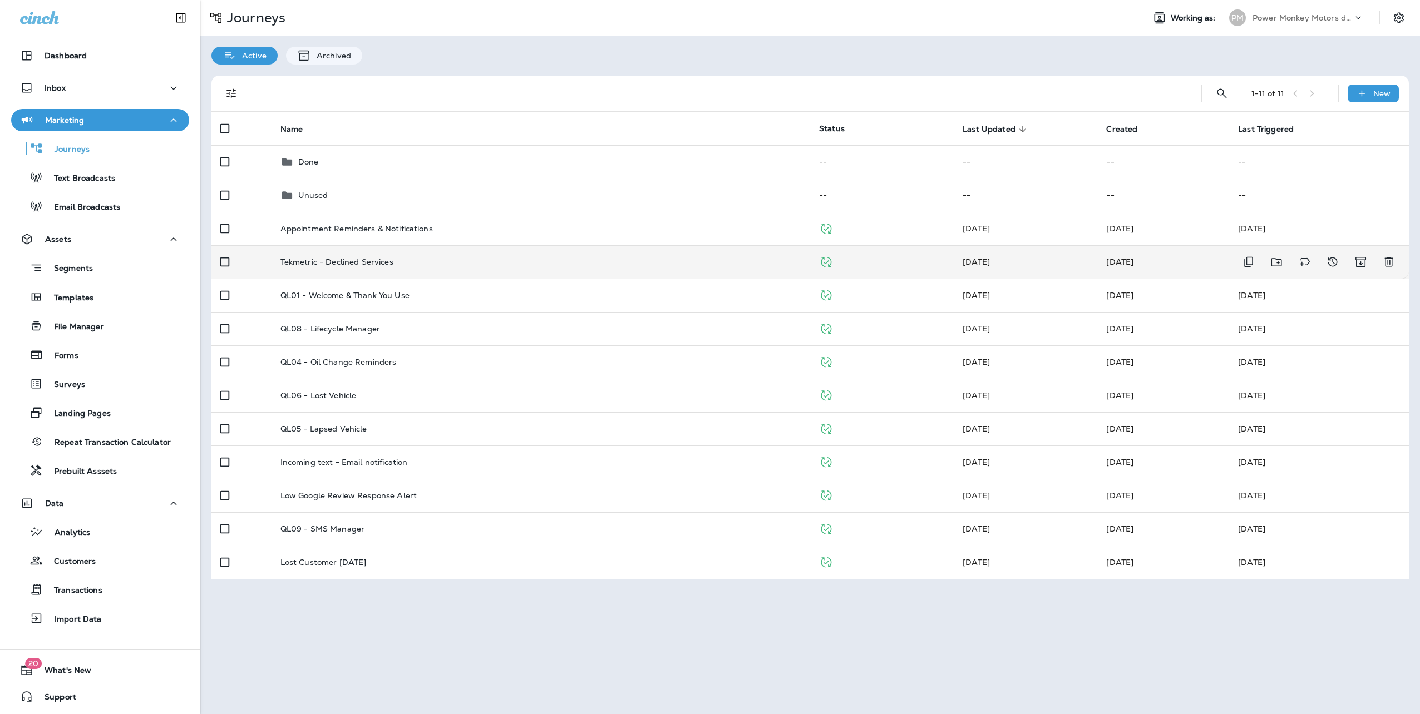
click at [374, 272] on td "Tekmetric - Declined Services" at bounding box center [541, 261] width 539 height 33
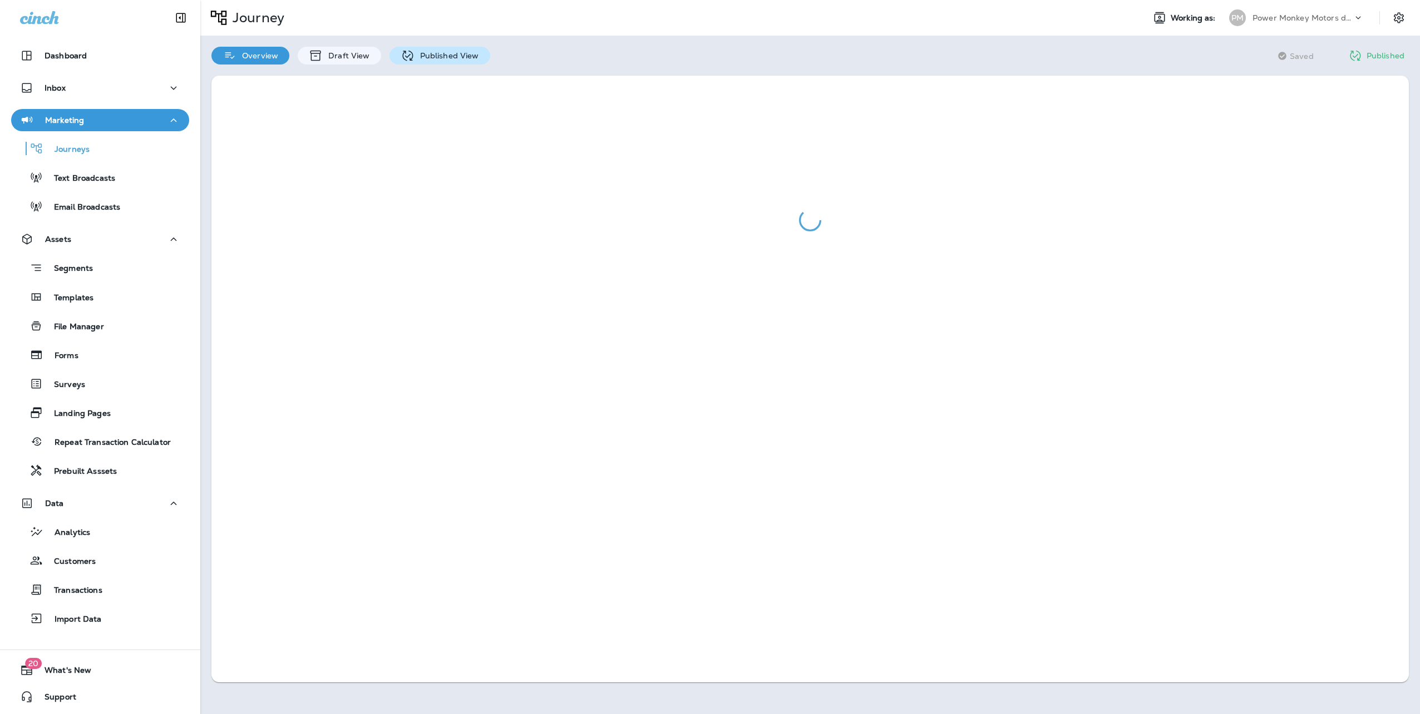
click at [460, 55] on p "Published View" at bounding box center [447, 55] width 65 height 9
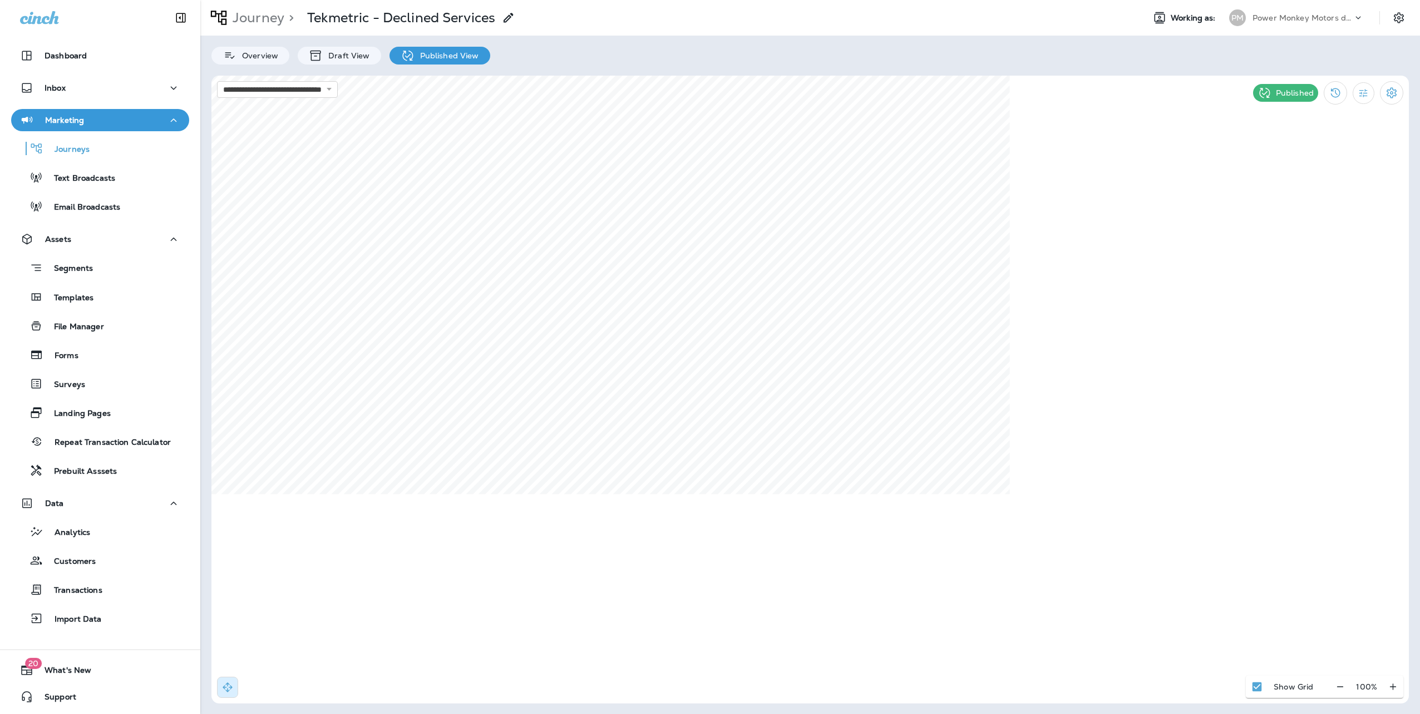
click at [240, 17] on p "Journey" at bounding box center [256, 17] width 56 height 17
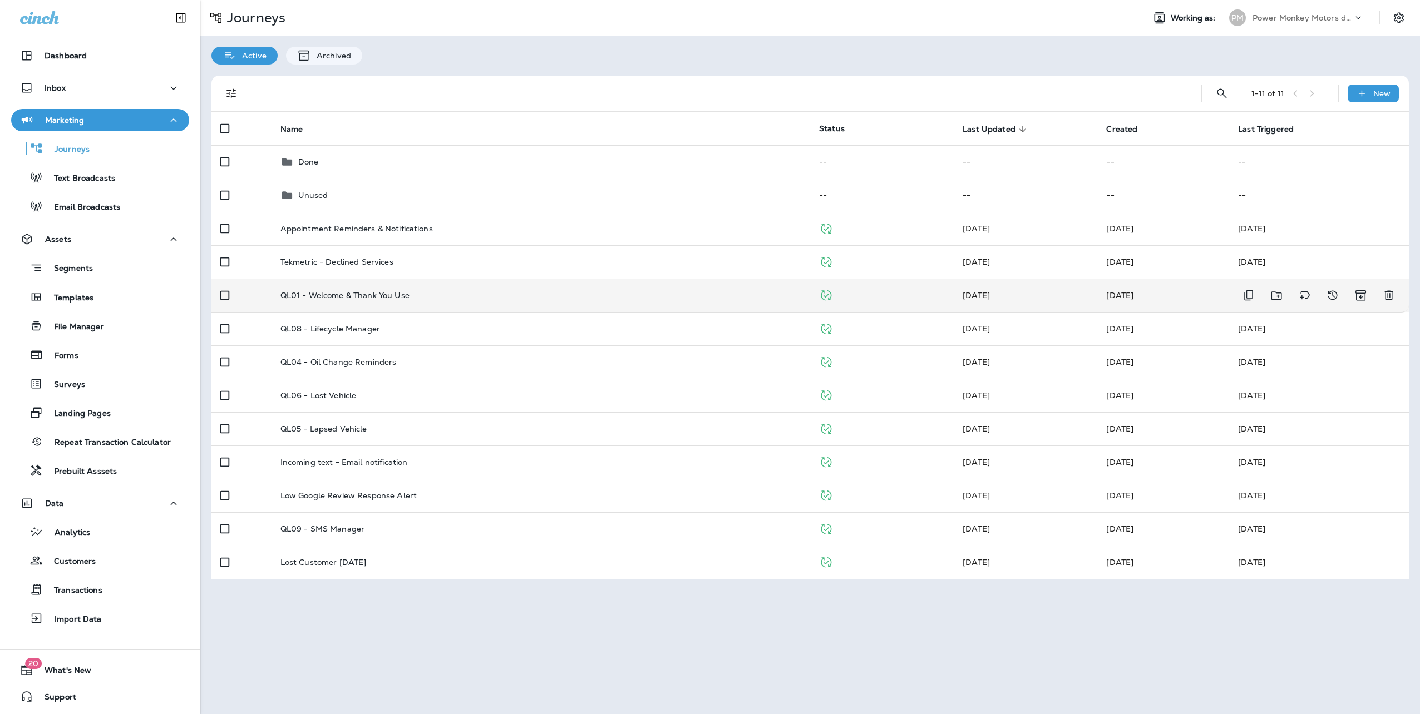
click at [487, 302] on td "QL01 - Welcome & Thank You Use" at bounding box center [541, 295] width 539 height 33
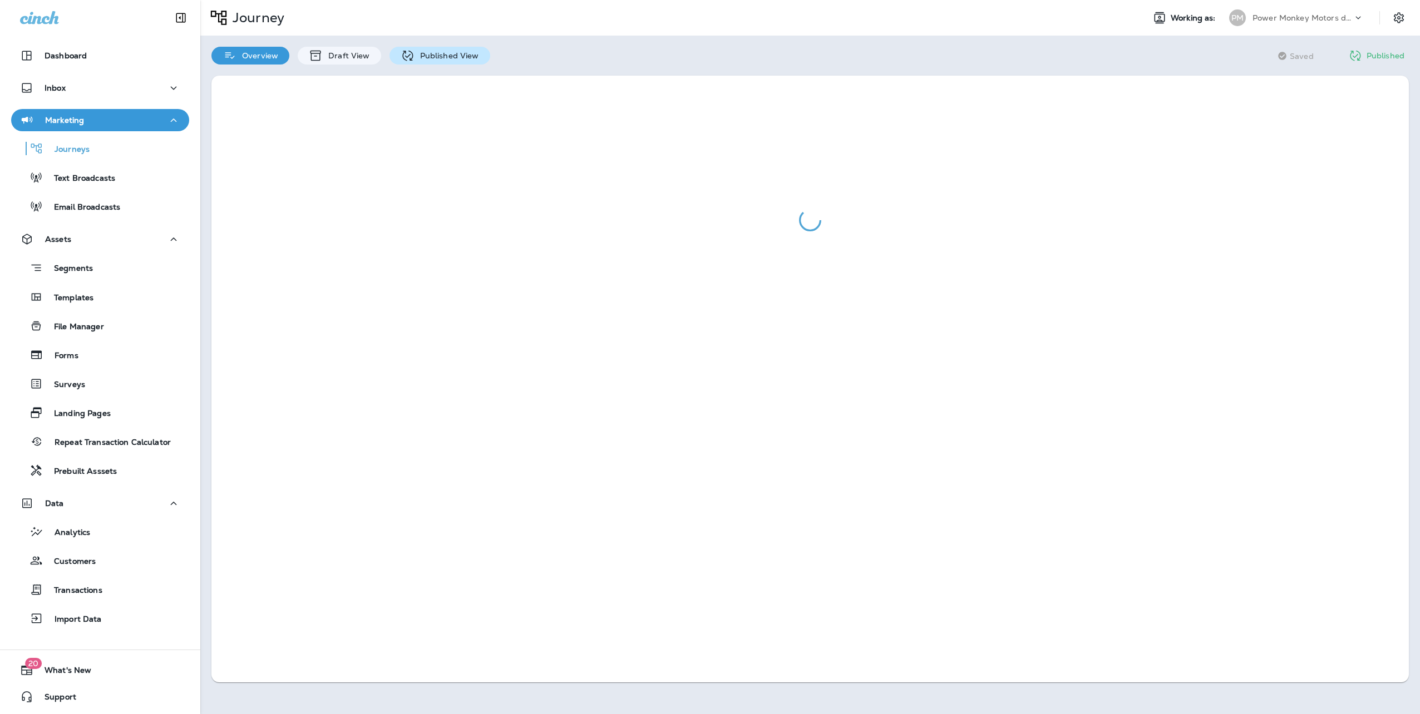
click at [454, 52] on p "Published View" at bounding box center [447, 55] width 65 height 9
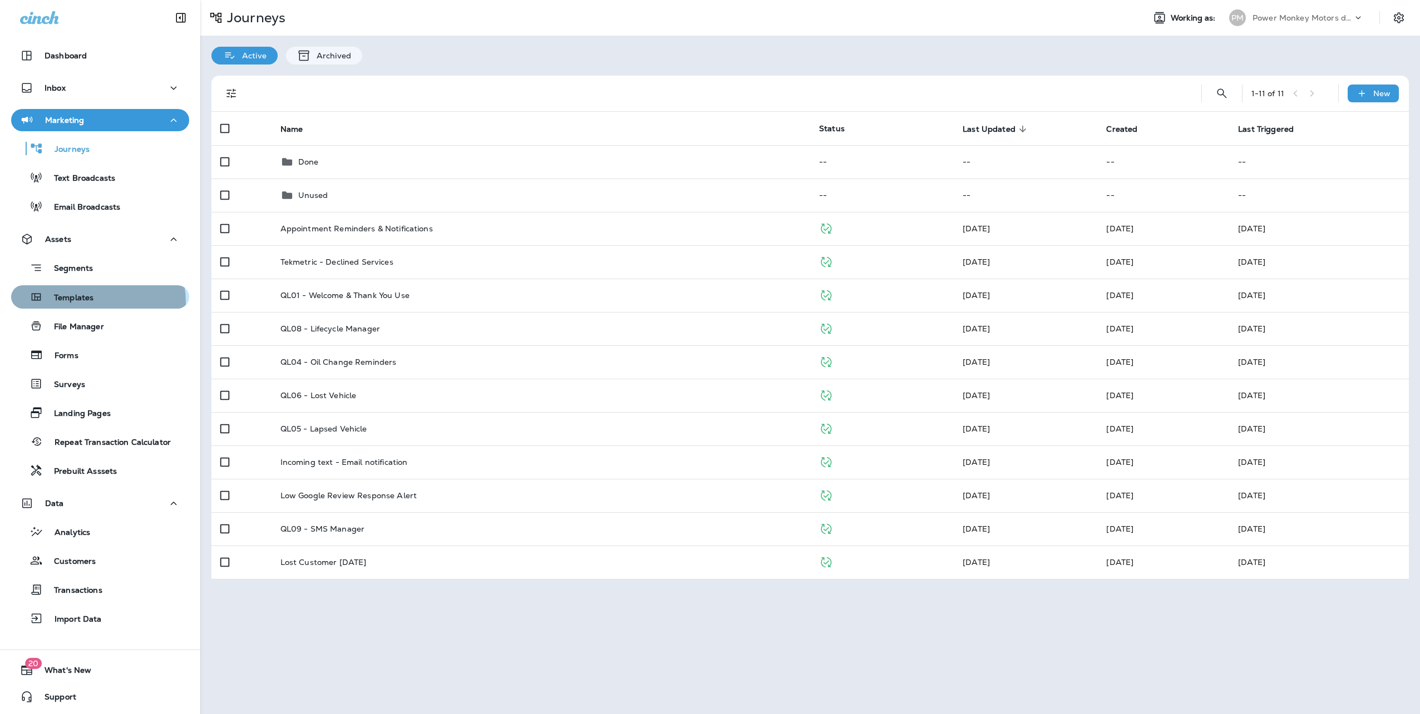
click at [87, 303] on p "Templates" at bounding box center [68, 298] width 51 height 11
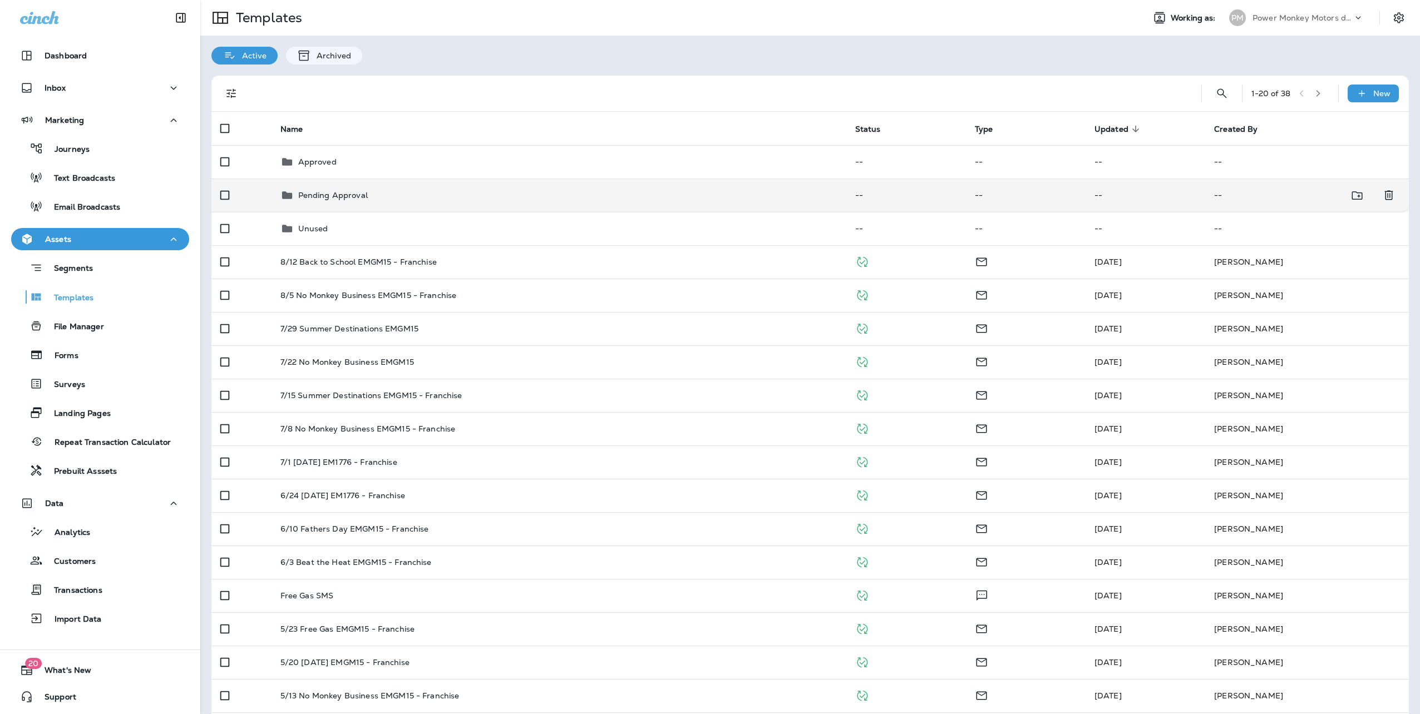
click at [348, 203] on td "Pending Approval" at bounding box center [559, 195] width 575 height 33
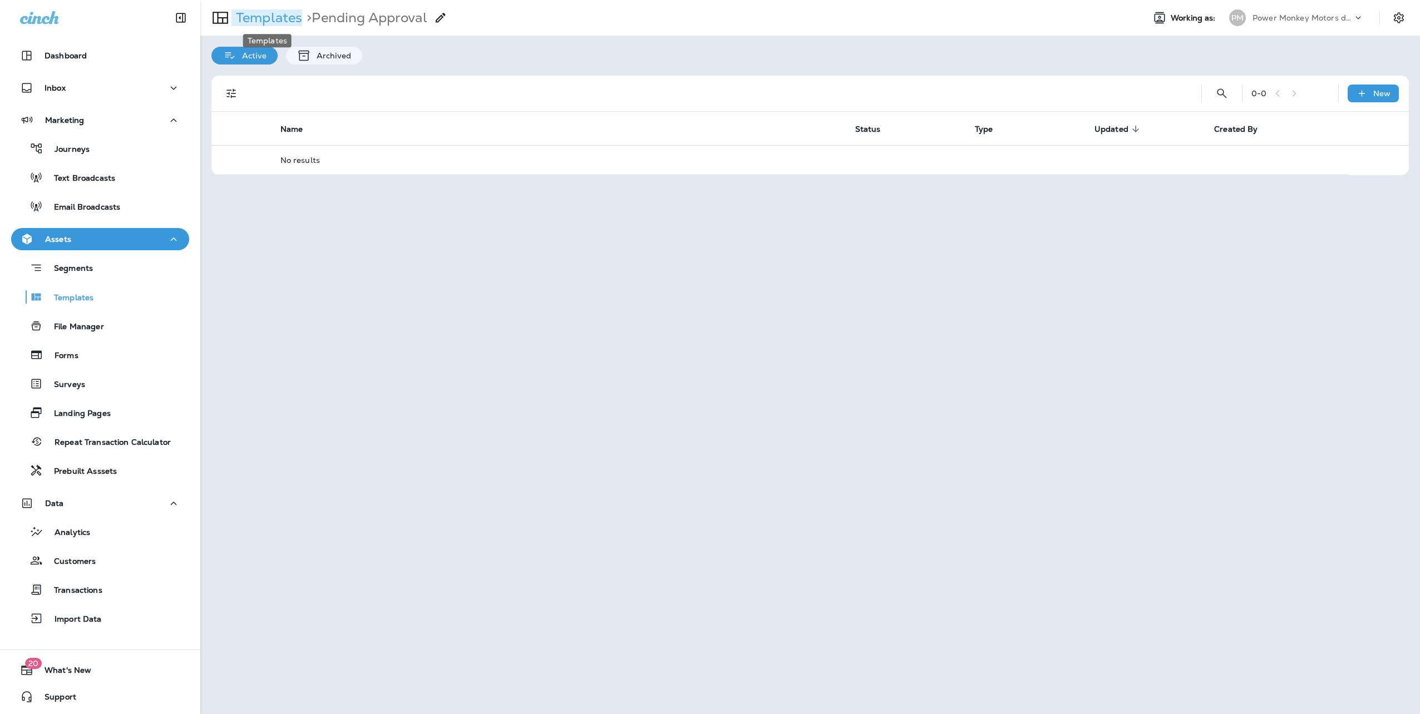
click at [260, 17] on p "Templates" at bounding box center [266, 17] width 71 height 17
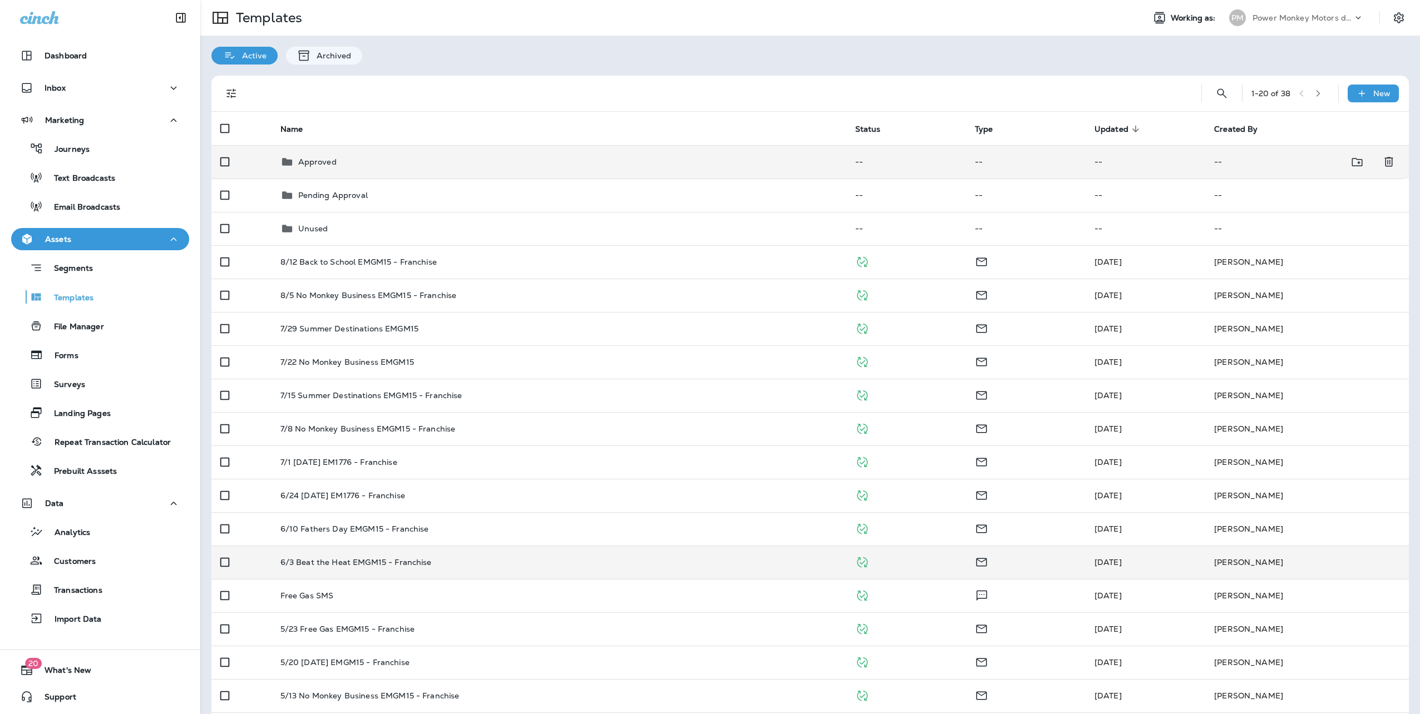
click at [324, 167] on div "Approved" at bounding box center [317, 161] width 38 height 13
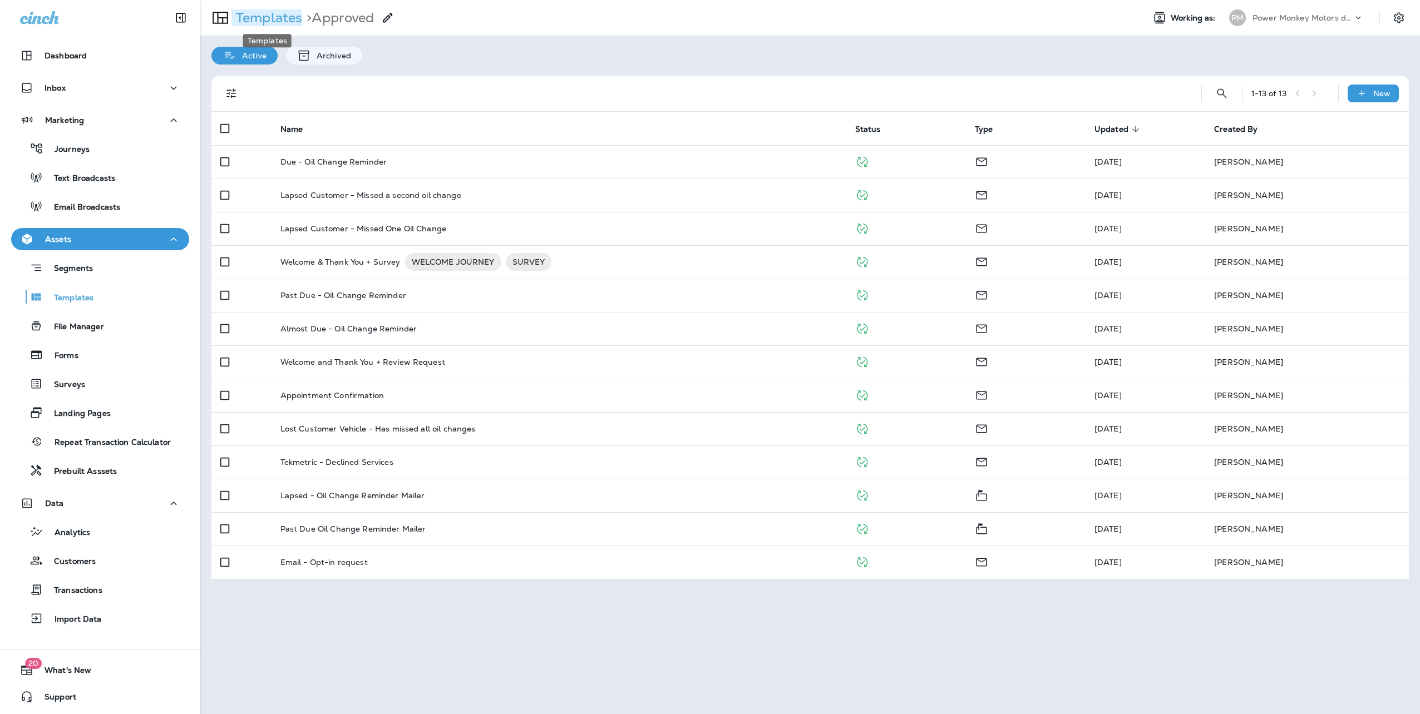
click at [249, 13] on p "Templates" at bounding box center [266, 17] width 71 height 17
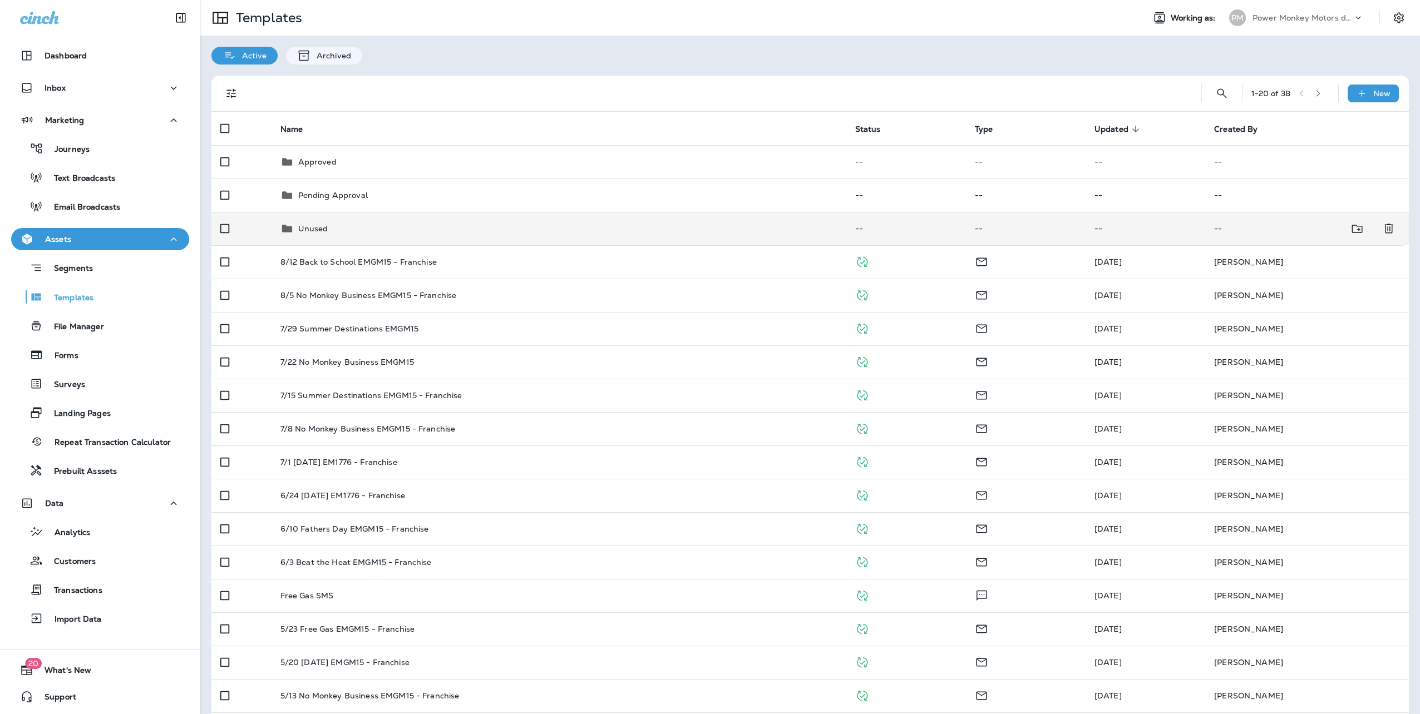
click at [304, 224] on p "Unused" at bounding box center [313, 228] width 30 height 9
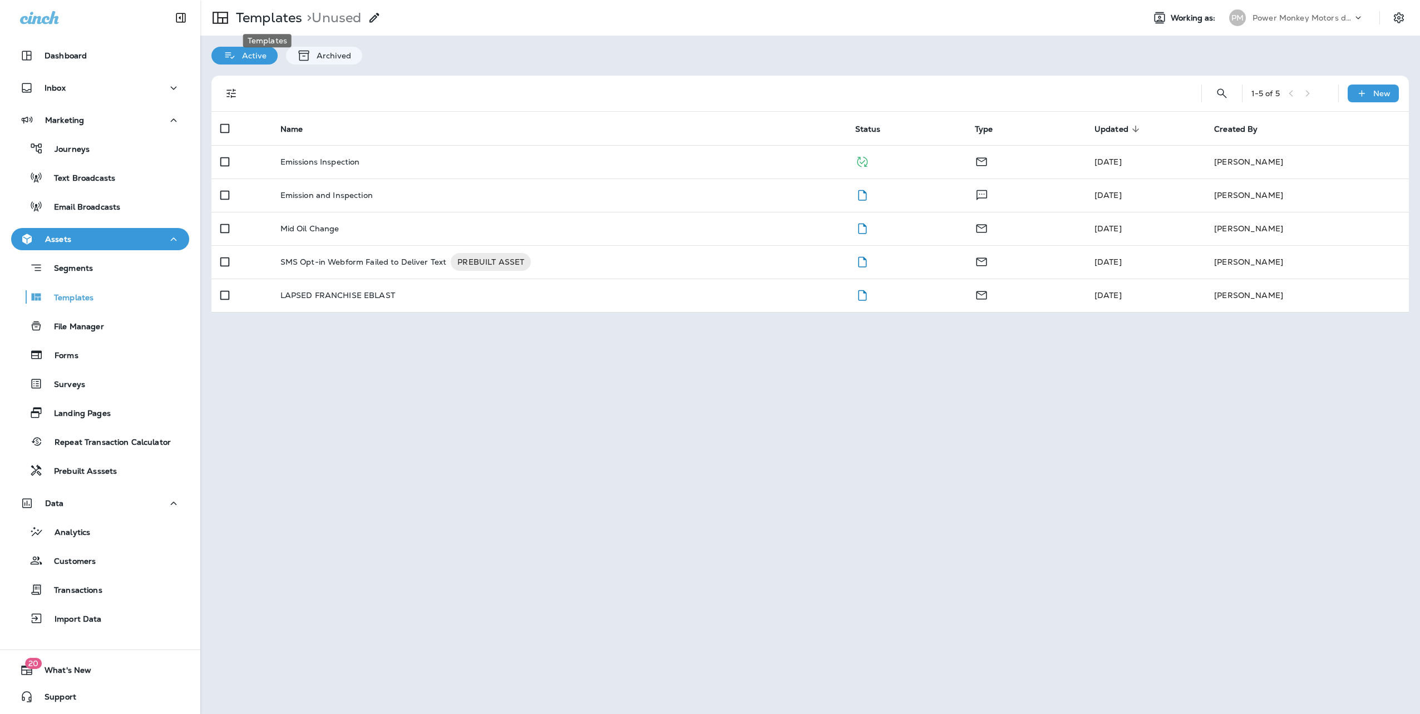
click at [262, 22] on p "Templates" at bounding box center [266, 17] width 71 height 17
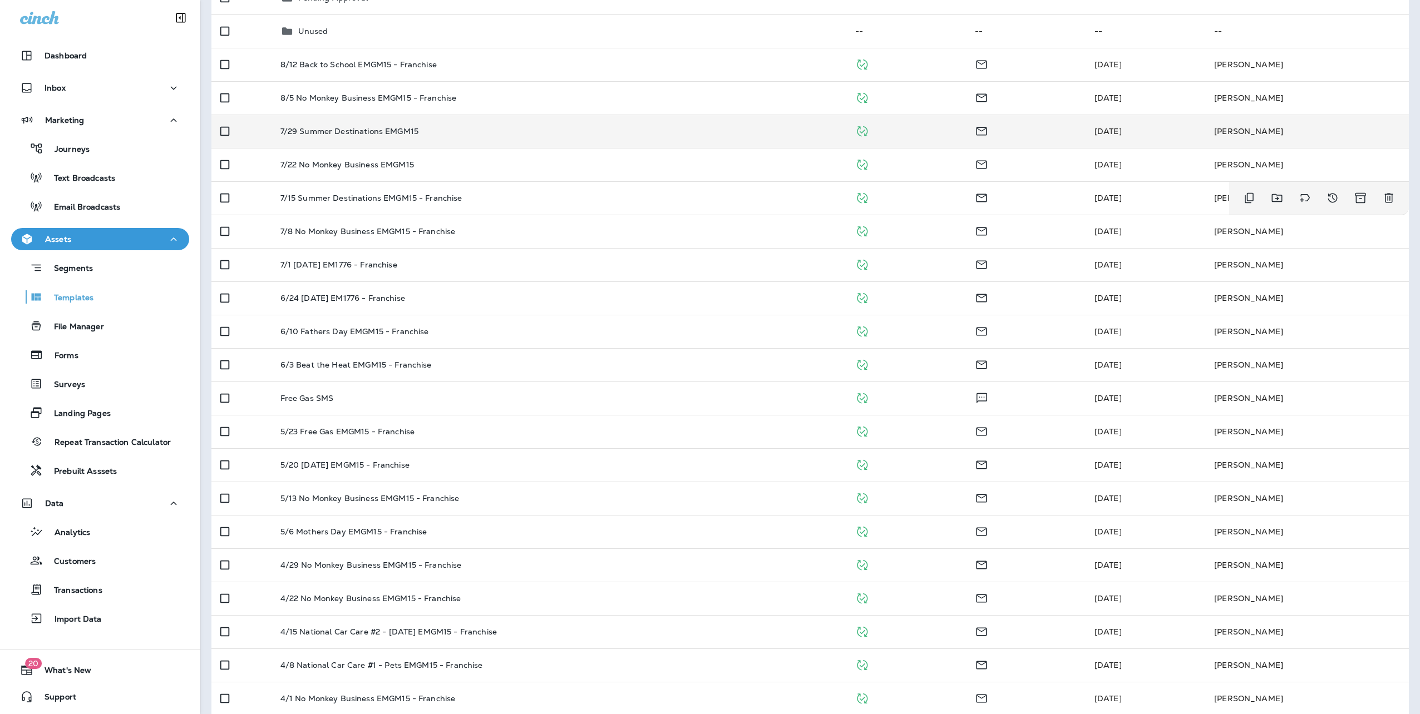
scroll to position [210, 0]
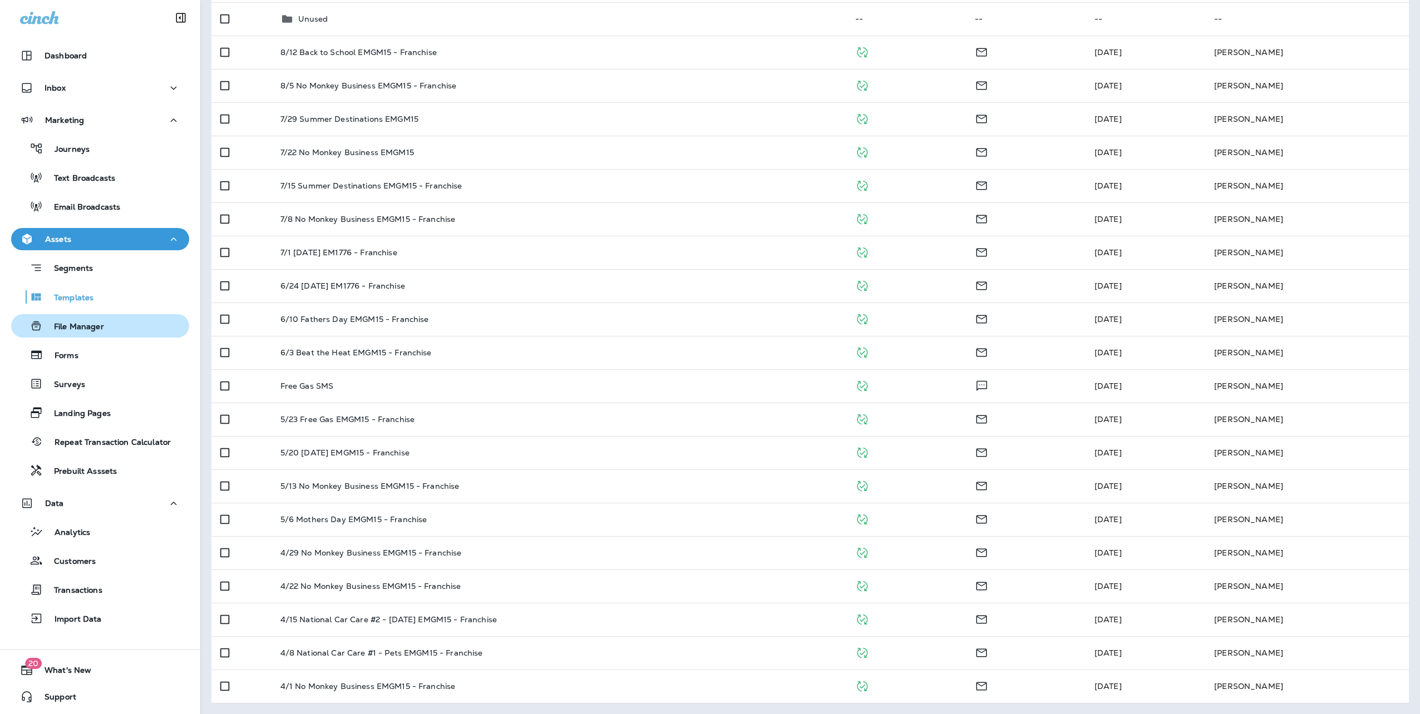
click at [65, 322] on p "File Manager" at bounding box center [73, 327] width 61 height 11
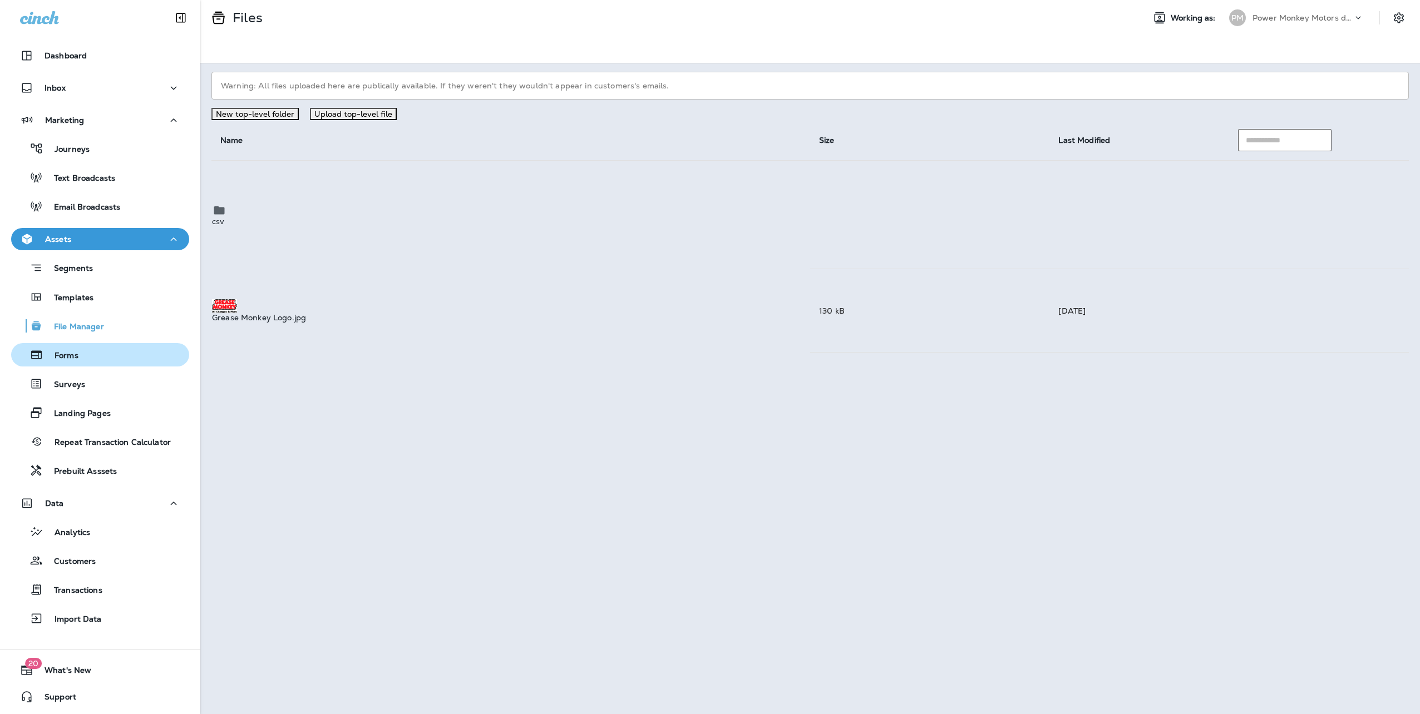
click at [65, 362] on div "Forms" at bounding box center [47, 355] width 63 height 17
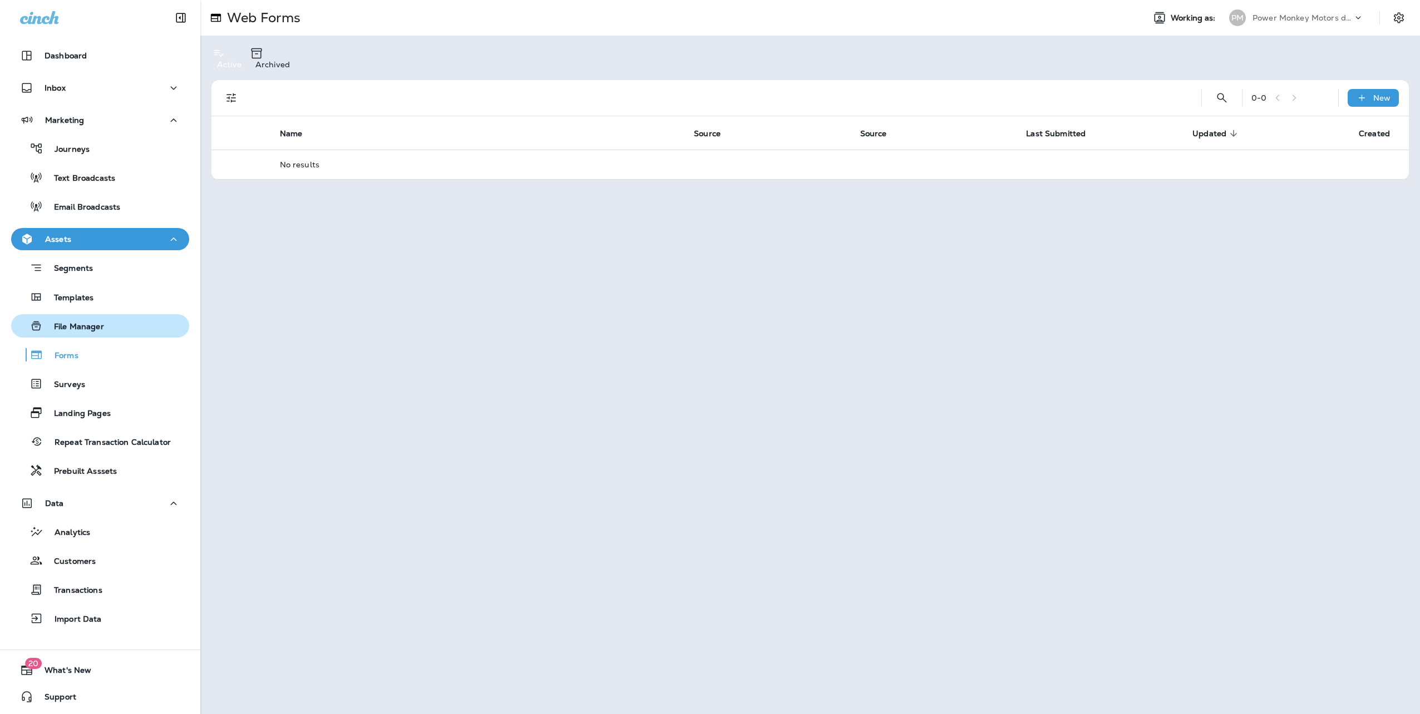
click at [97, 328] on p "File Manager" at bounding box center [73, 327] width 61 height 11
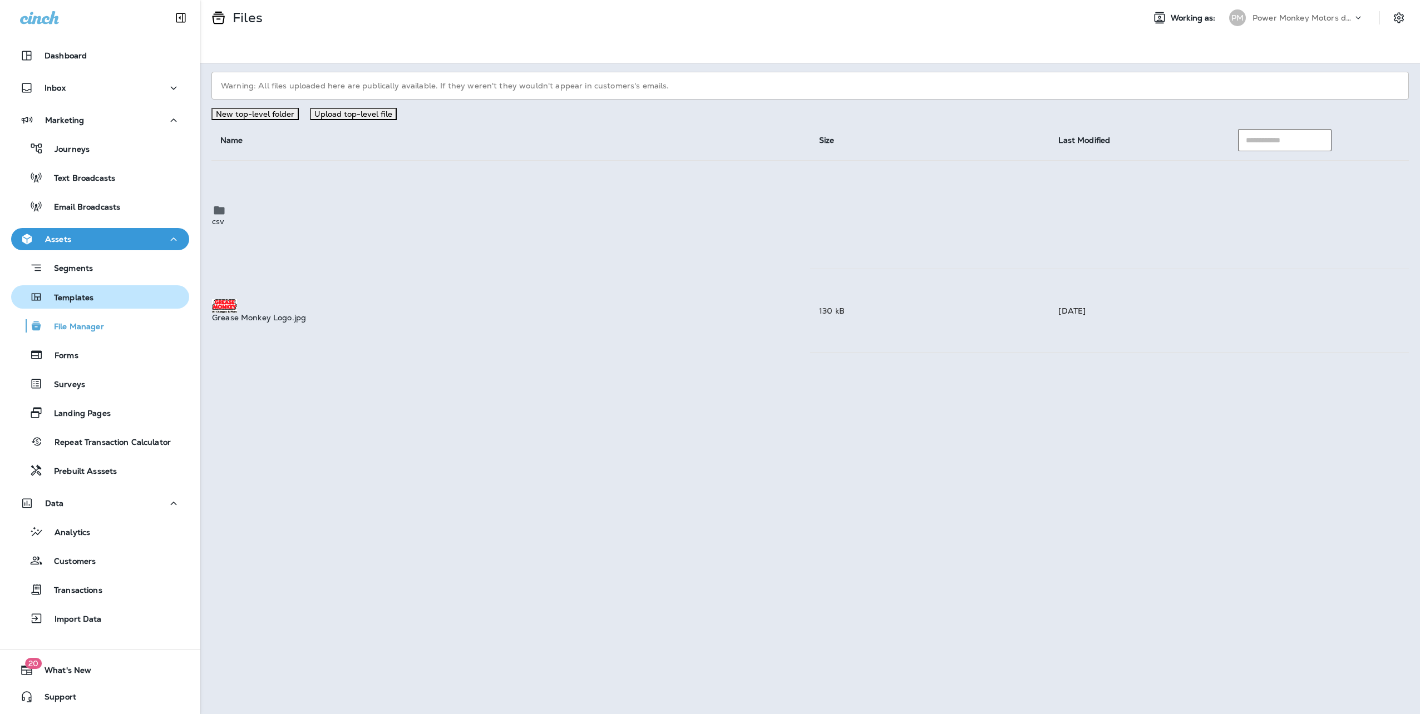
click at [87, 292] on div "Templates" at bounding box center [55, 297] width 78 height 17
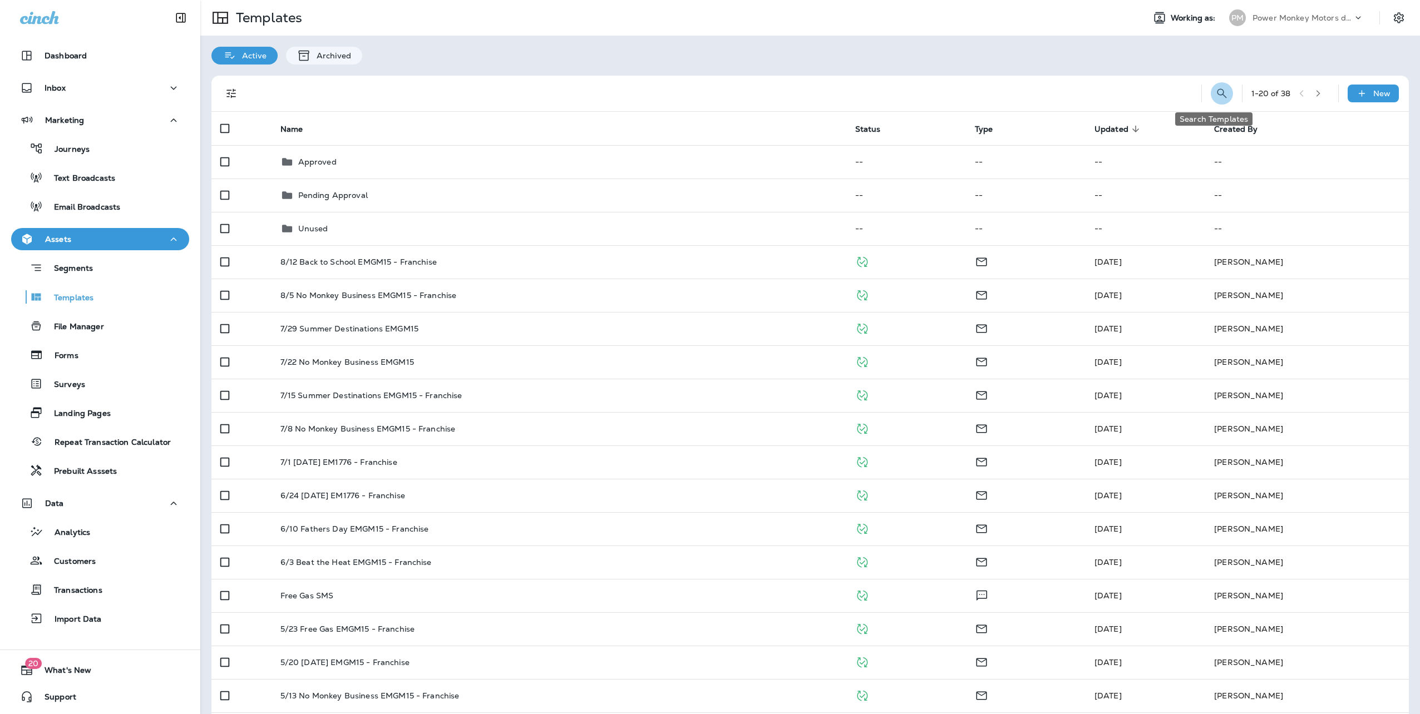
click at [1217, 90] on icon "Search Templates" at bounding box center [1221, 92] width 9 height 9
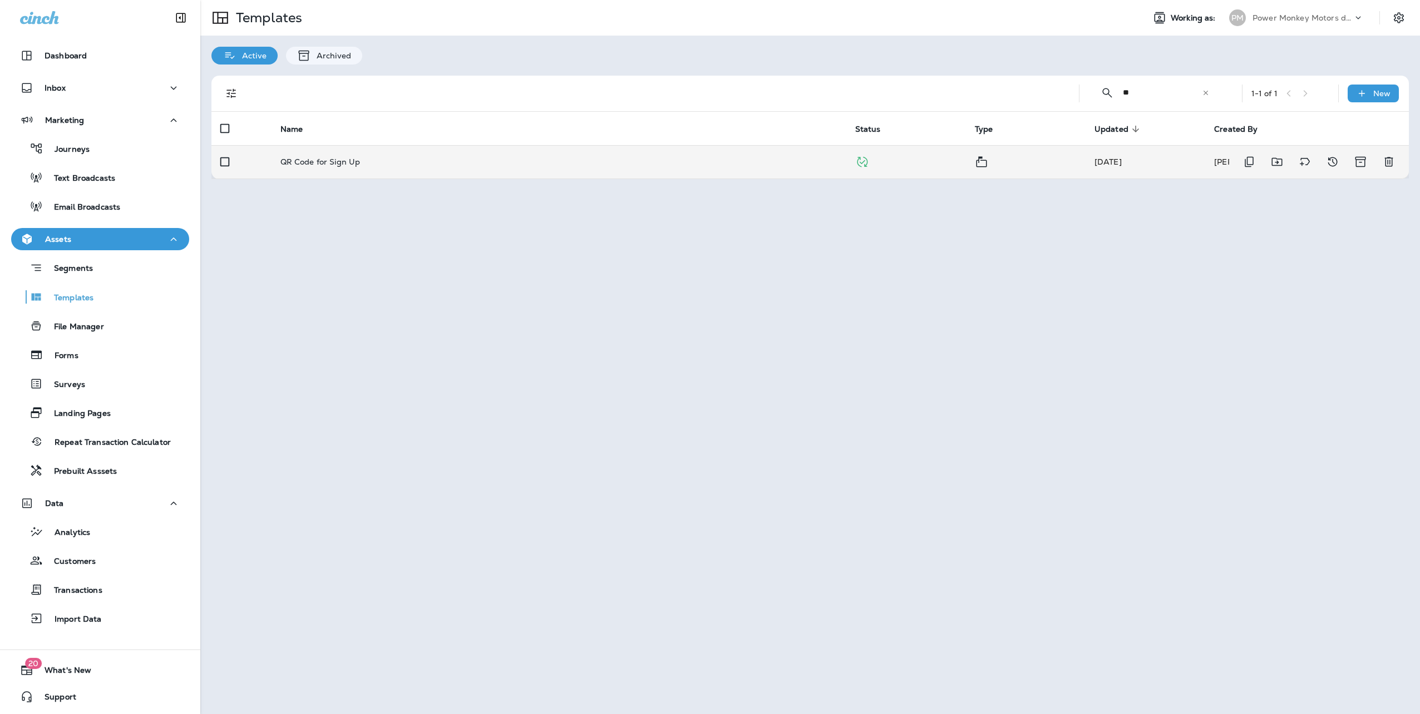
type input "**"
click at [347, 159] on p "QR Code for Sign Up" at bounding box center [320, 161] width 80 height 9
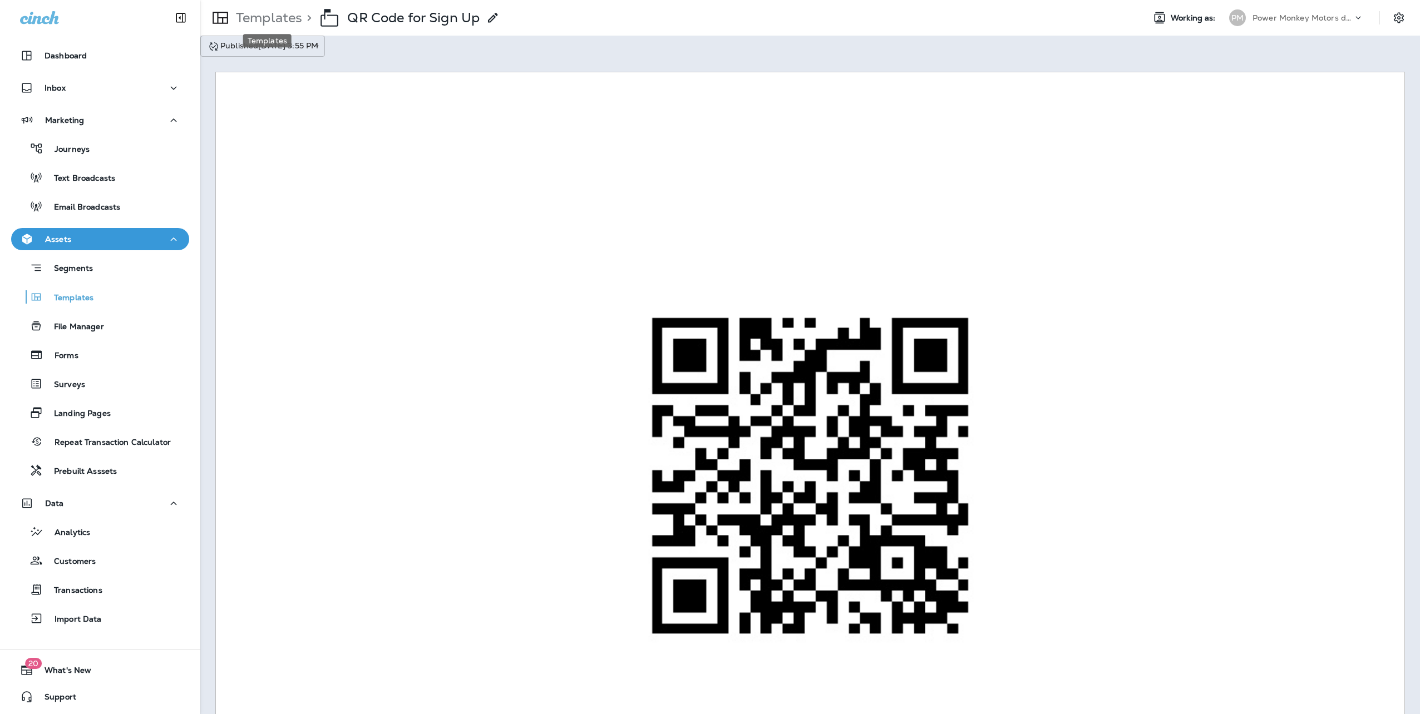
click at [279, 19] on p "Templates" at bounding box center [266, 17] width 71 height 17
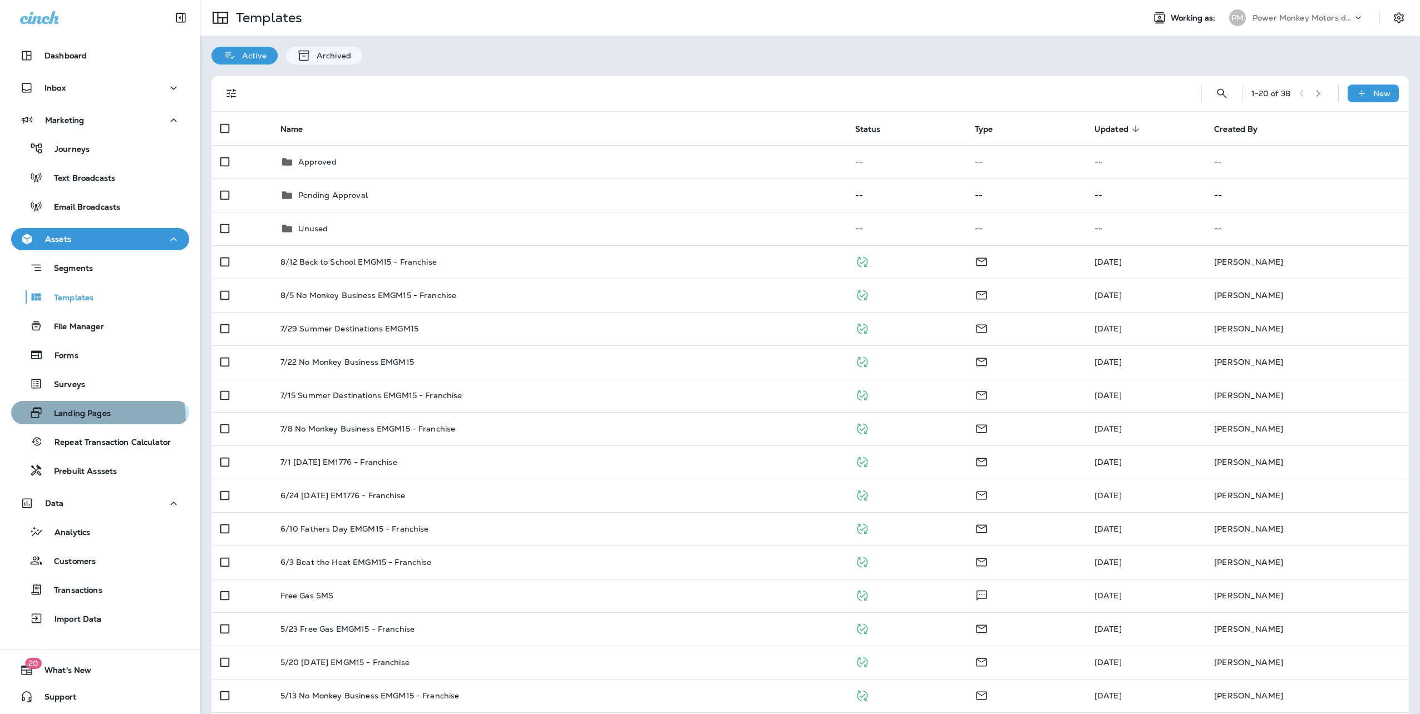
click at [68, 422] on button "Landing Pages" at bounding box center [100, 412] width 178 height 23
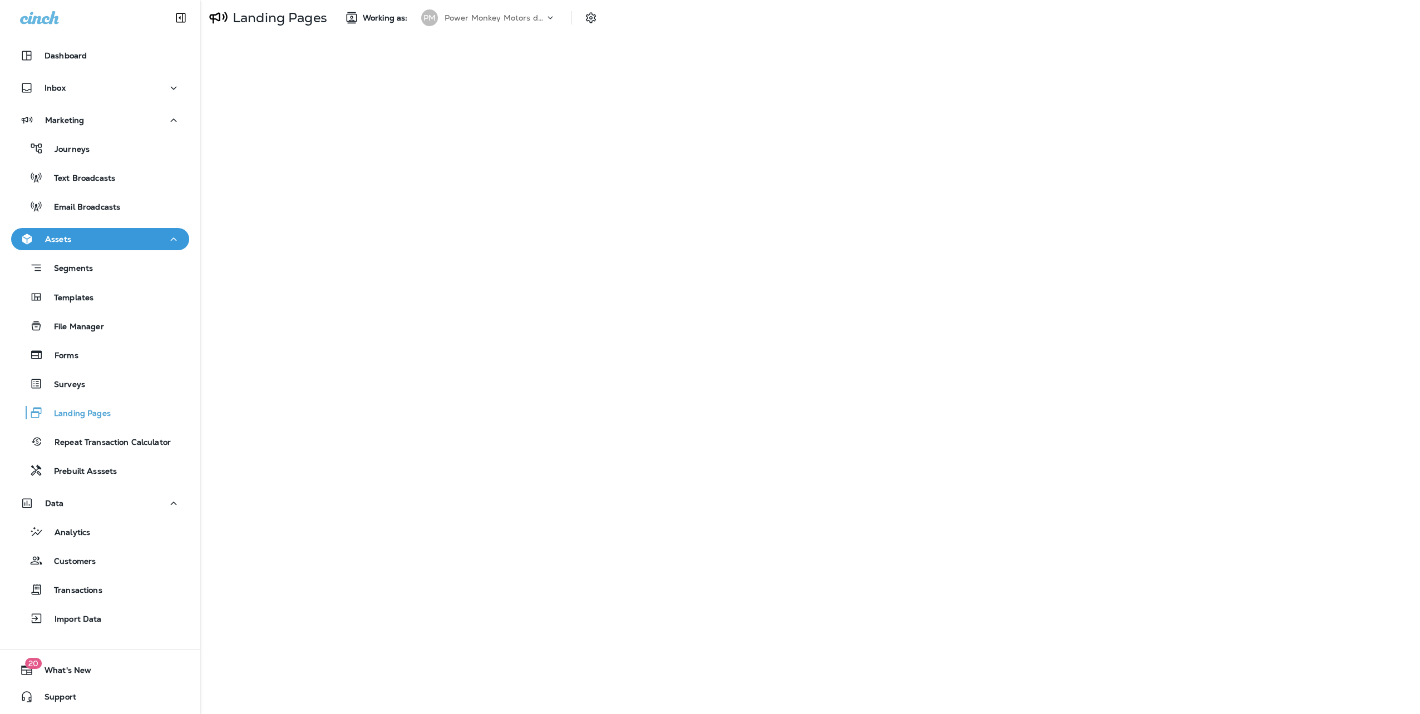
click at [545, 20] on p "Power Monkey Motors dba Grease Monkey 1120" at bounding box center [495, 17] width 100 height 9
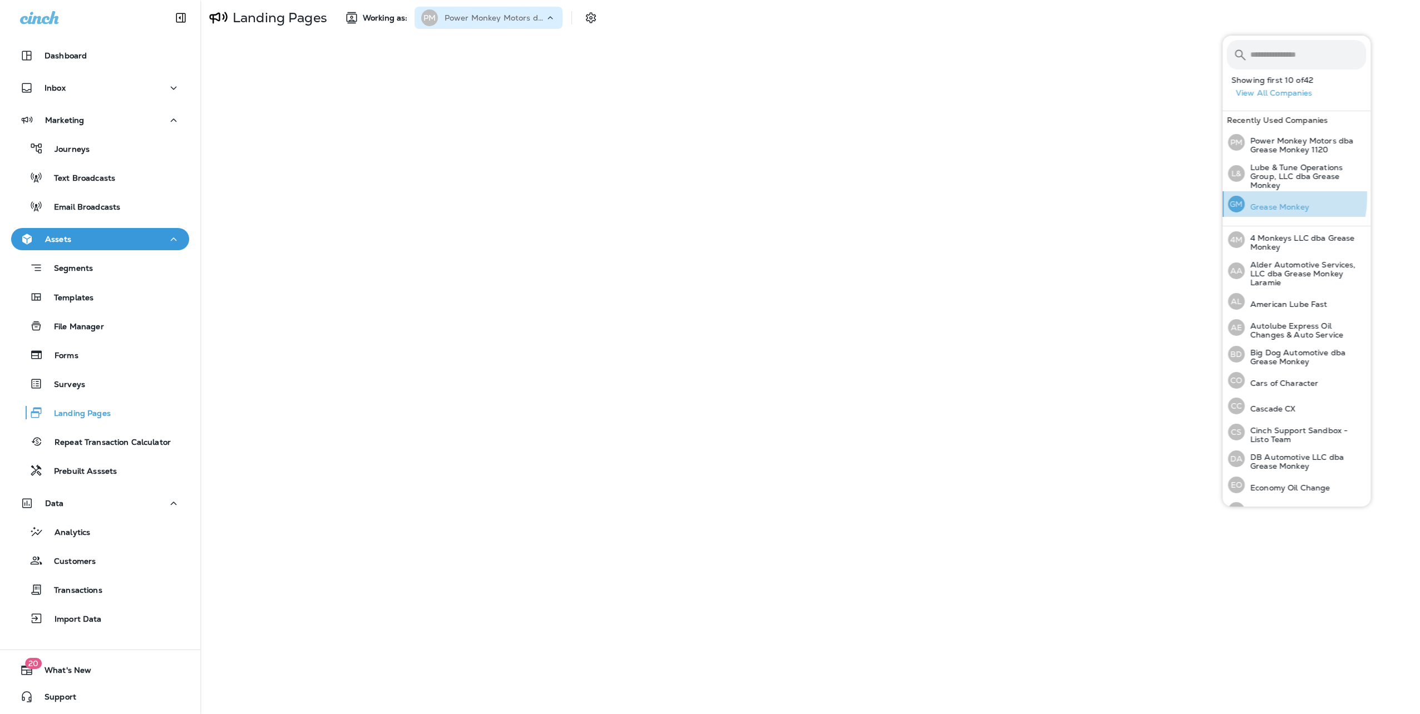
click at [1261, 198] on div "GM Grease Monkey" at bounding box center [1269, 204] width 90 height 26
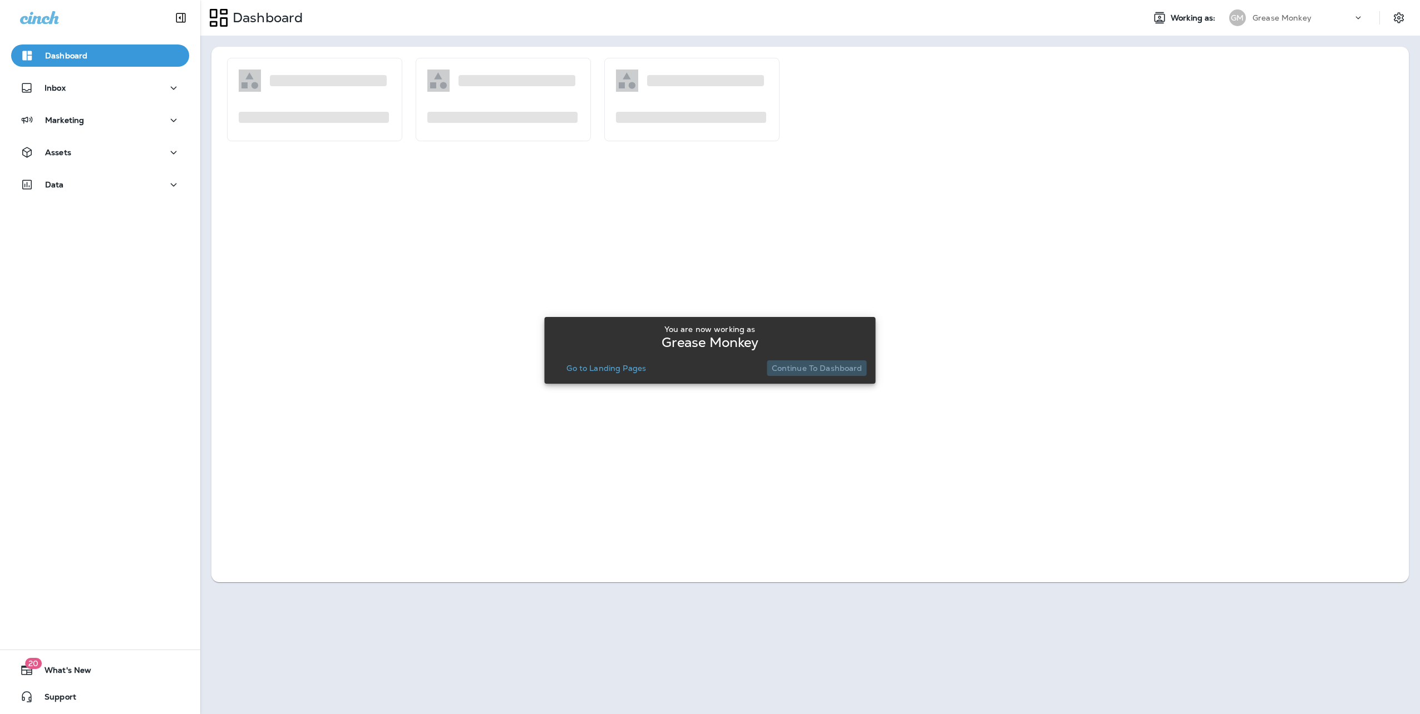
click at [820, 368] on p "Continue to Dashboard" at bounding box center [817, 368] width 91 height 9
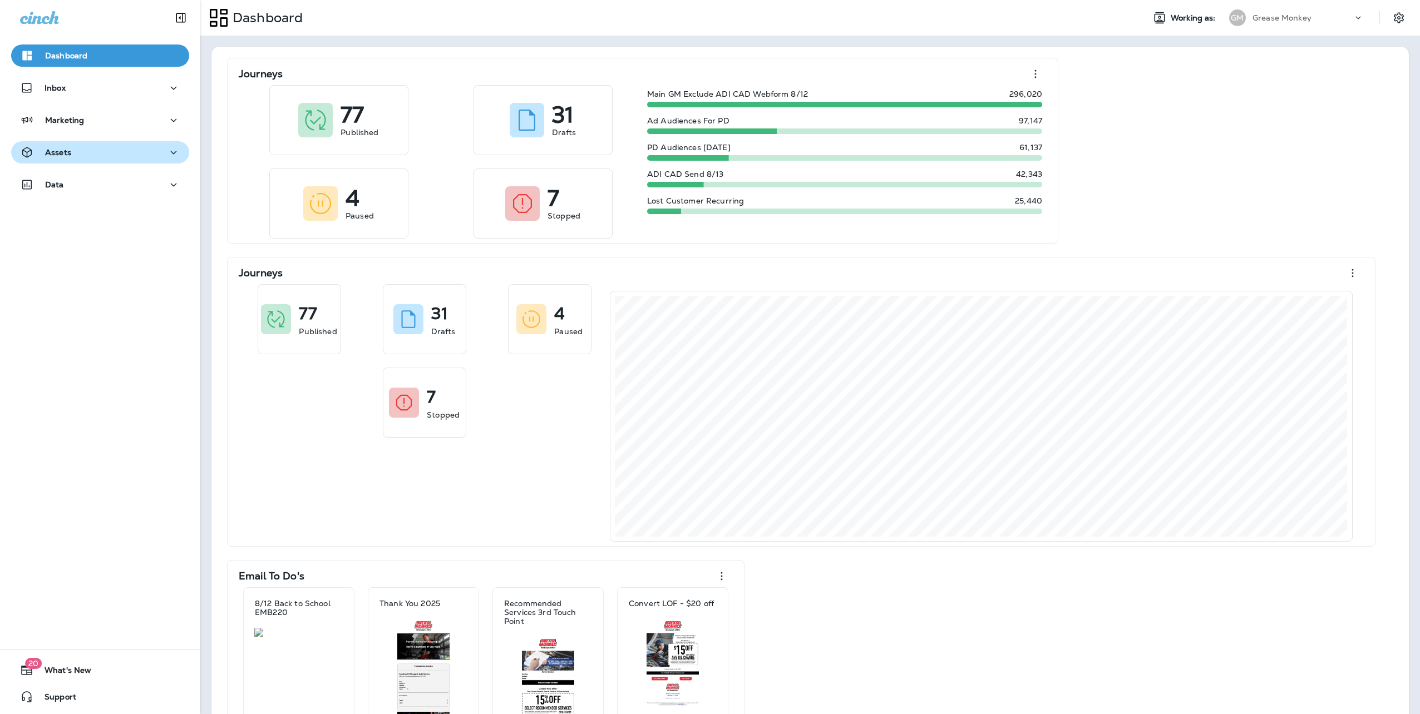
click at [93, 151] on div "Assets" at bounding box center [100, 153] width 160 height 14
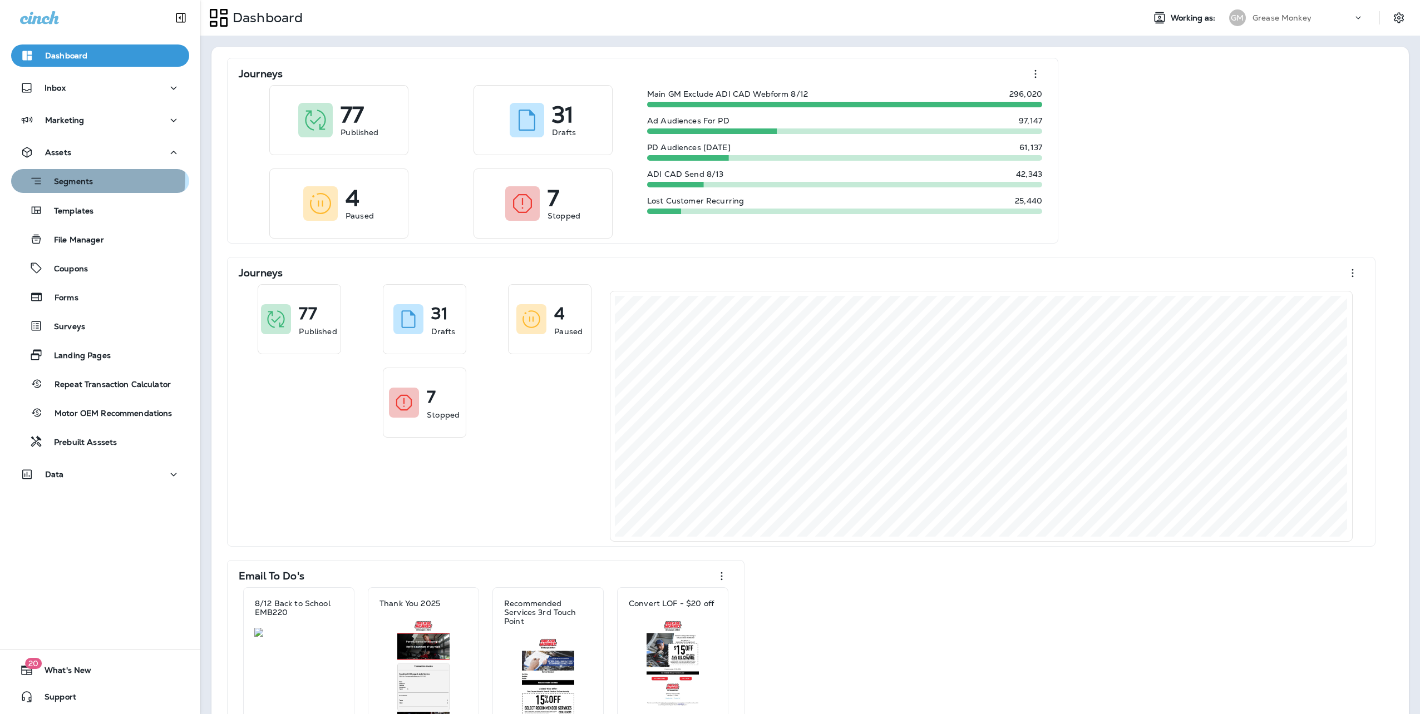
click at [76, 178] on p "Segments" at bounding box center [68, 182] width 50 height 11
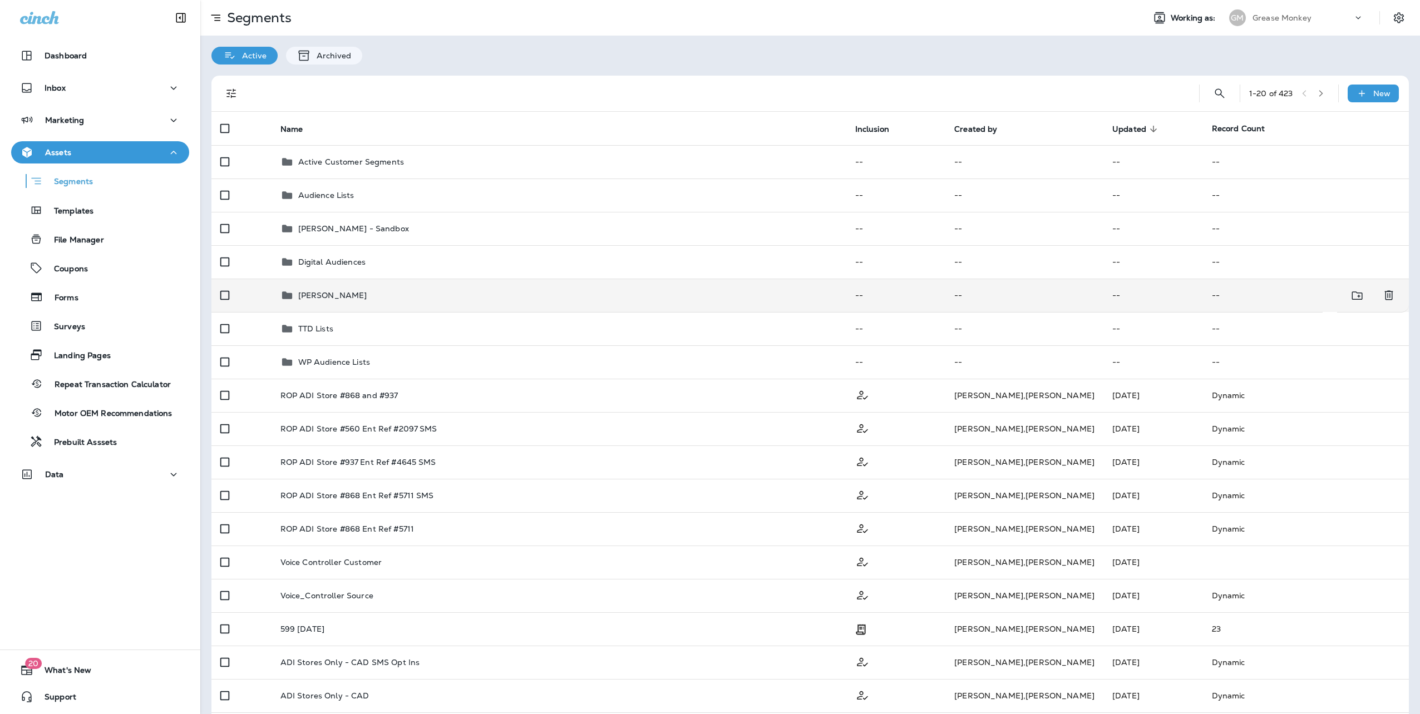
click at [340, 295] on p "Katie Sandbox" at bounding box center [332, 295] width 69 height 9
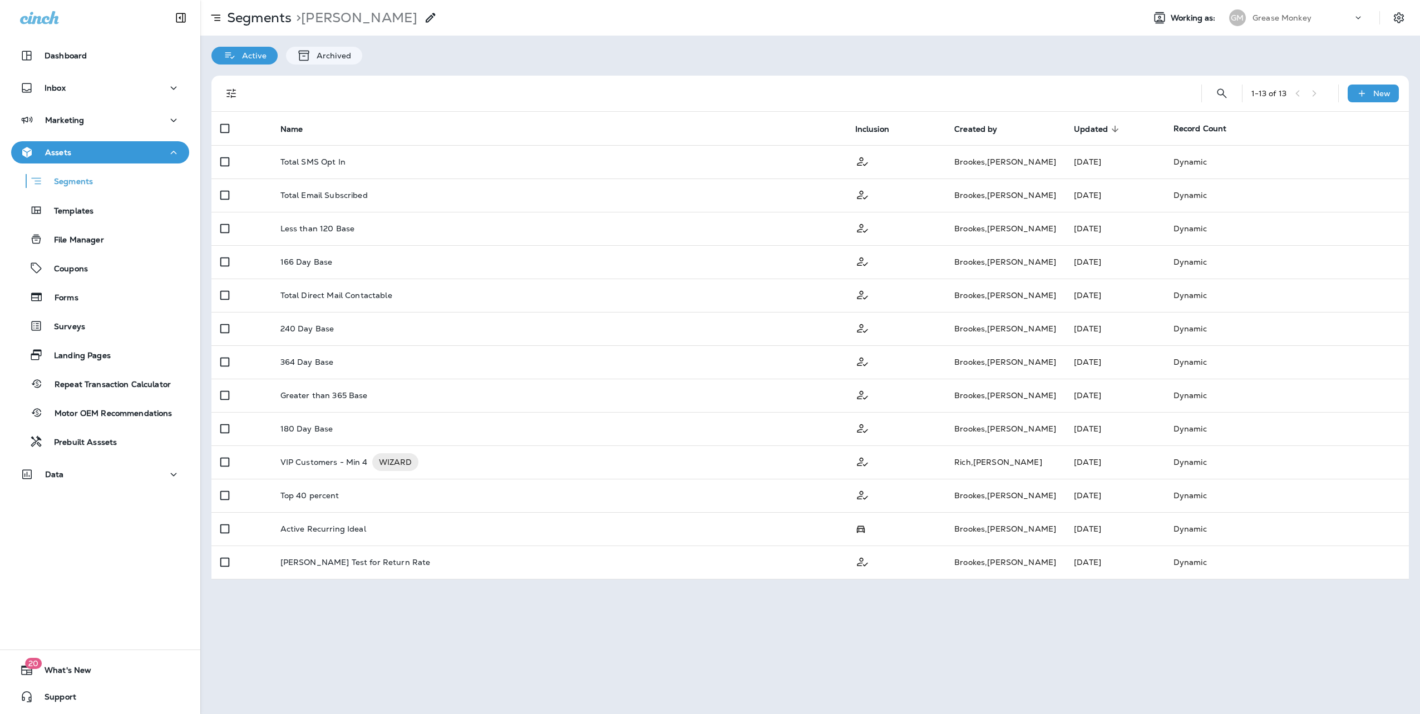
click at [1392, 83] on div "1 - 13 of 13 New" at bounding box center [812, 94] width 1184 height 36
click at [1390, 88] on div "New" at bounding box center [1373, 94] width 51 height 18
click at [1341, 152] on button "Custom Segment" at bounding box center [1343, 147] width 111 height 27
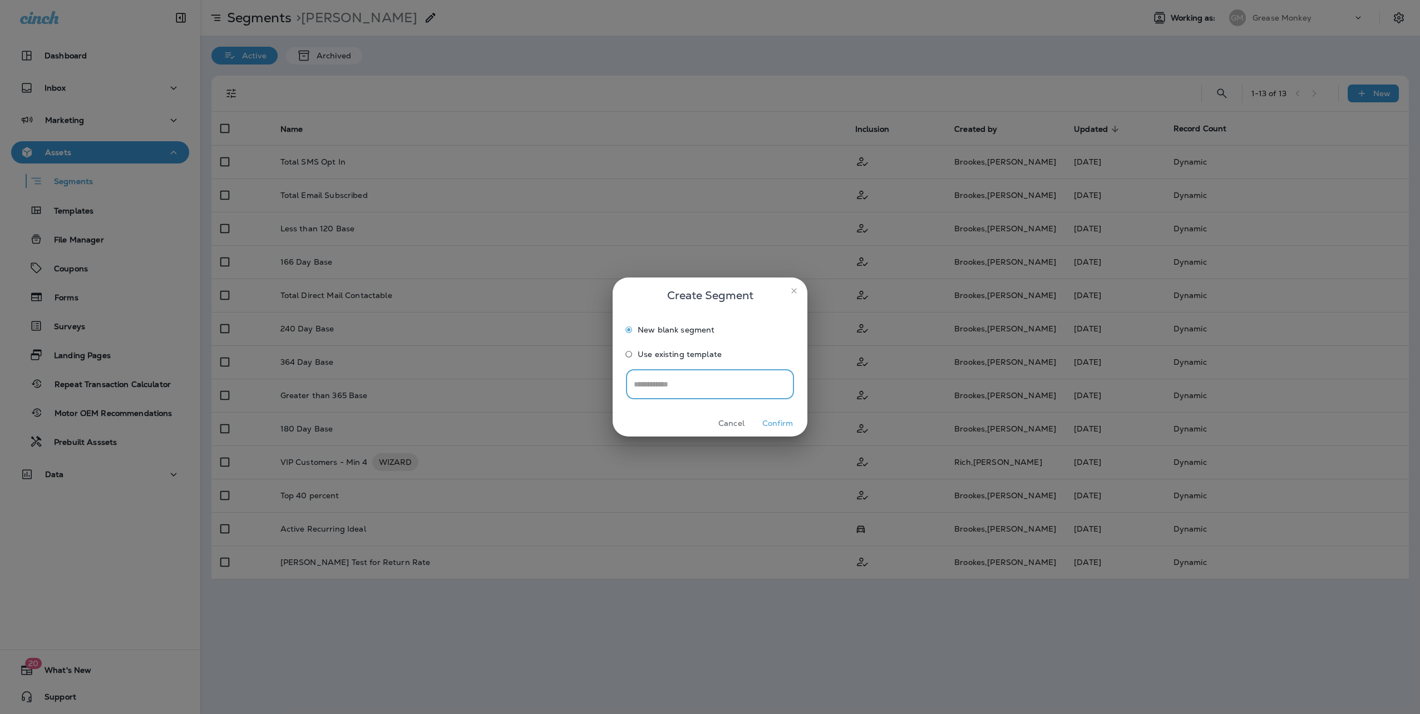
click at [652, 387] on input "text" at bounding box center [710, 384] width 168 height 29
type input "**********"
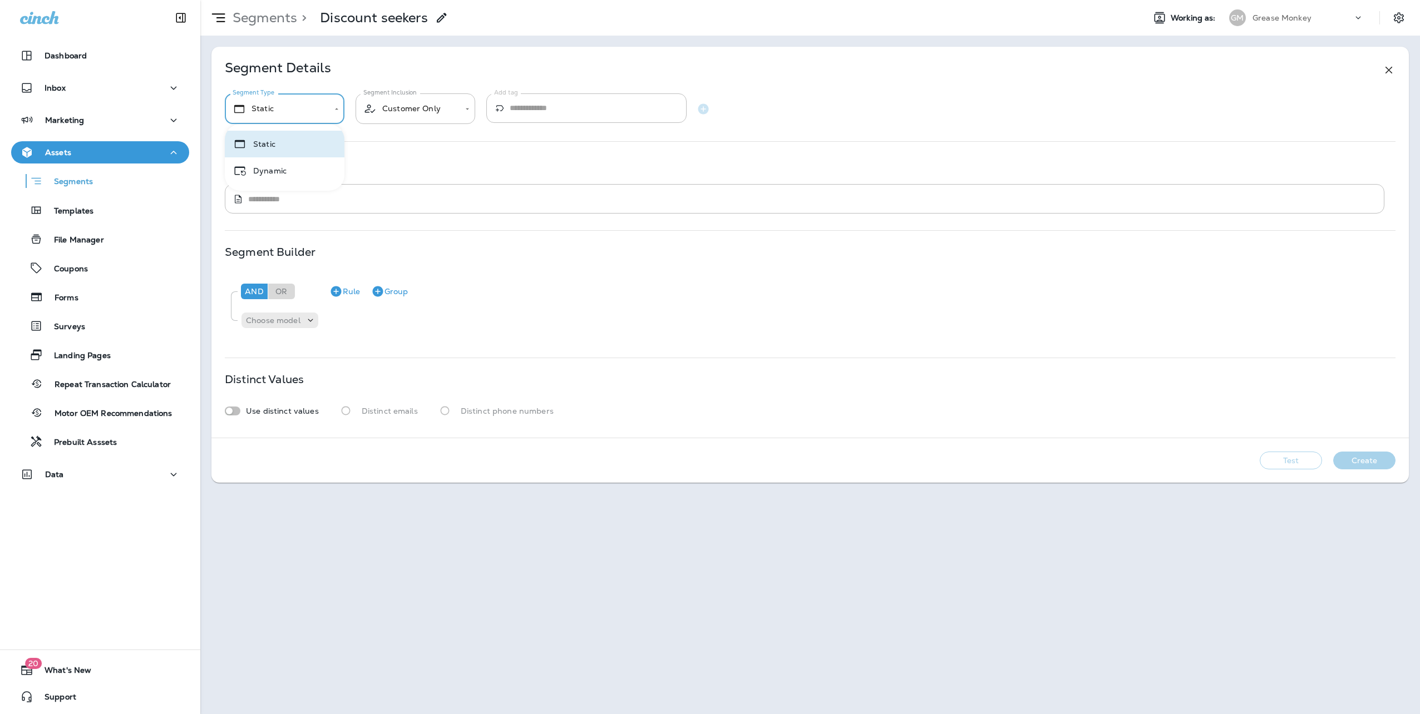
click at [330, 0] on body "**********" at bounding box center [710, 0] width 1420 height 0
click at [297, 176] on li "Dynamic" at bounding box center [285, 170] width 120 height 27
type input "*******"
click at [272, 197] on textarea at bounding box center [812, 199] width 1129 height 11
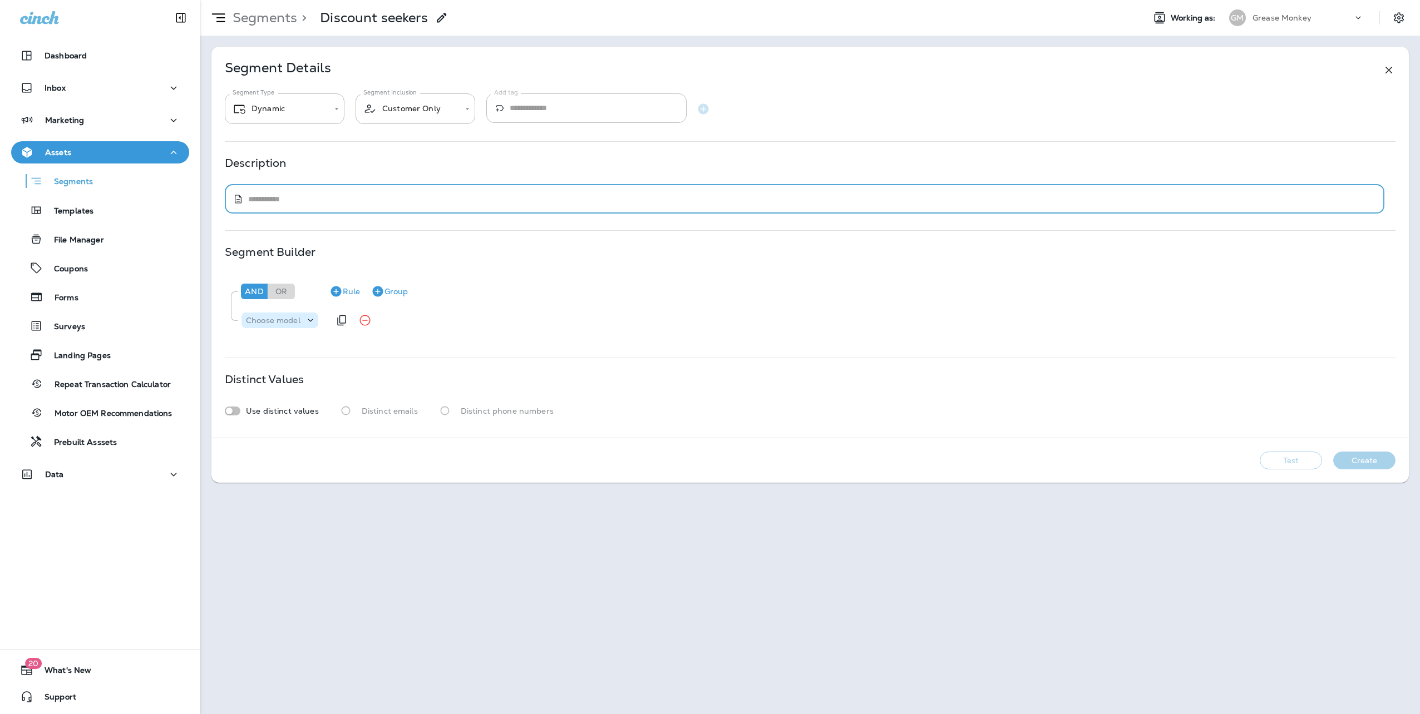
click at [278, 322] on p "Choose model" at bounding box center [273, 320] width 55 height 9
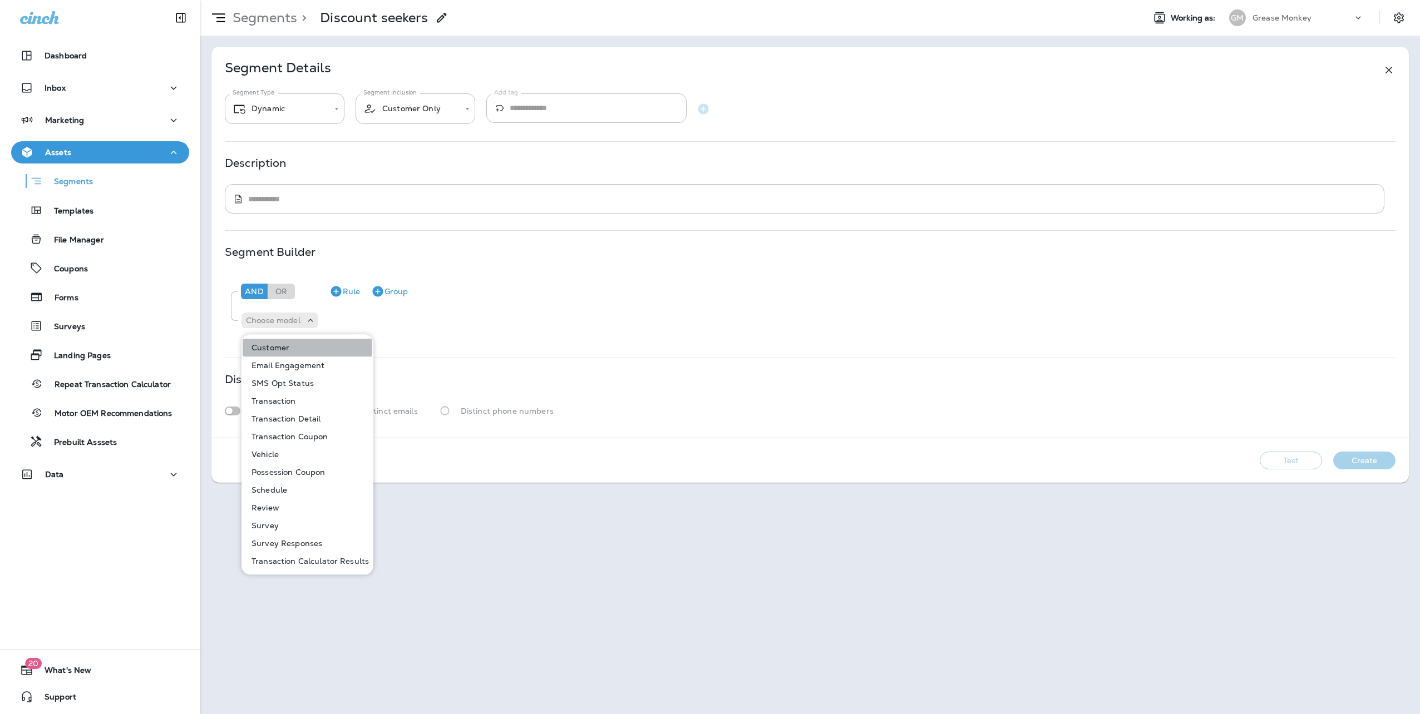
click at [282, 346] on p "Customer" at bounding box center [268, 347] width 42 height 9
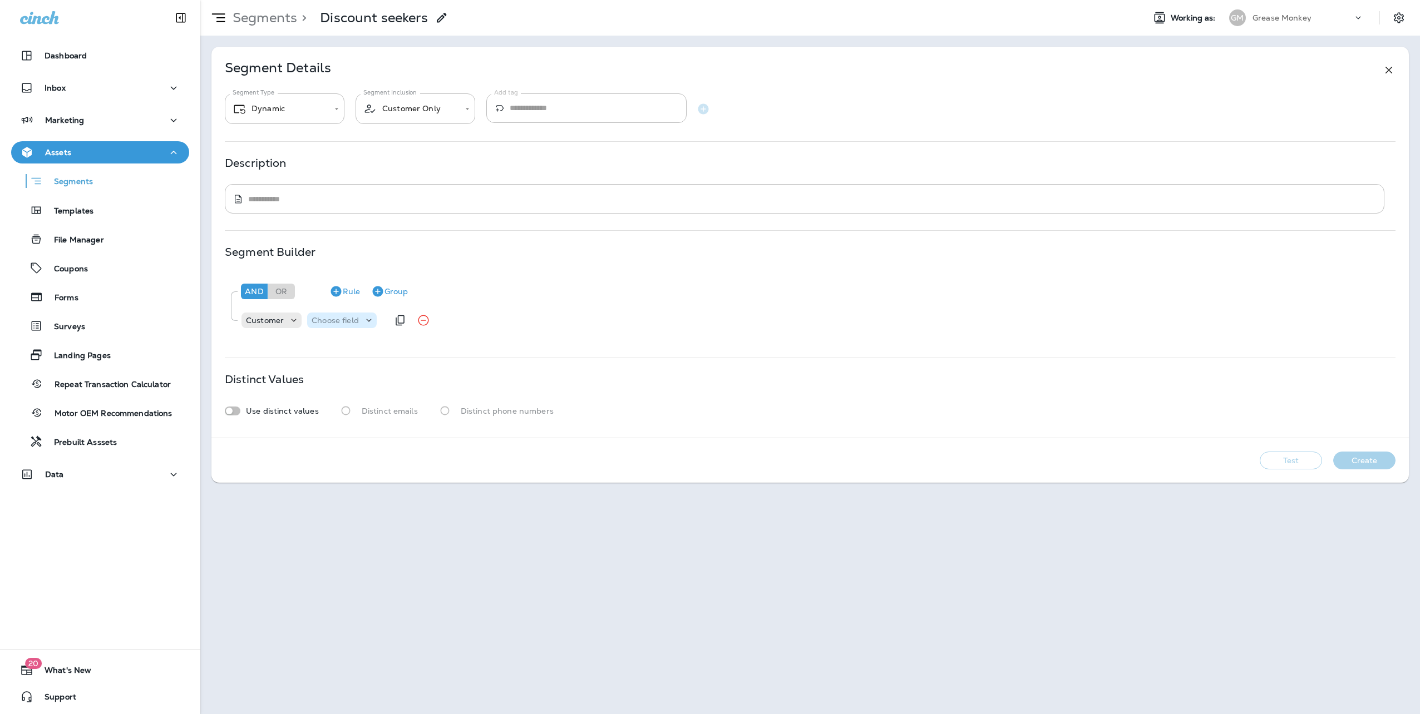
click at [343, 318] on p "Choose field" at bounding box center [335, 320] width 47 height 9
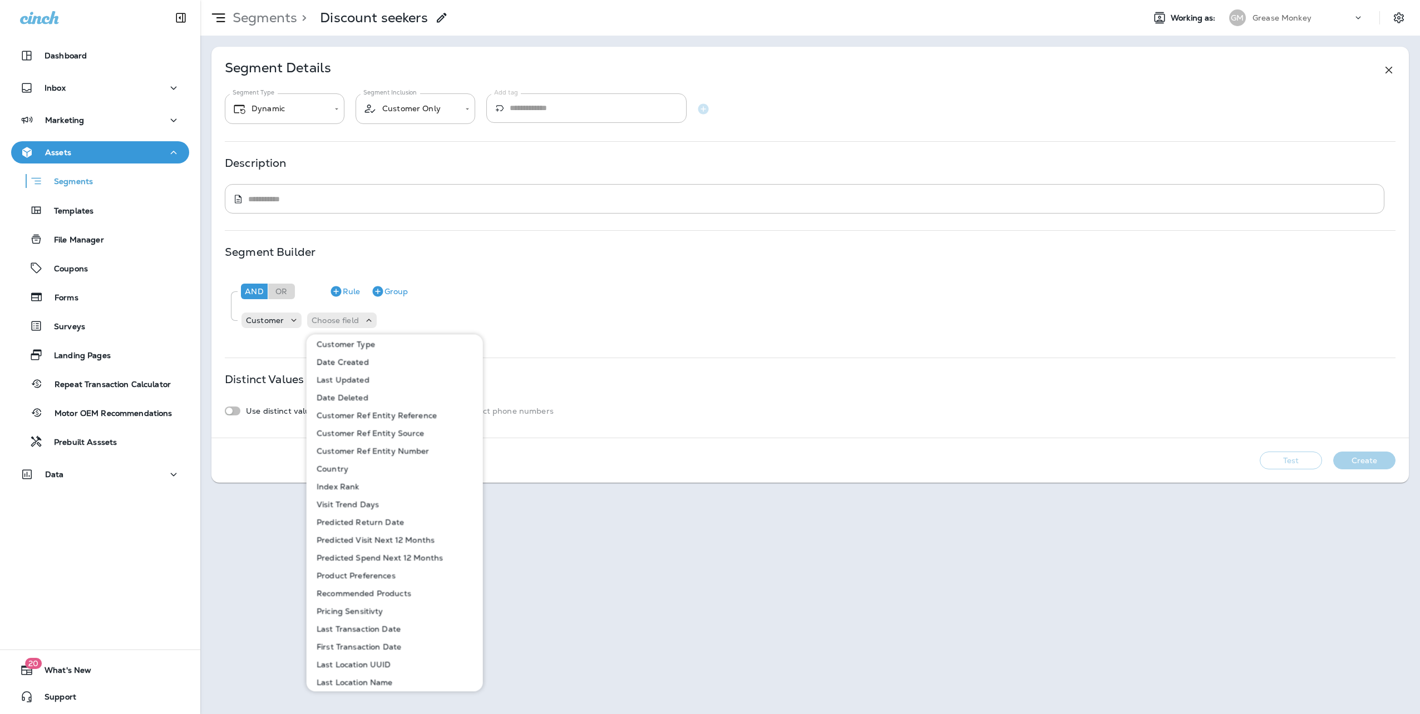
scroll to position [278, 0]
click at [354, 582] on p "Pricing Sensitivty" at bounding box center [347, 586] width 71 height 9
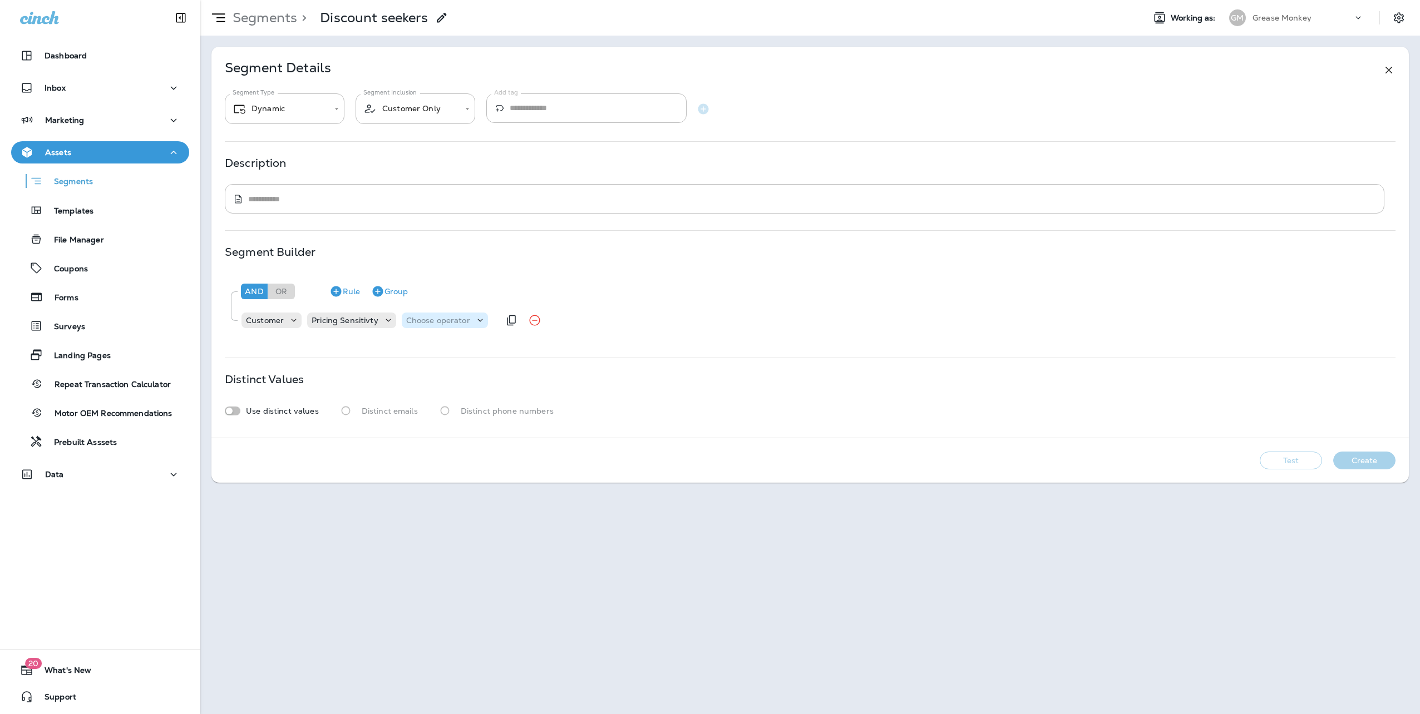
click at [417, 321] on p "Choose operator" at bounding box center [438, 320] width 64 height 9
click at [436, 403] on p "is greater or equal" at bounding box center [444, 401] width 76 height 9
click at [538, 317] on p "Choose query type" at bounding box center [541, 320] width 73 height 9
click at [532, 347] on p "Number" at bounding box center [520, 347] width 36 height 9
click at [602, 318] on input "number" at bounding box center [608, 320] width 67 height 14
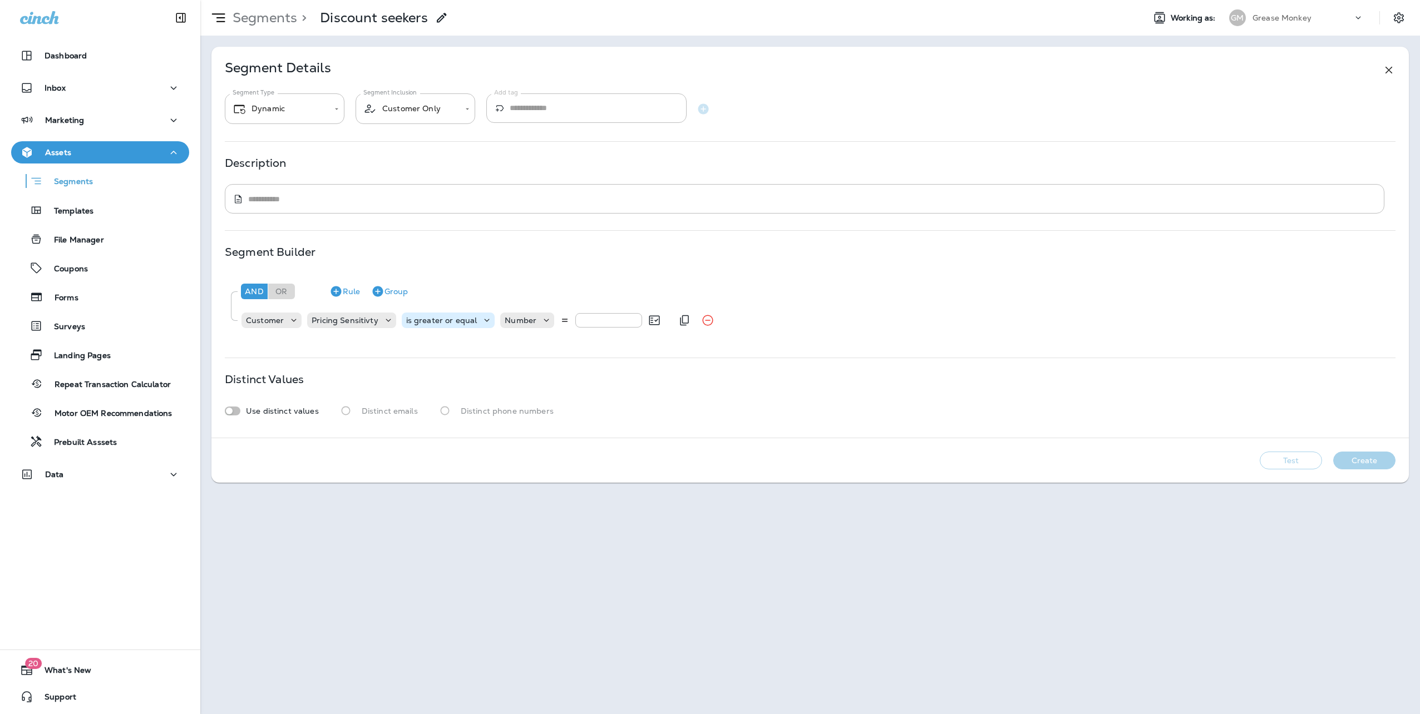
click at [463, 319] on p "is greater or equal" at bounding box center [441, 320] width 71 height 9
click at [430, 421] on p "is equal to" at bounding box center [428, 419] width 45 height 9
click at [506, 327] on div "Choose query type" at bounding box center [516, 321] width 95 height 16
click at [505, 364] on p "Related Field" at bounding box center [500, 365] width 55 height 9
click at [574, 313] on div "Choose related model" at bounding box center [616, 321] width 107 height 16
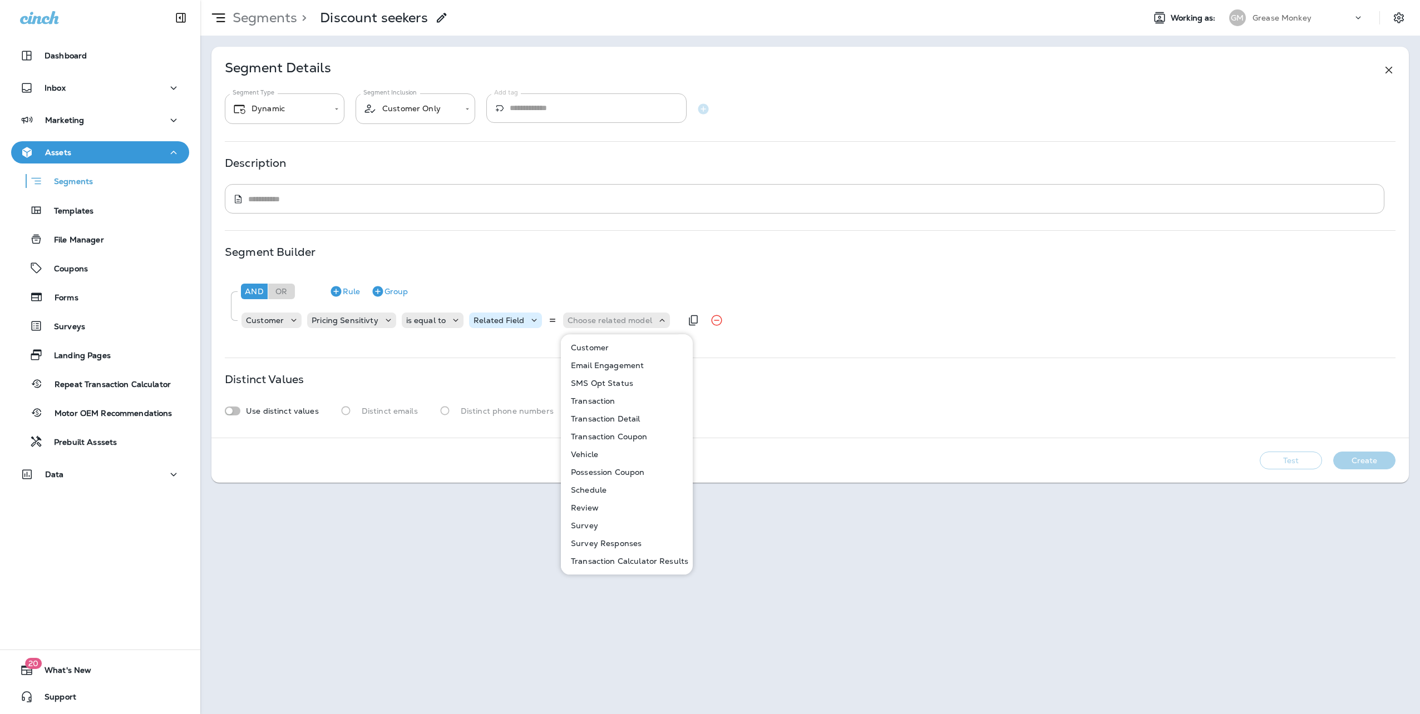
click at [516, 313] on div "Related Field" at bounding box center [505, 321] width 73 height 16
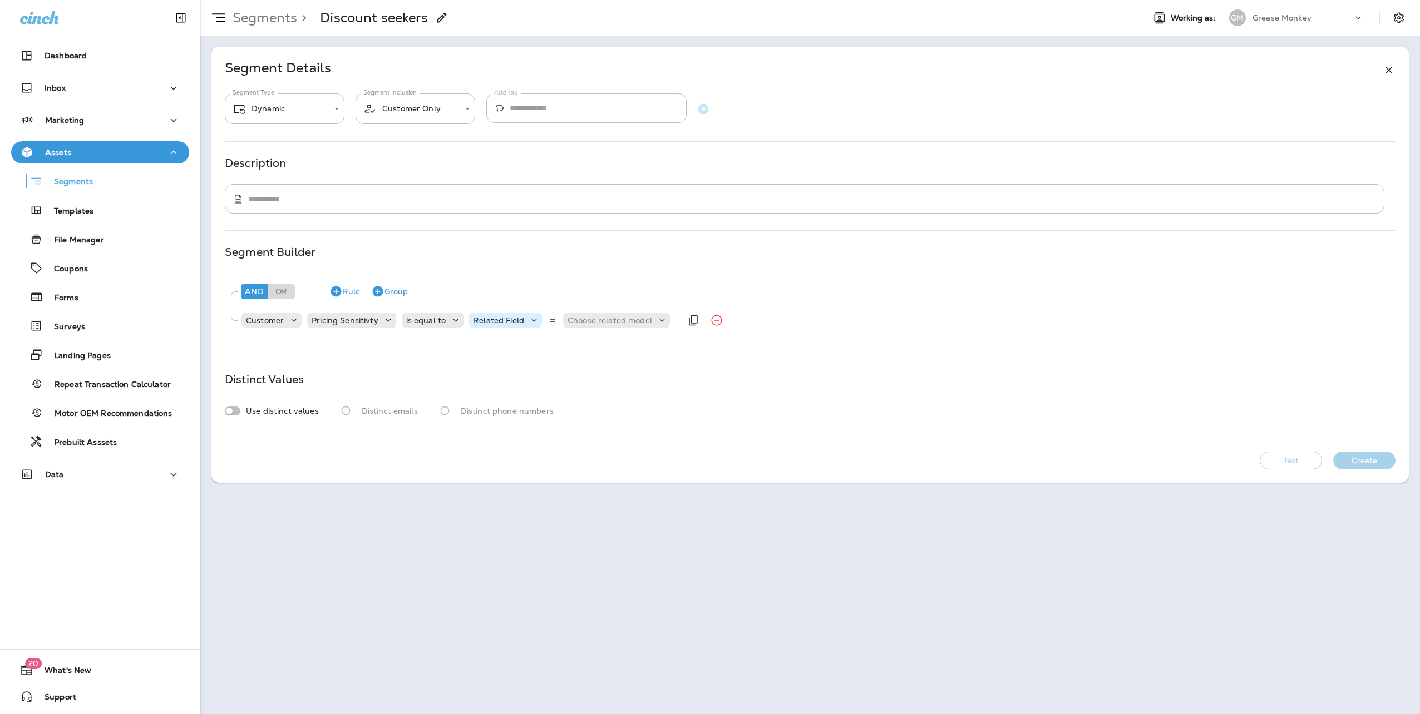
click at [501, 314] on div "Related Field" at bounding box center [505, 321] width 73 height 16
drag, startPoint x: 496, startPoint y: 344, endPoint x: 544, endPoint y: 330, distance: 49.5
click at [497, 344] on p "Number" at bounding box center [491, 347] width 36 height 9
click at [581, 319] on input "number" at bounding box center [577, 320] width 67 height 14
click at [1389, 68] on icon at bounding box center [1388, 69] width 13 height 13
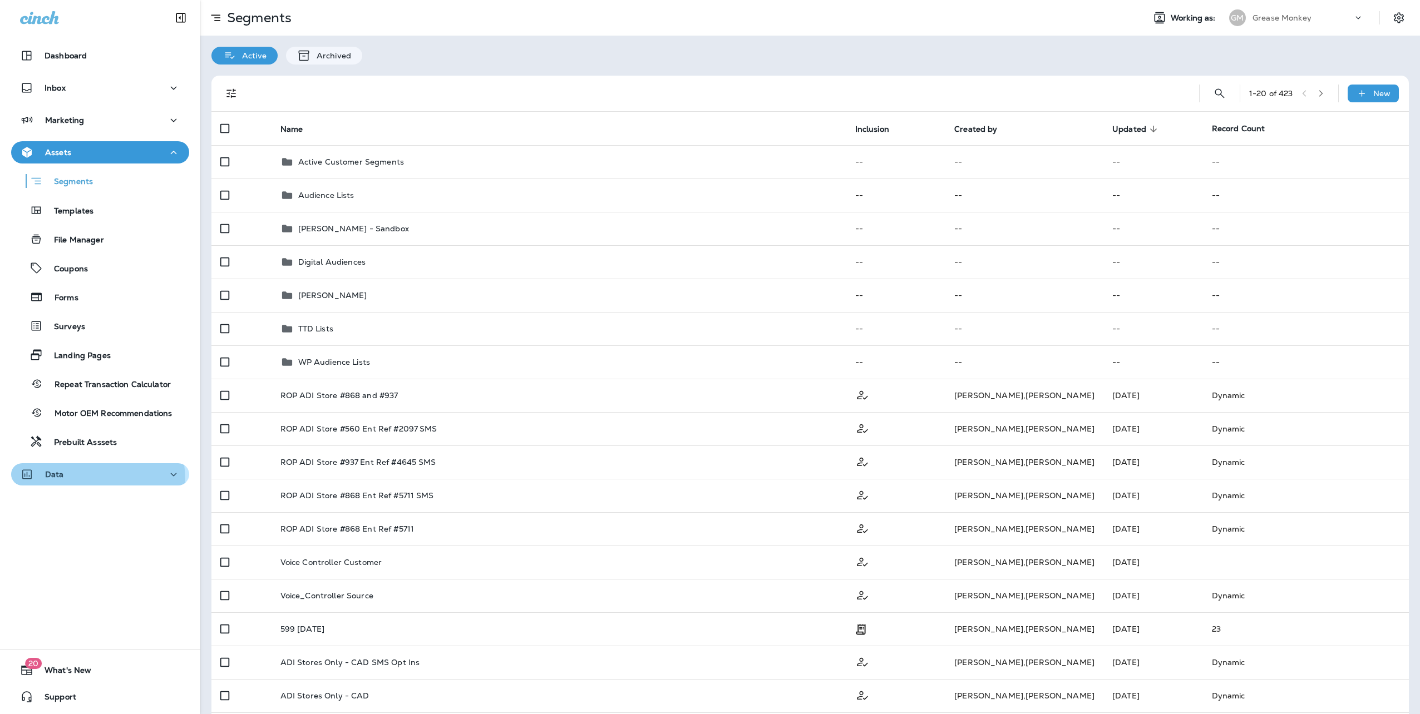
click at [69, 481] on div "Data" at bounding box center [100, 475] width 160 height 14
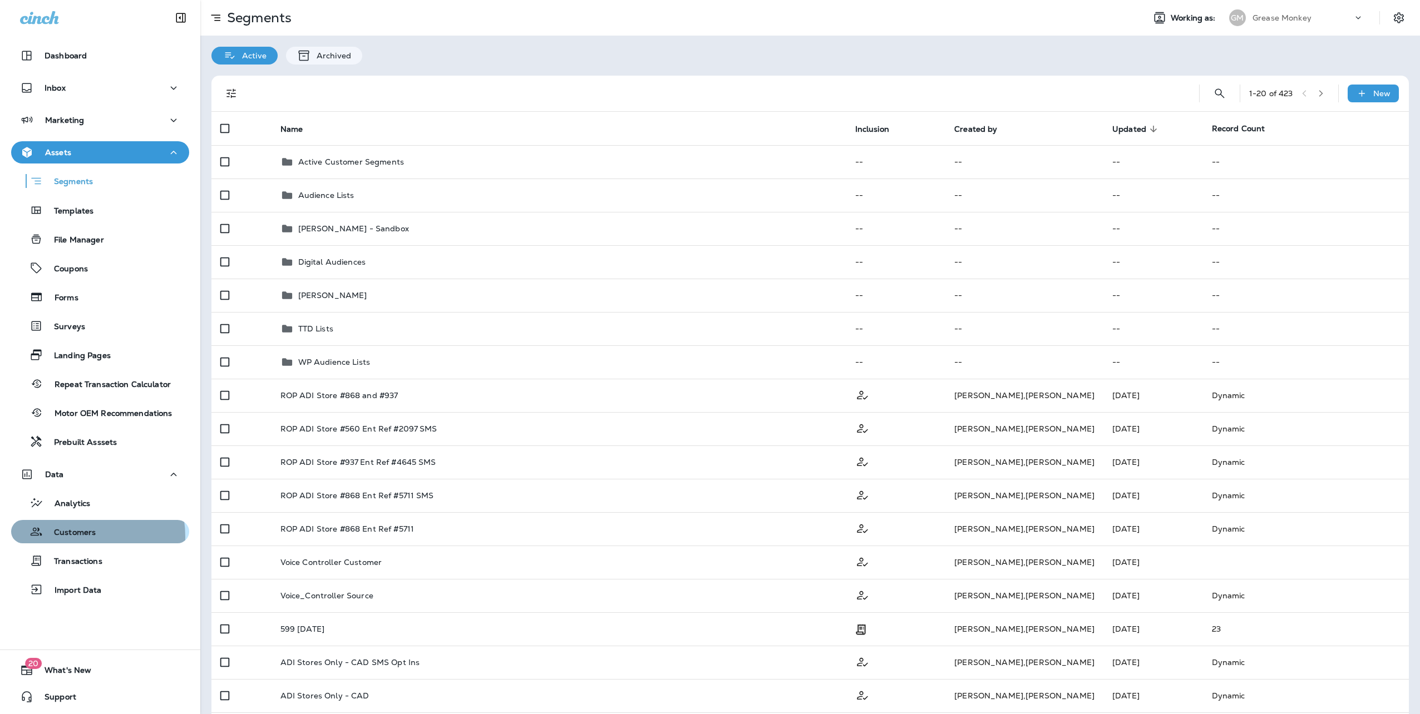
click at [72, 536] on p "Customers" at bounding box center [69, 533] width 53 height 11
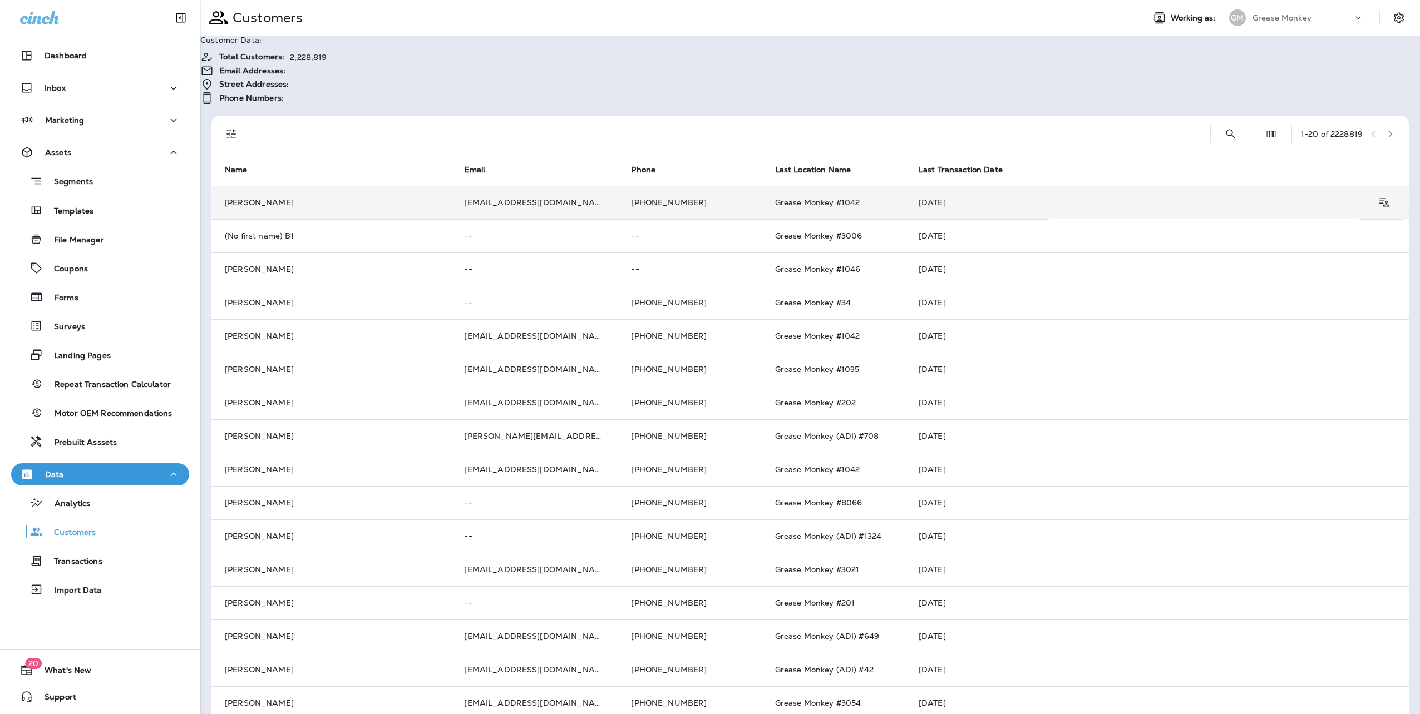
click at [338, 186] on td "Maria Shakiba" at bounding box center [330, 202] width 239 height 33
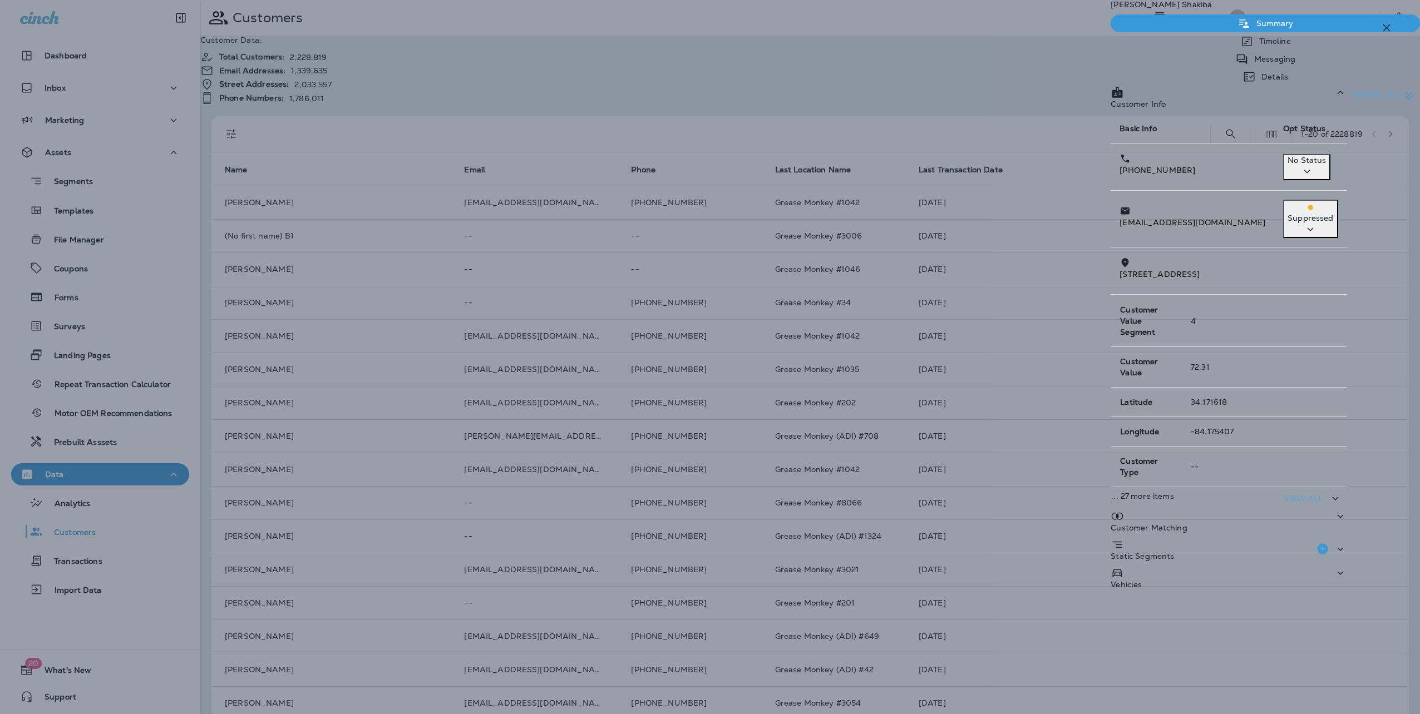
click at [1111, 492] on p "... 27 more items" at bounding box center [1192, 496] width 162 height 9
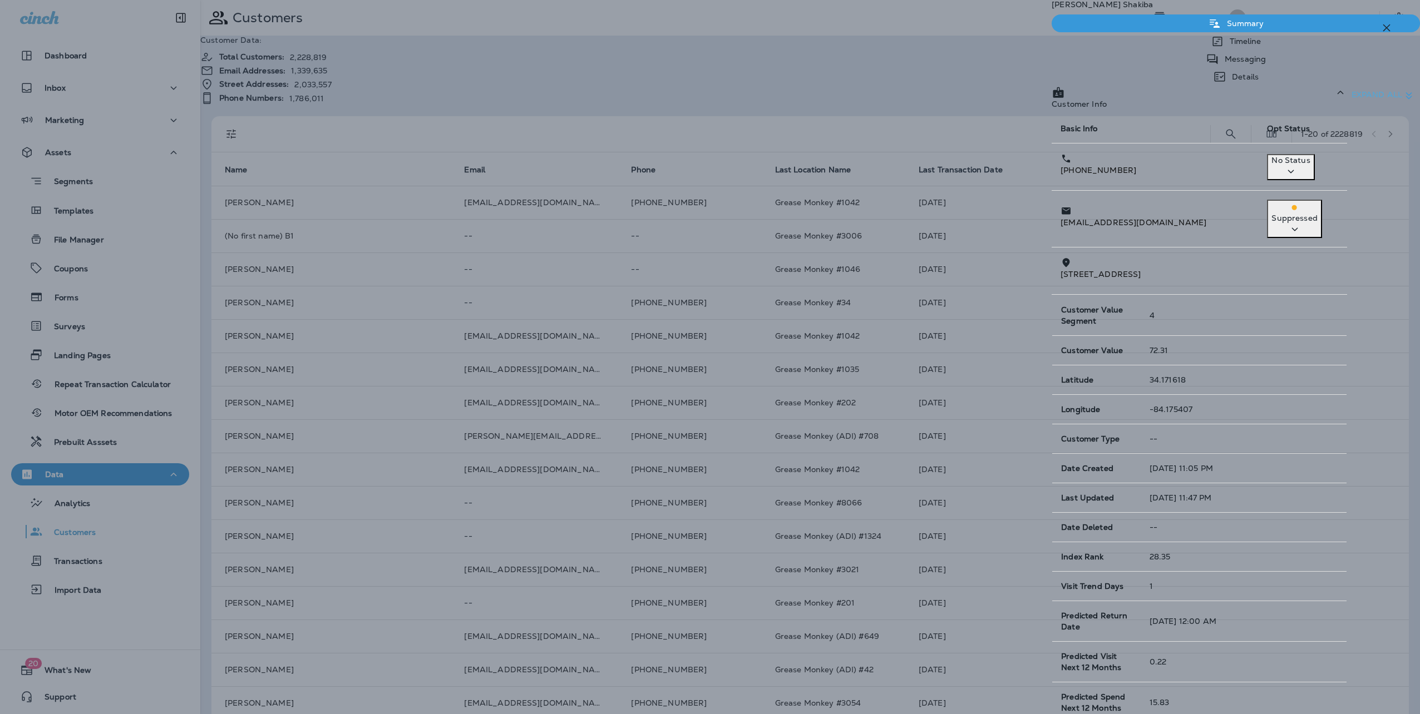
scroll to position [769, 0]
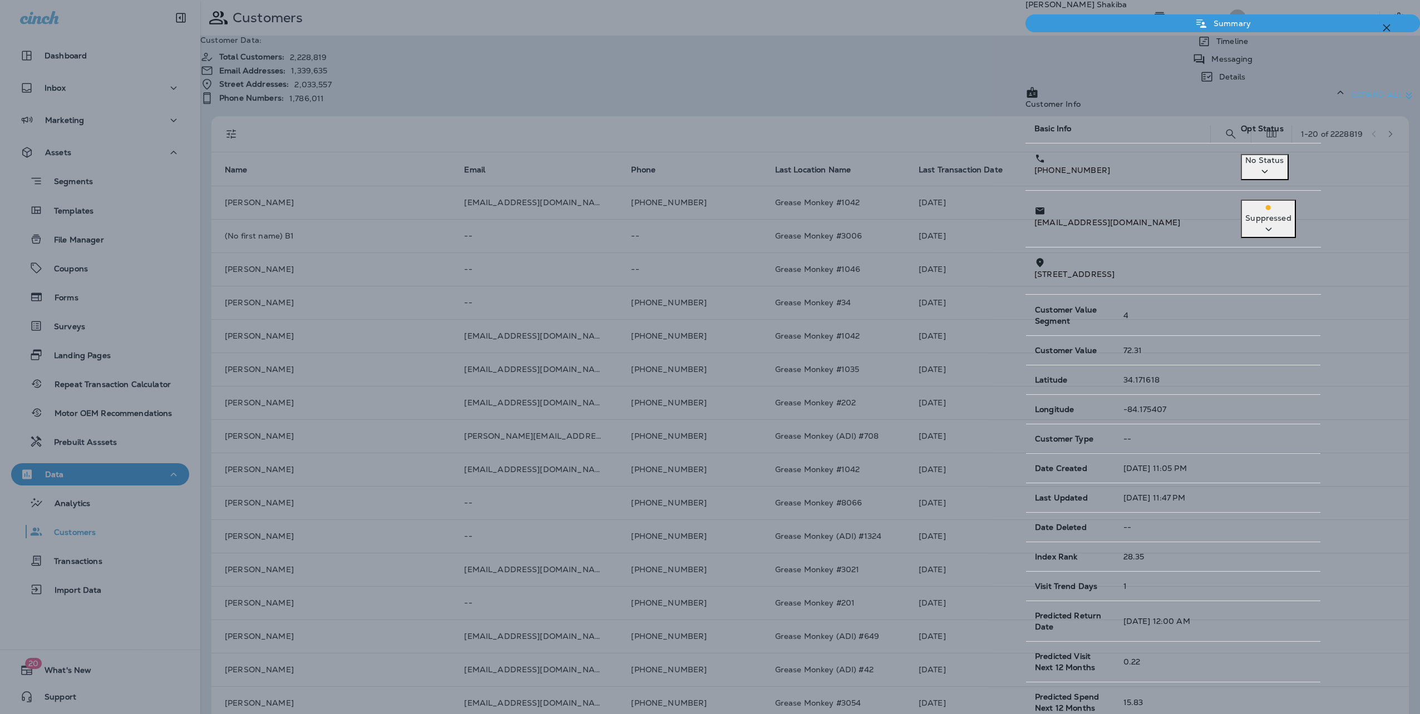
scroll to position [824, 0]
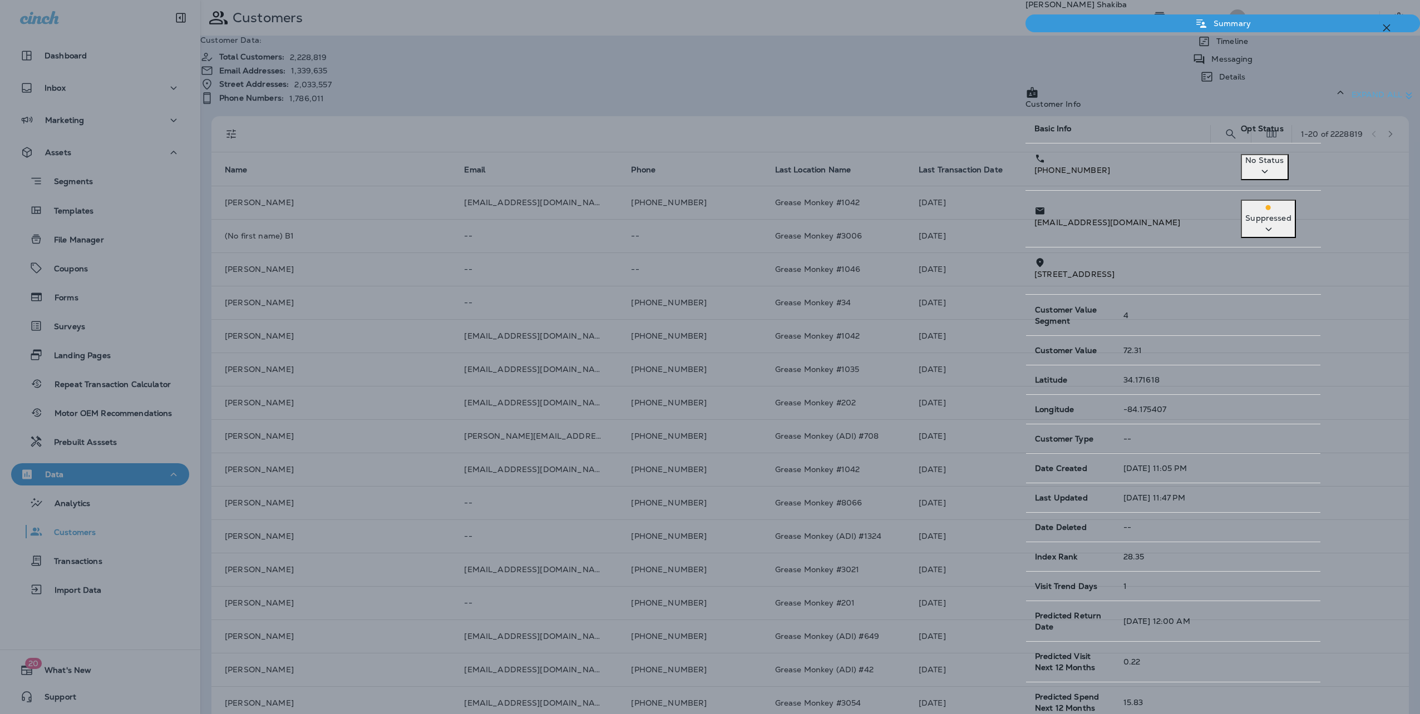
click at [1206, 46] on p "Timeline" at bounding box center [1224, 41] width 37 height 9
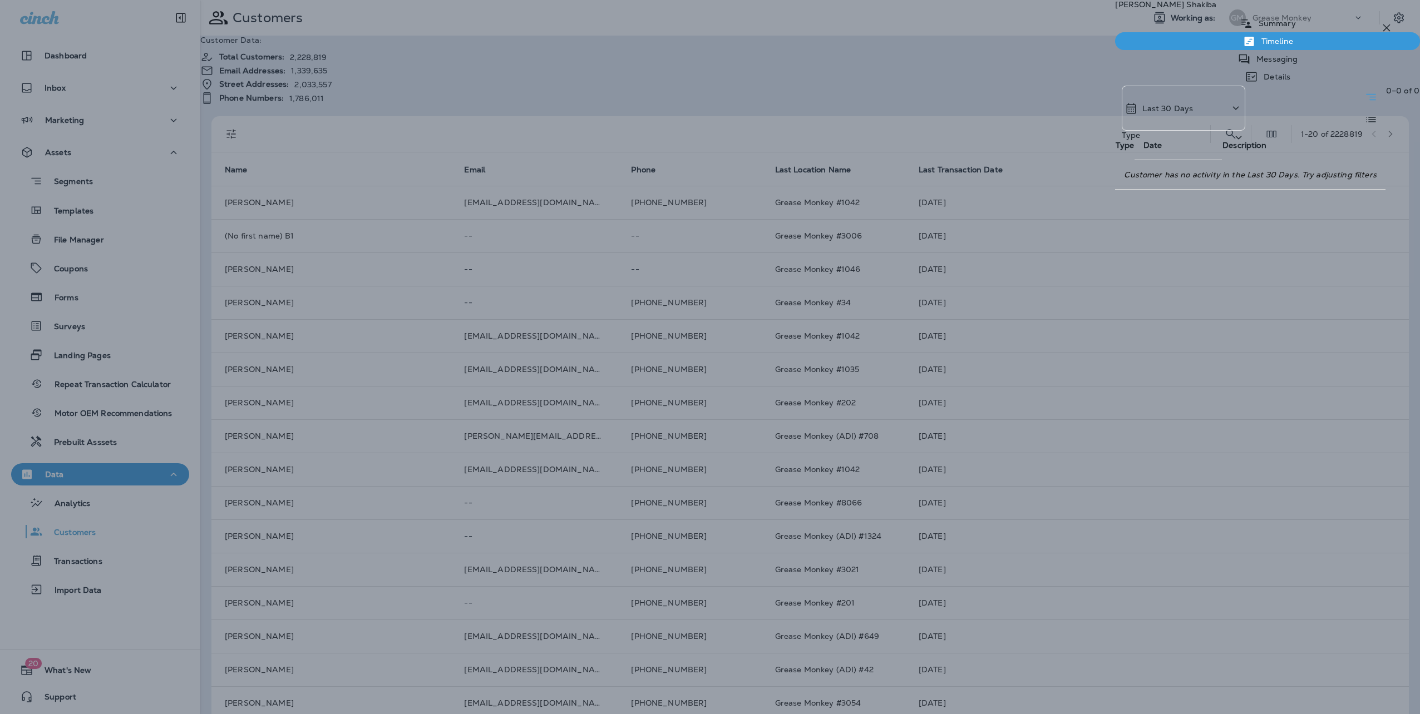
click at [1264, 63] on p "Messaging" at bounding box center [1274, 59] width 47 height 9
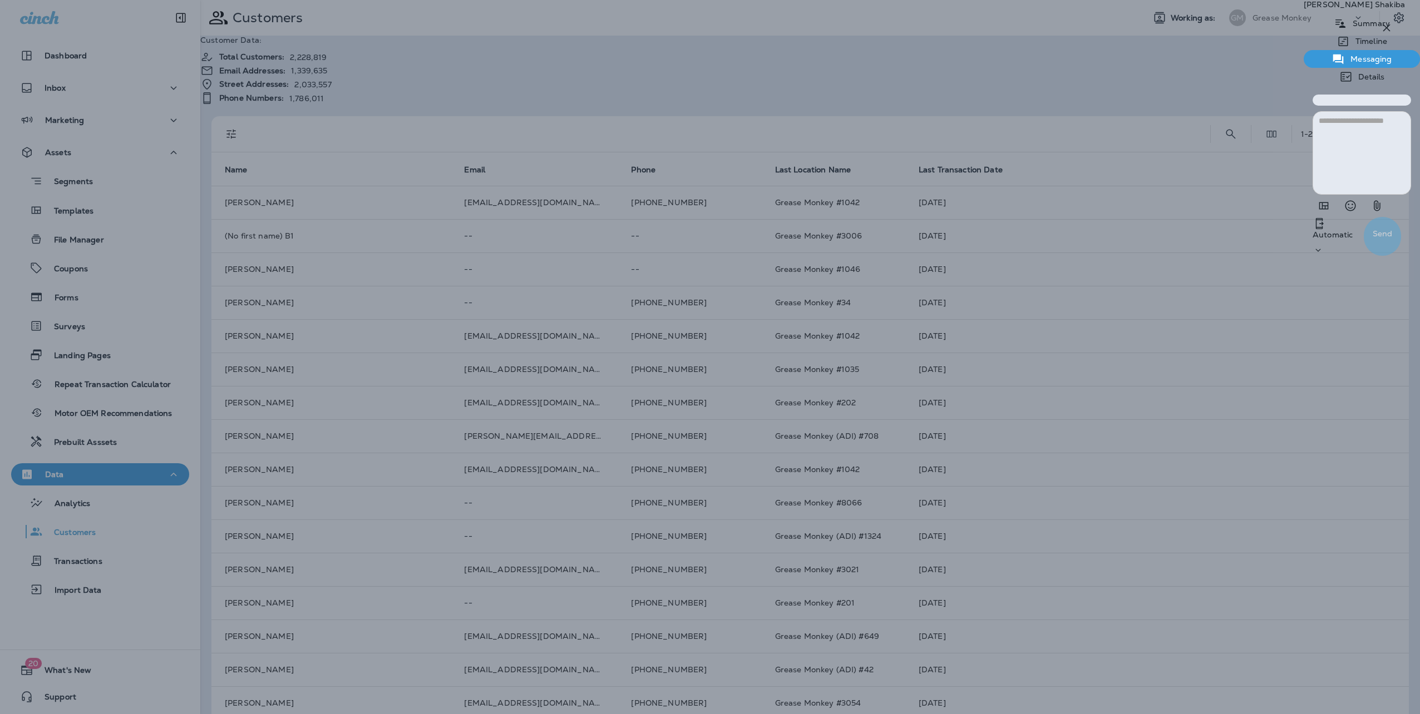
click at [1339, 70] on icon at bounding box center [1345, 76] width 13 height 13
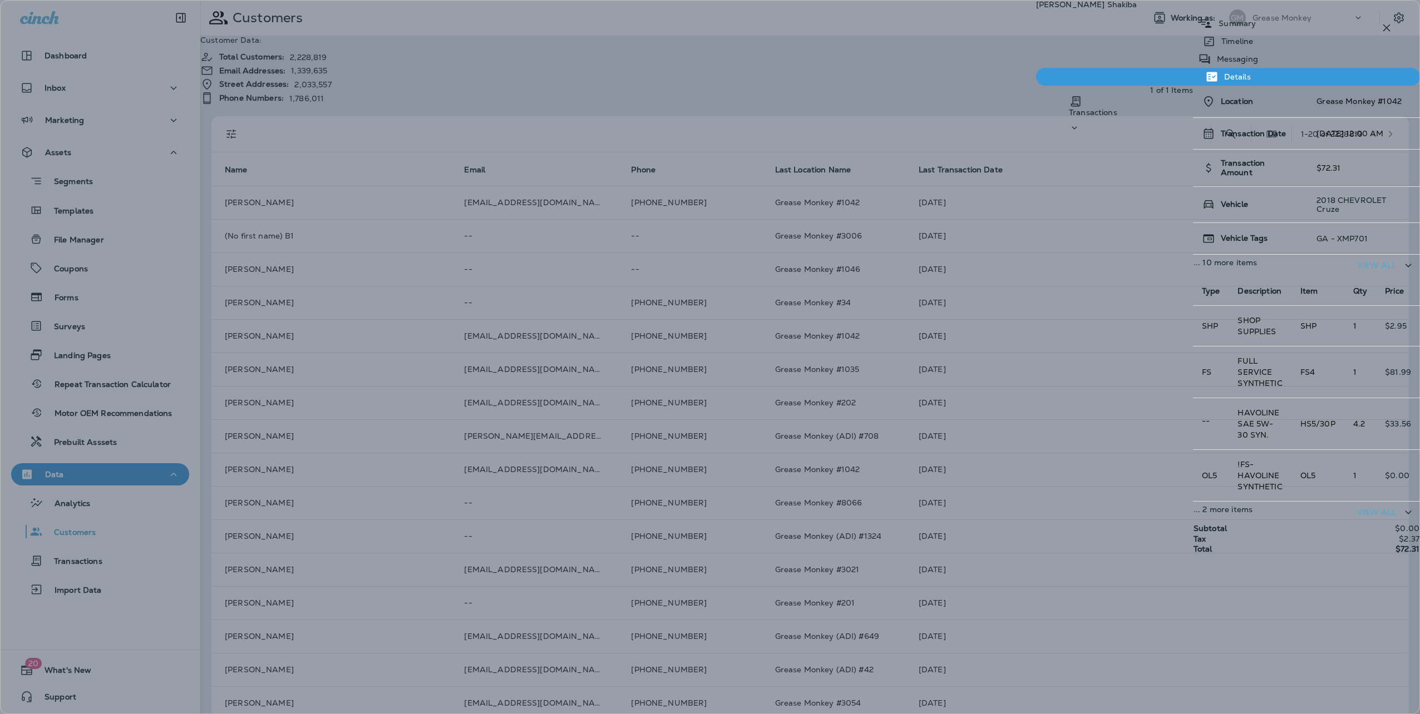
click at [1382, 22] on icon "button" at bounding box center [1386, 27] width 13 height 13
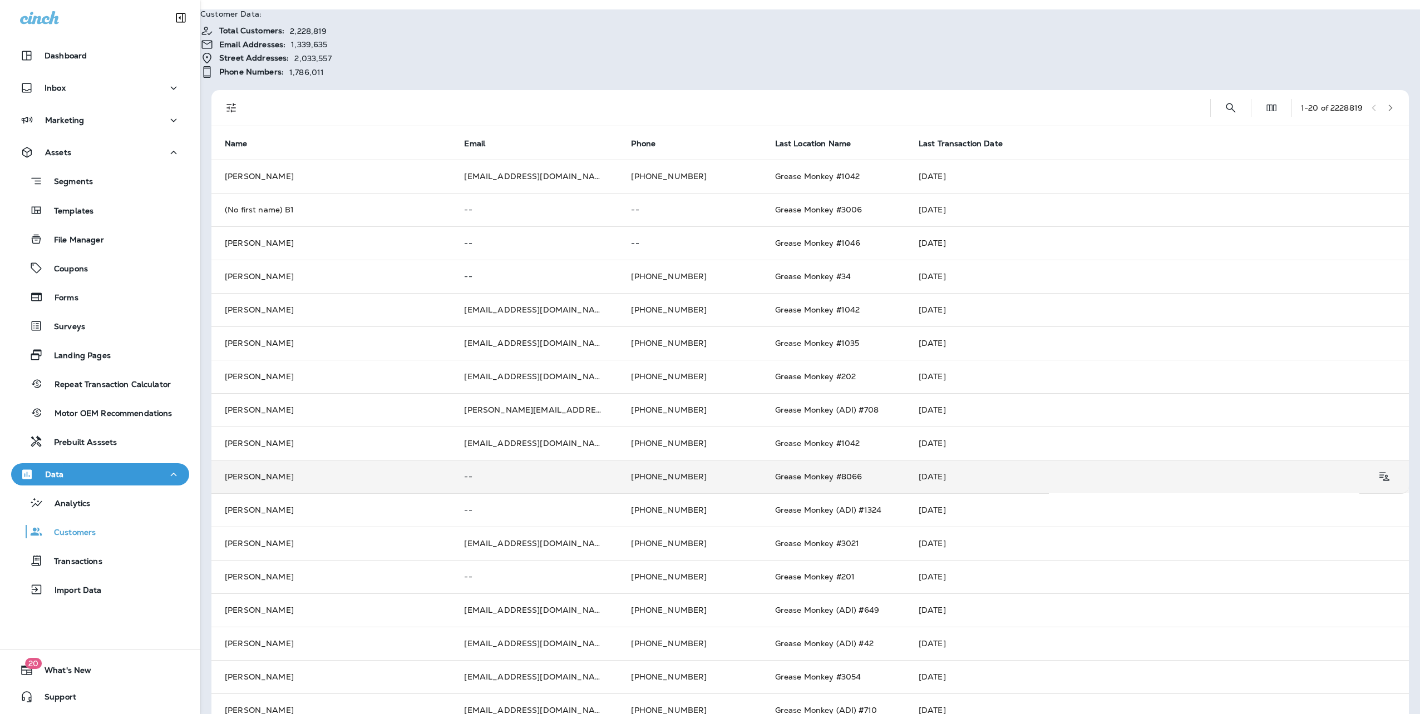
scroll to position [56, 0]
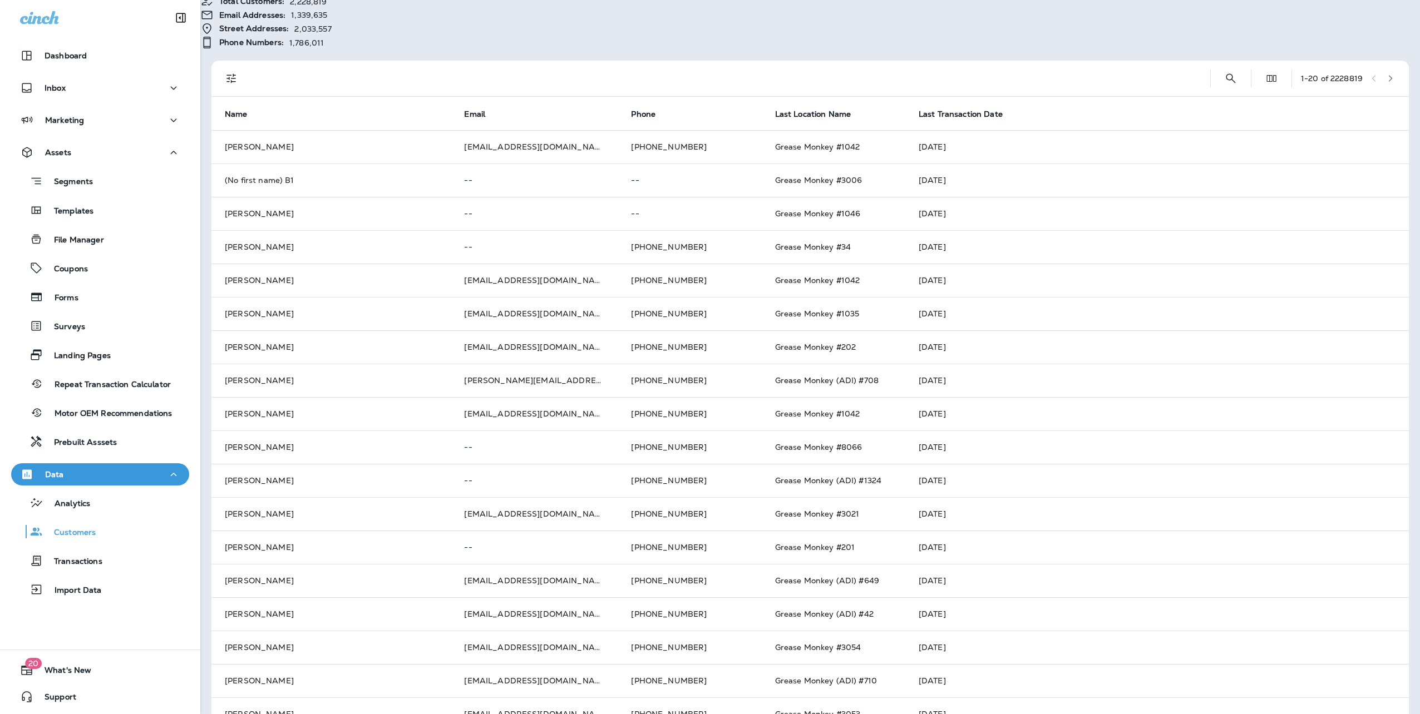
click at [370, 61] on div at bounding box center [727, 79] width 950 height 36
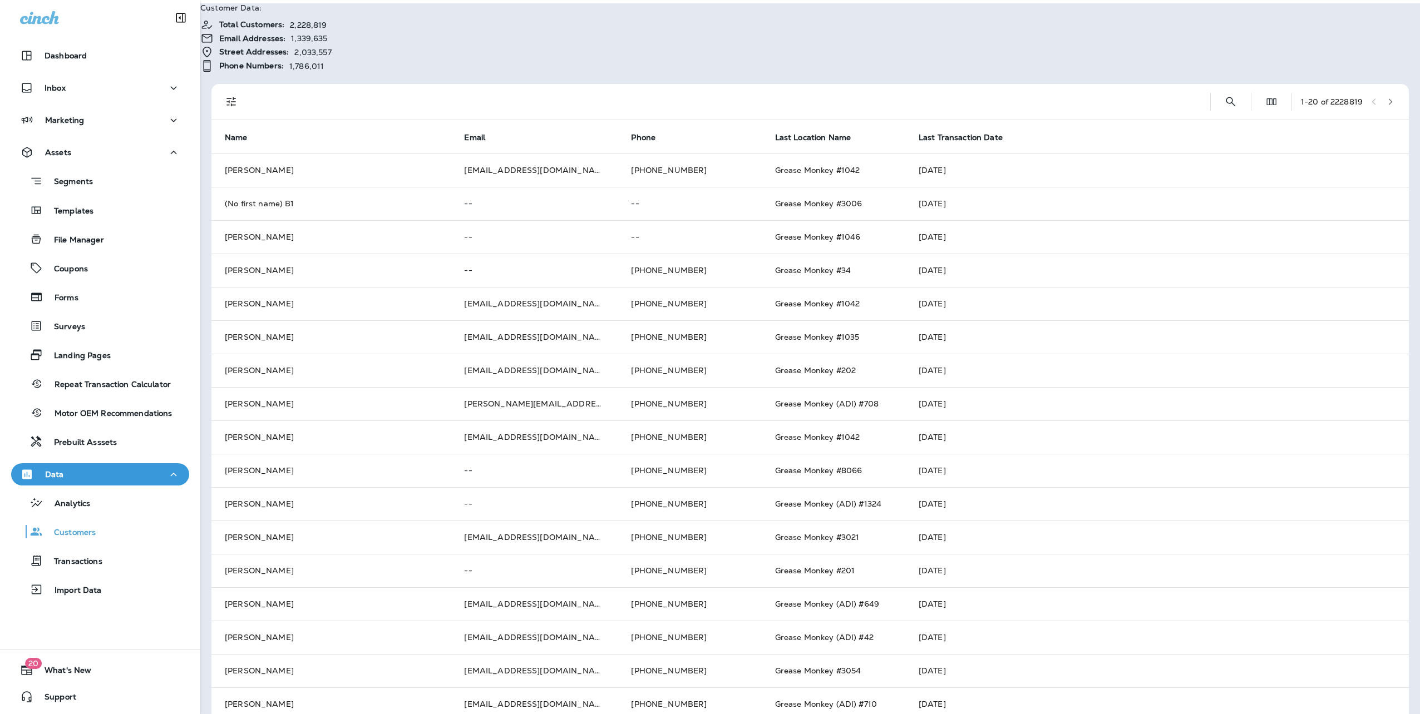
scroll to position [0, 0]
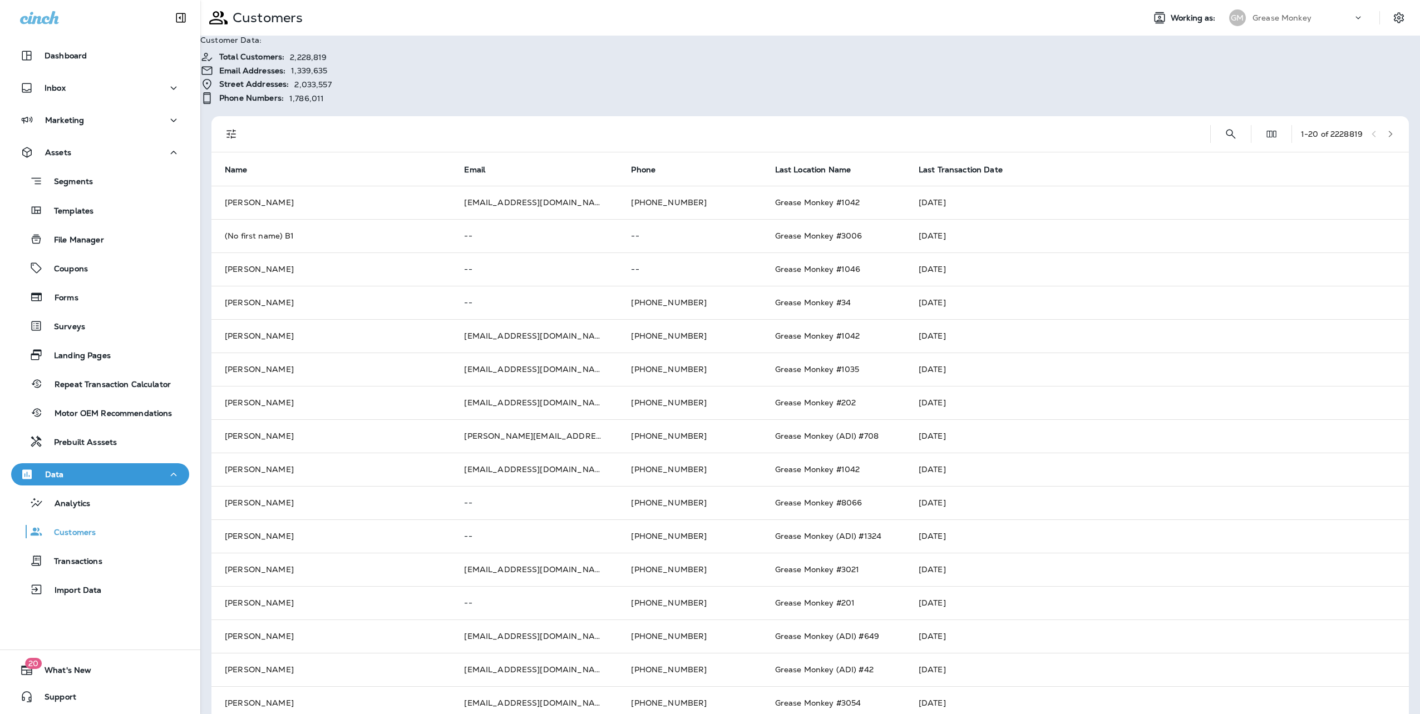
click at [1033, 43] on div "Customer Data: Total Customers: 2,228,819 Email Addresses: 1,339,635 Street Add…" at bounding box center [810, 445] width 1220 height 819
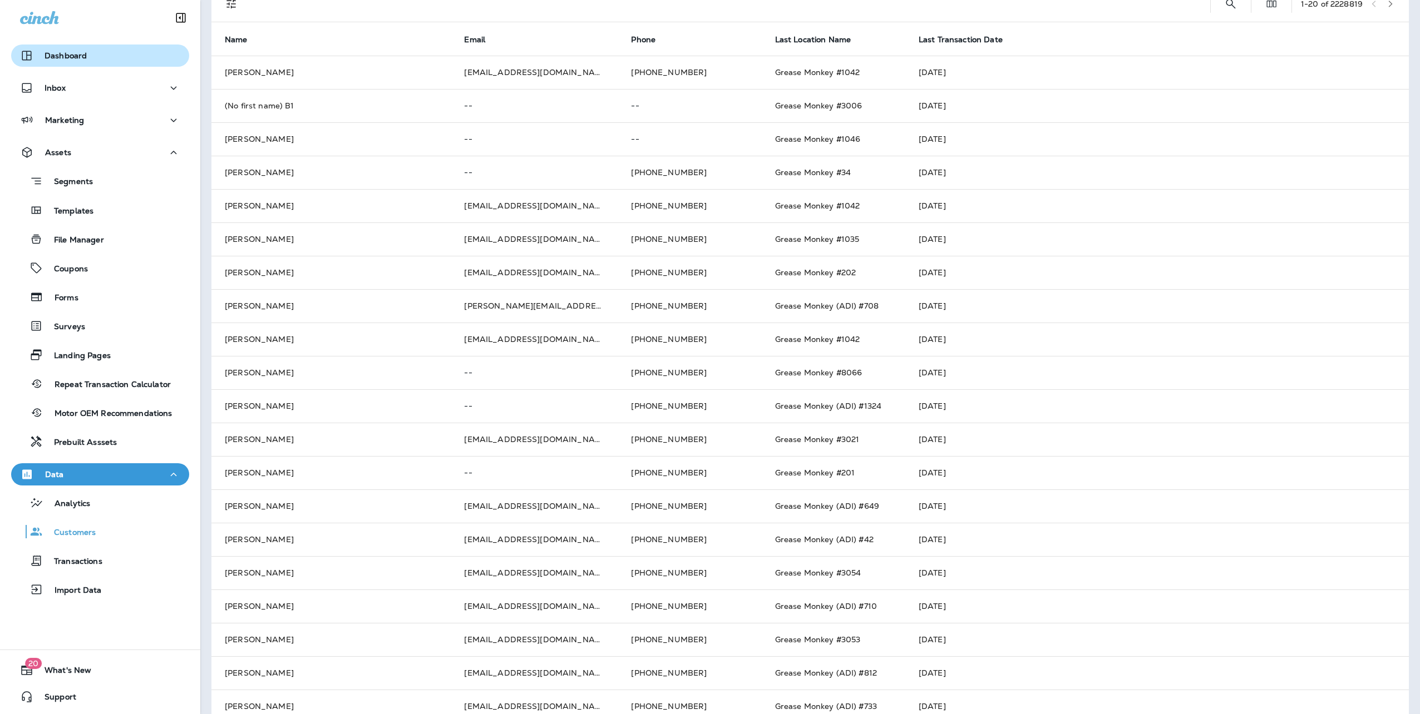
click at [80, 61] on div "Dashboard" at bounding box center [53, 55] width 67 height 13
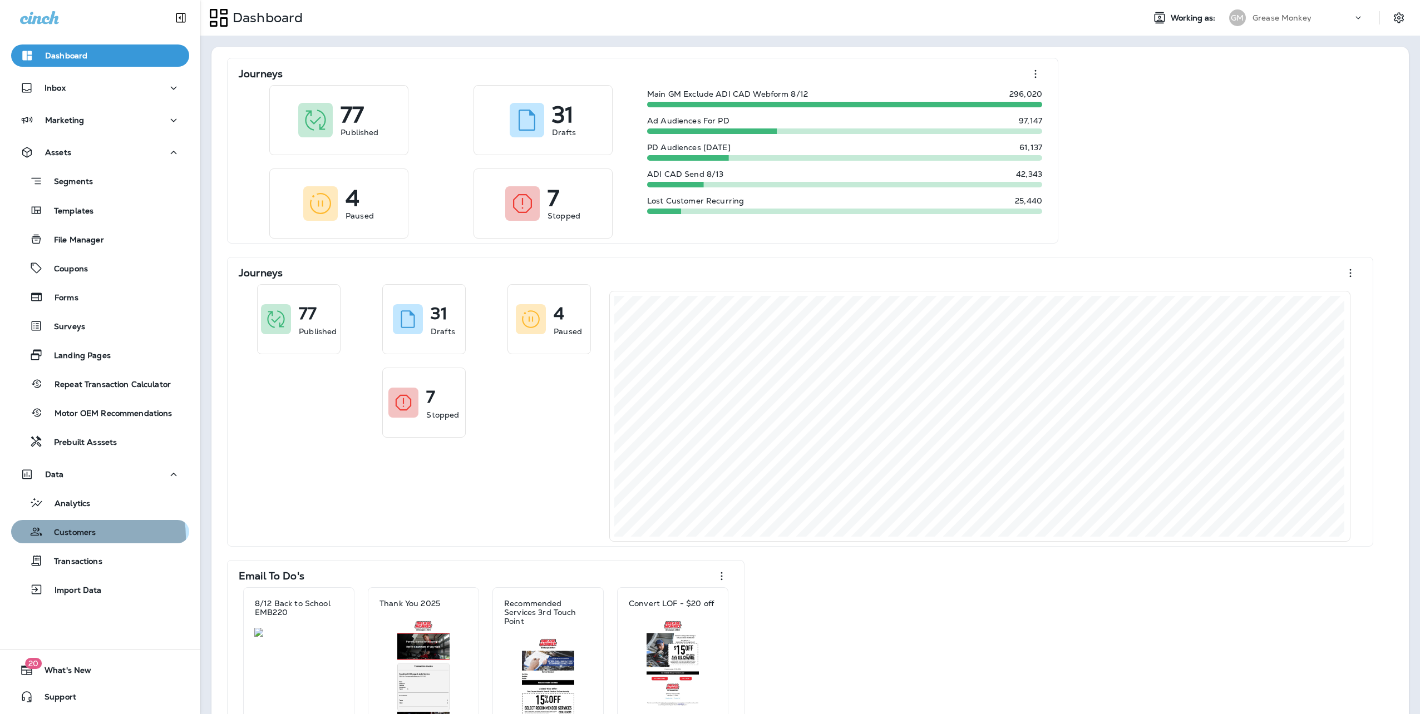
click at [94, 537] on p "Customers" at bounding box center [69, 533] width 53 height 11
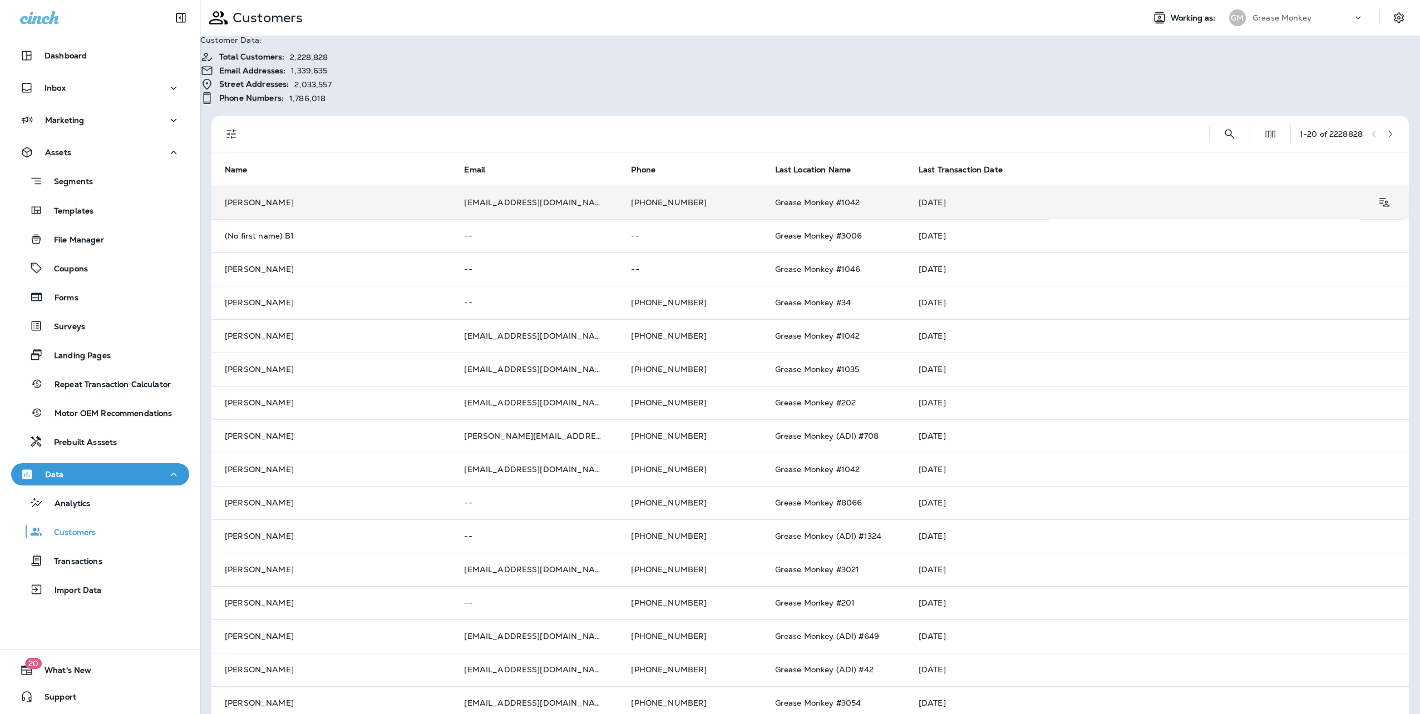
click at [309, 186] on td "Maria Shakiba" at bounding box center [330, 202] width 239 height 33
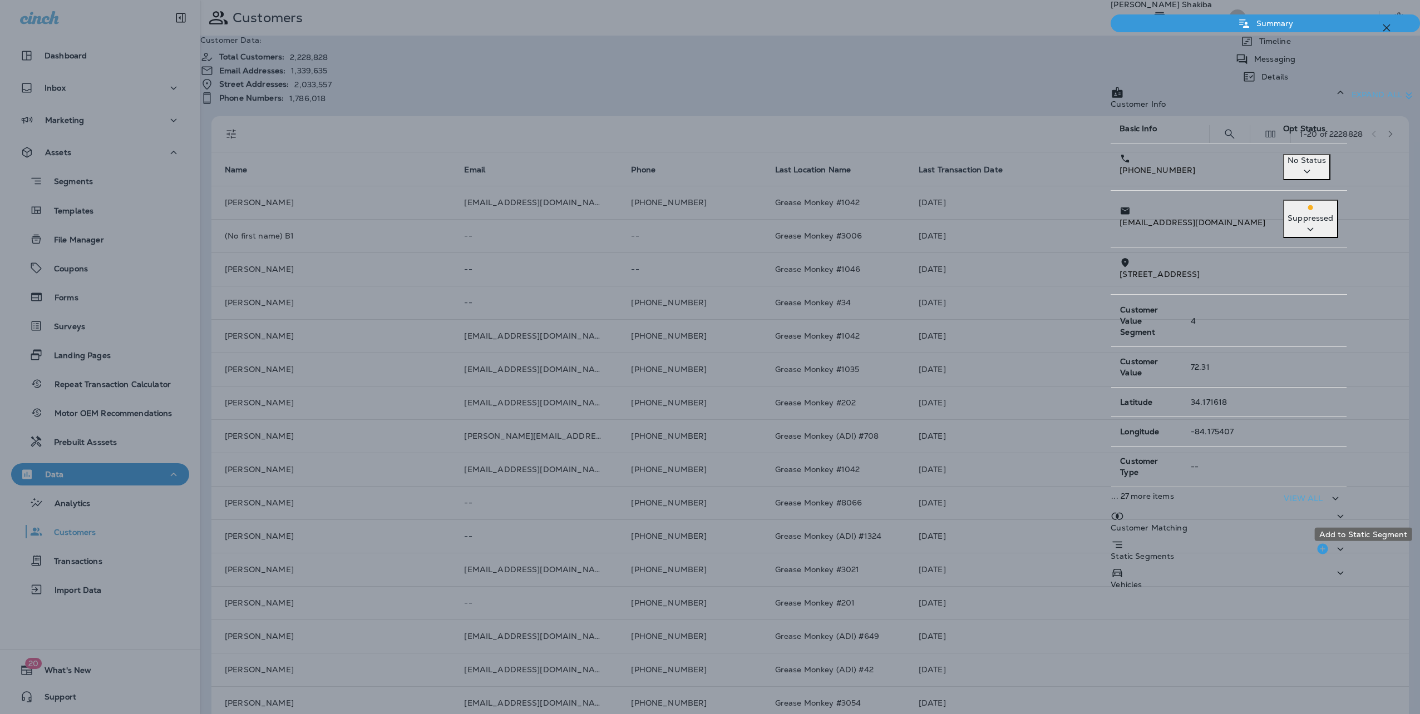
click at [1329, 543] on icon "Add to Static Segment" at bounding box center [1322, 549] width 13 height 13
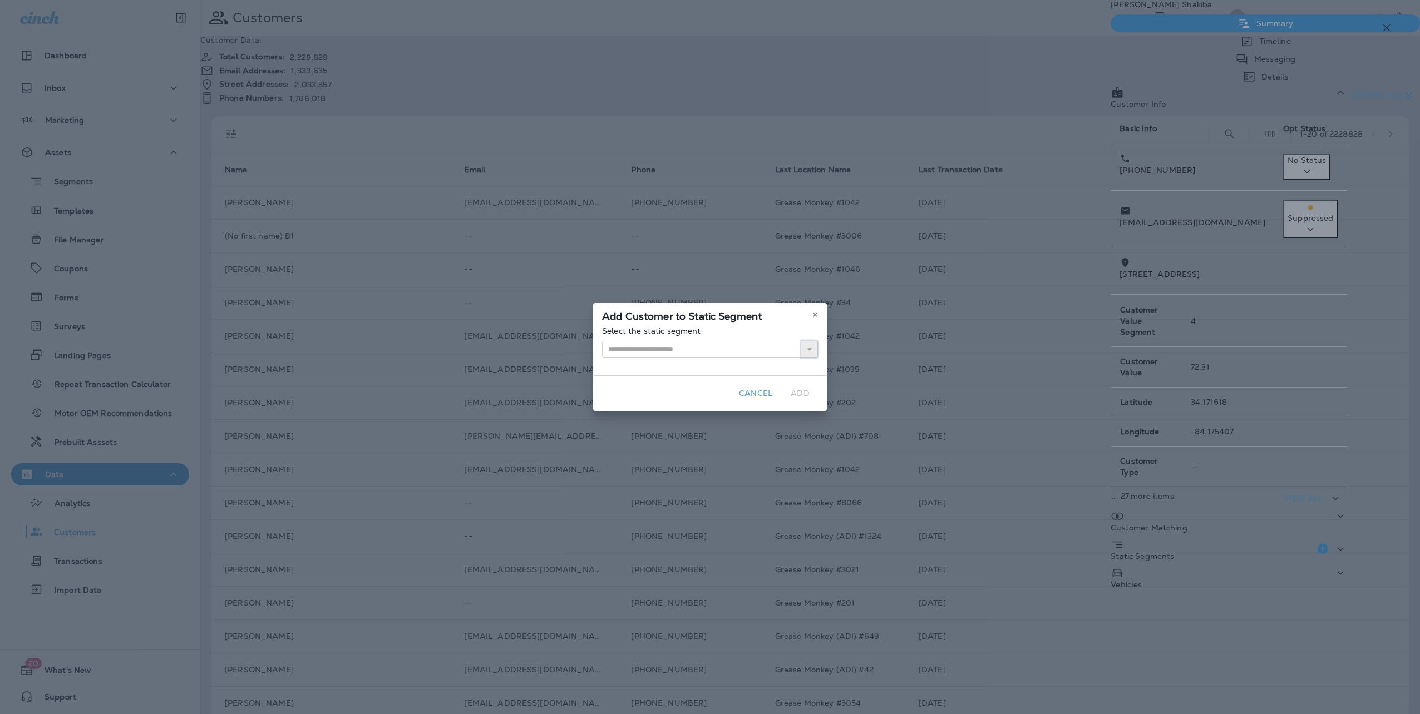
click at [809, 352] on icon "button" at bounding box center [810, 350] width 8 height 8
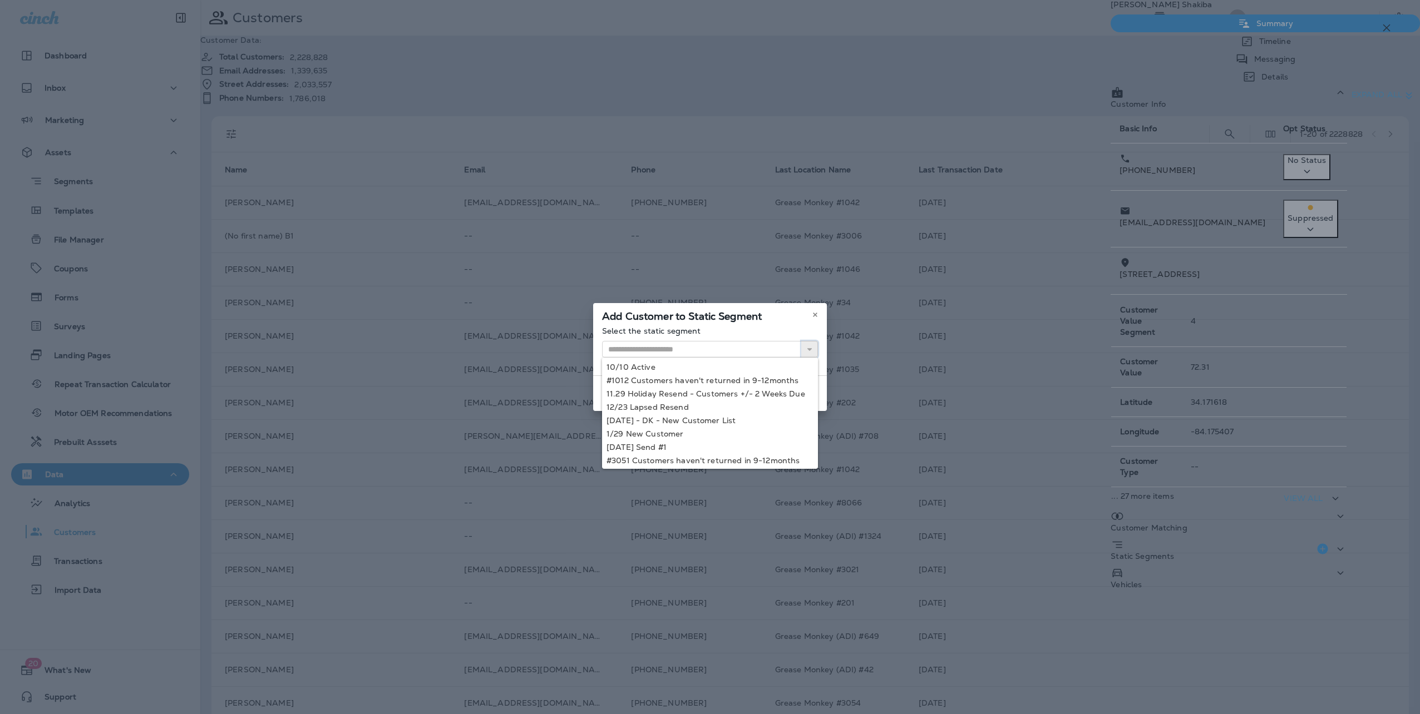
click at [809, 352] on icon "button" at bounding box center [810, 350] width 8 height 8
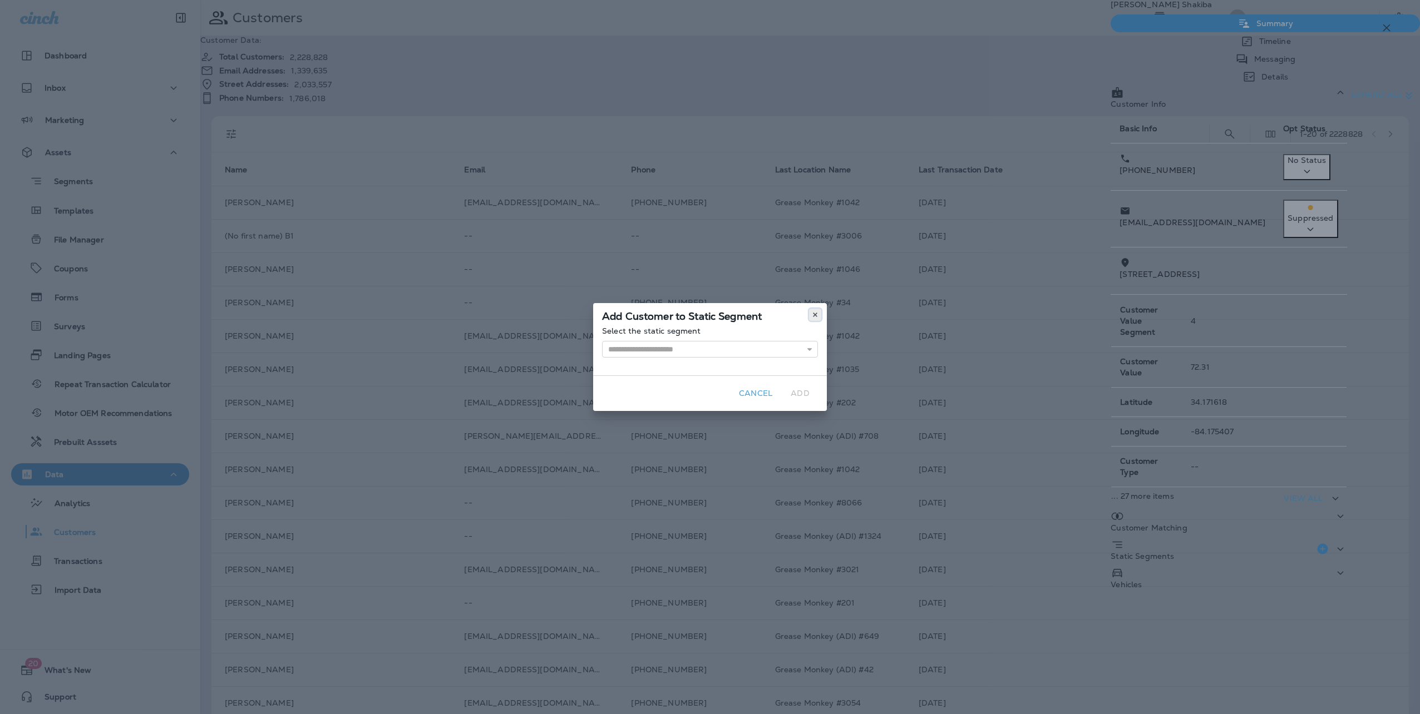
click at [812, 317] on icon at bounding box center [815, 315] width 7 height 7
